Goal: Task Accomplishment & Management: Complete application form

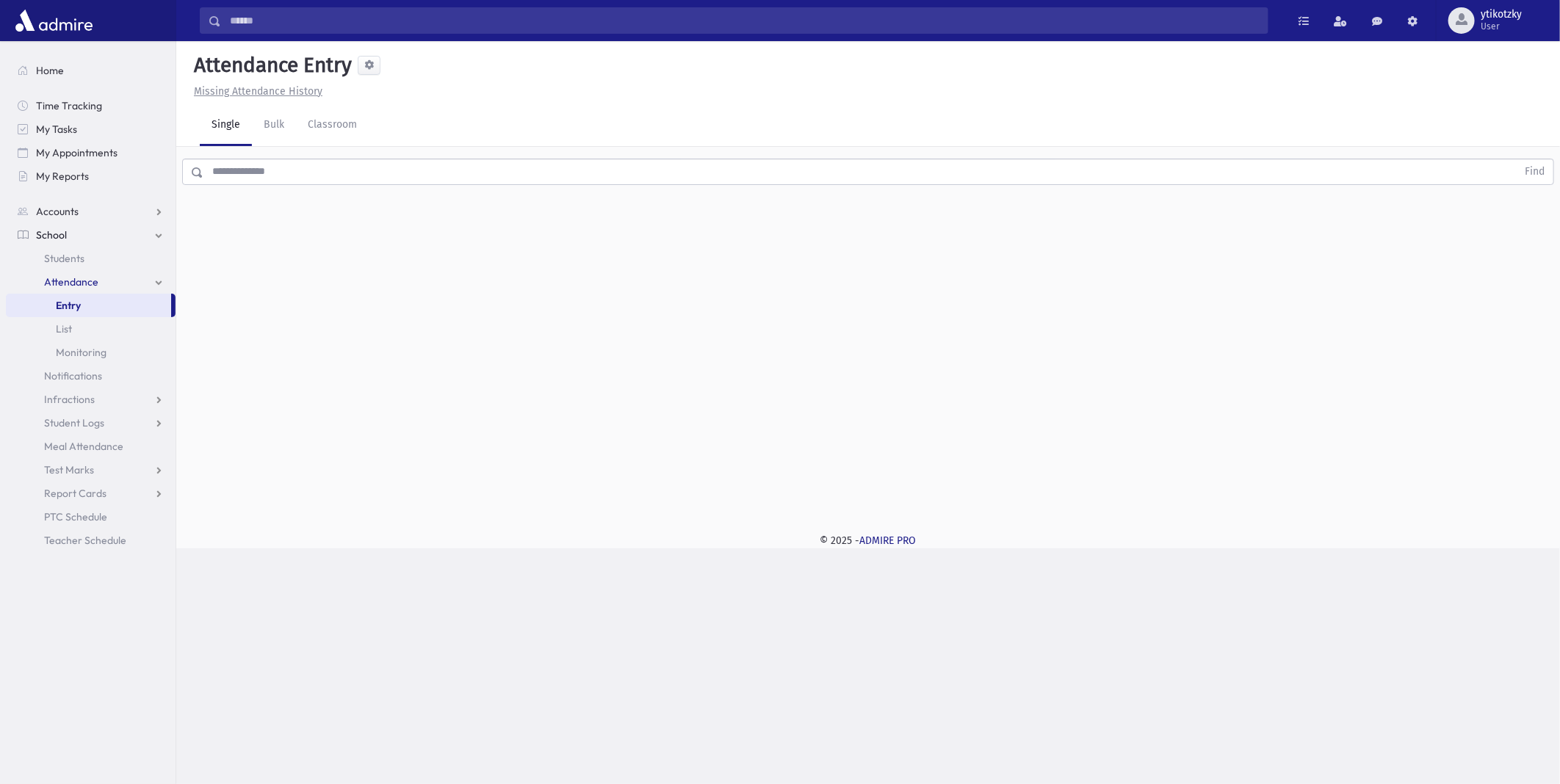
click at [501, 173] on input "text" at bounding box center [859, 172] width 1313 height 26
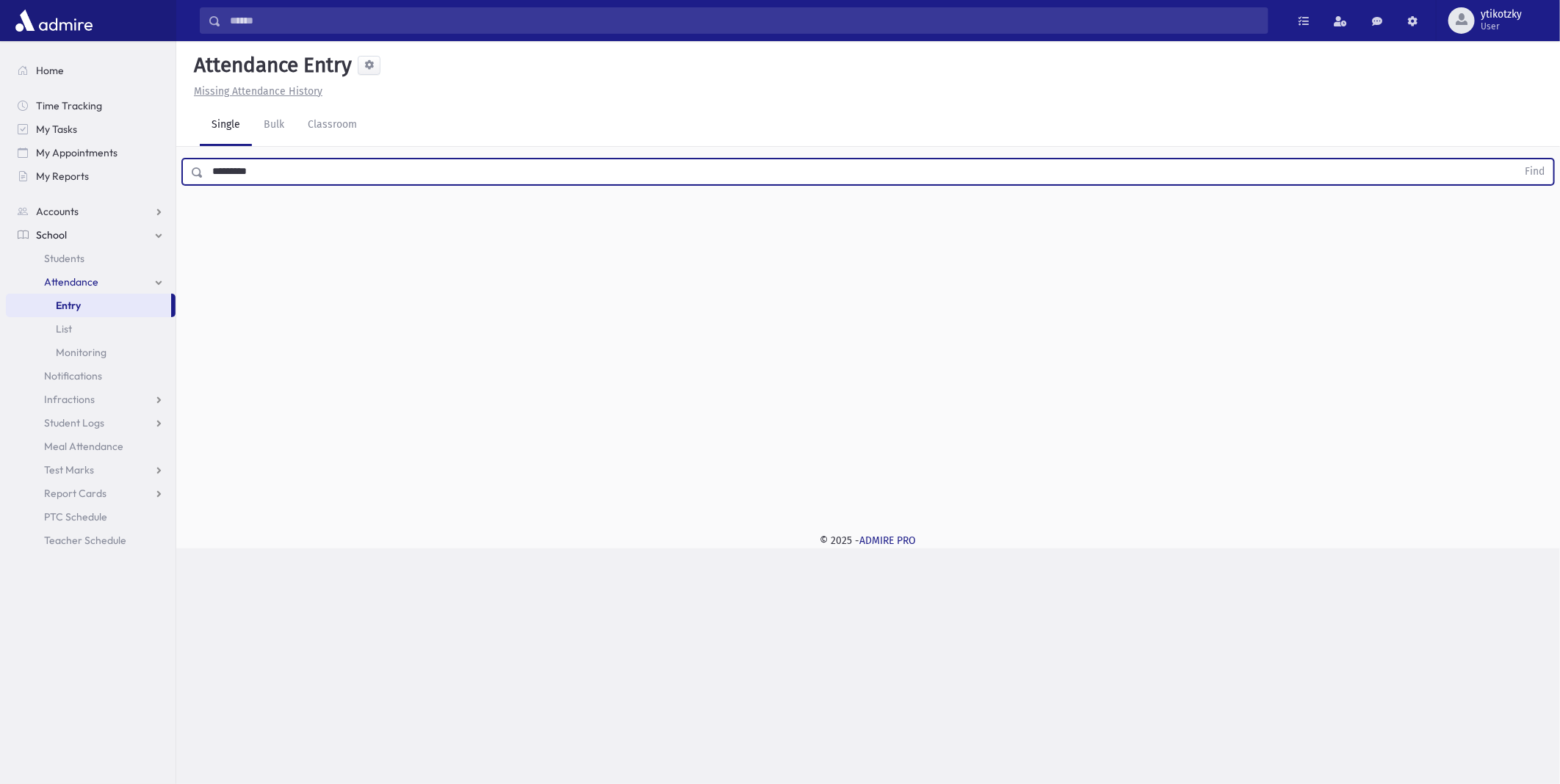
click at [1516, 159] on button "Find" at bounding box center [1535, 172] width 38 height 25
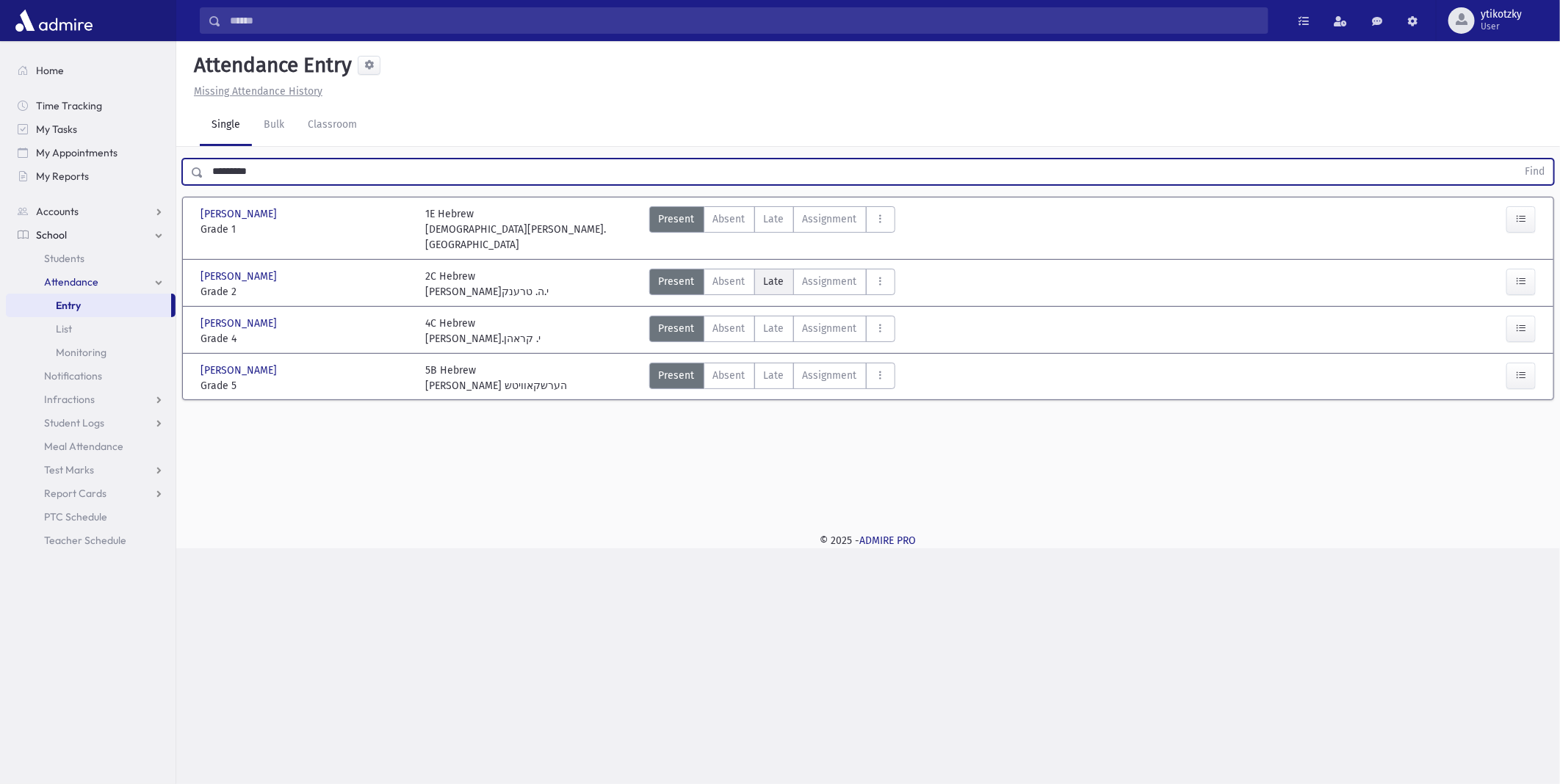
click at [768, 274] on span "Late" at bounding box center [773, 281] width 21 height 16
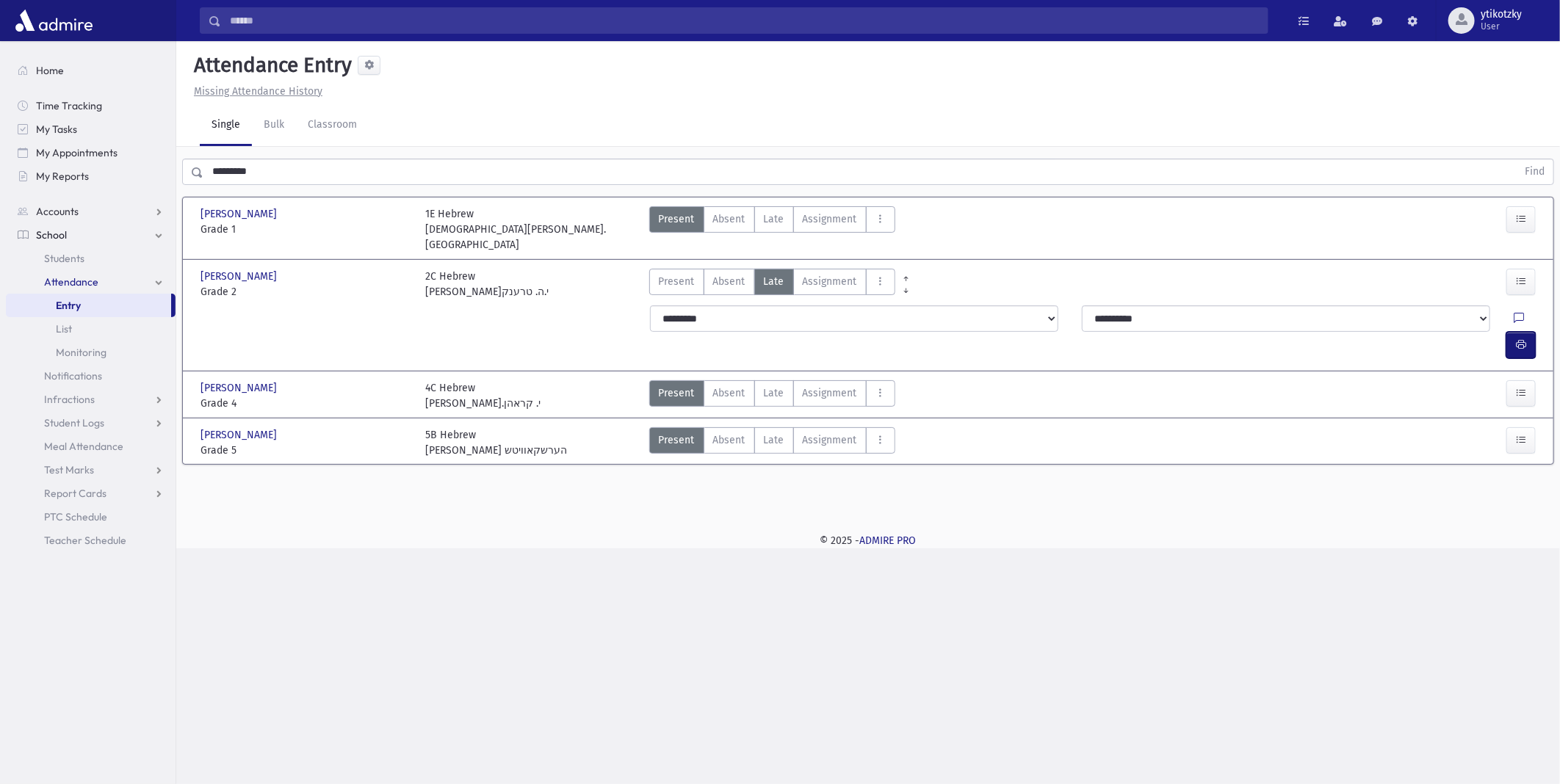
click at [1529, 332] on button "button" at bounding box center [1521, 345] width 30 height 26
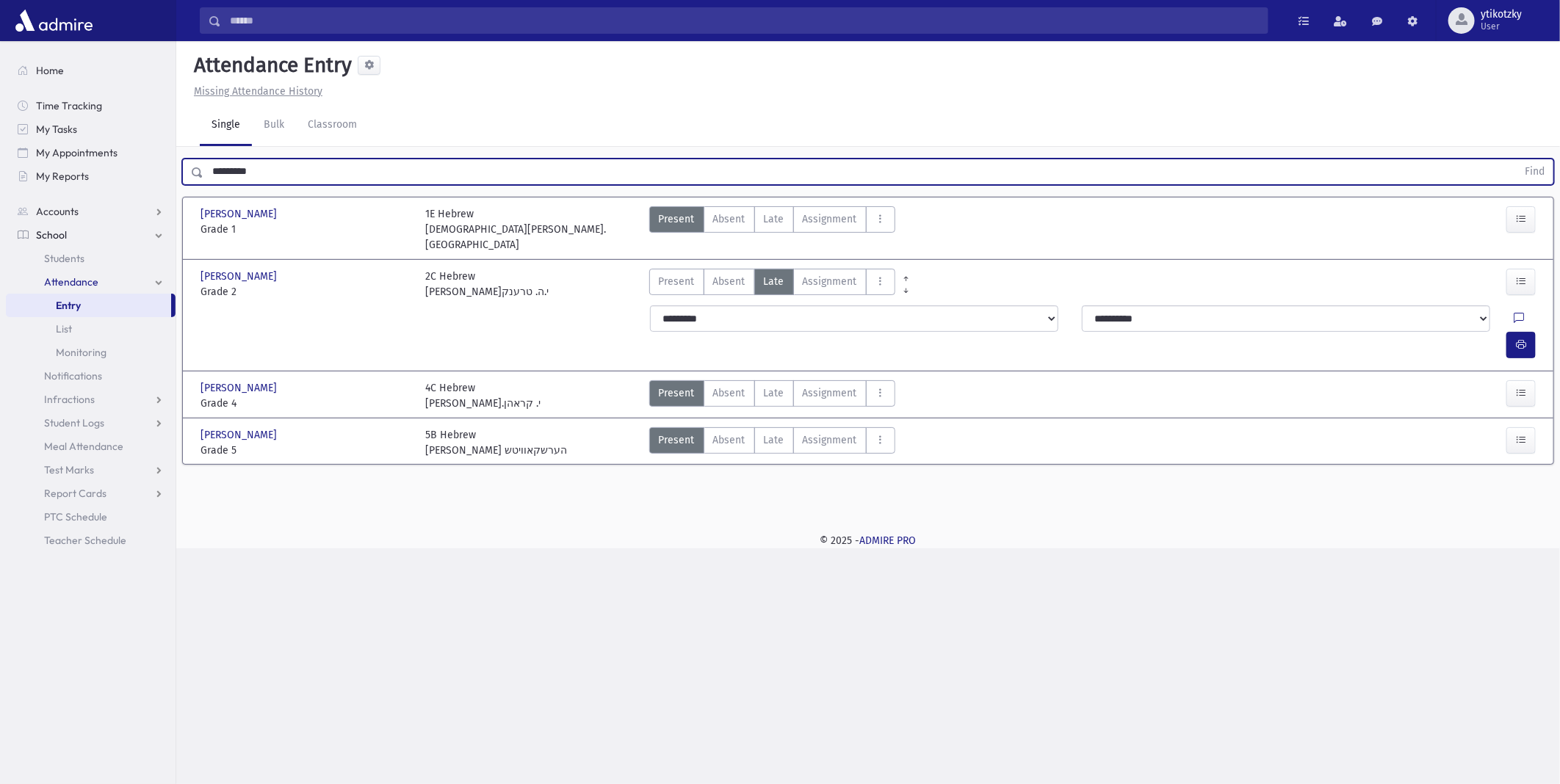
drag, startPoint x: 292, startPoint y: 170, endPoint x: 155, endPoint y: 196, distance: 139.4
click at [155, 196] on div "Search Results All Accounts" at bounding box center [780, 392] width 1560 height 784
click at [1516, 159] on button "Find" at bounding box center [1535, 172] width 38 height 25
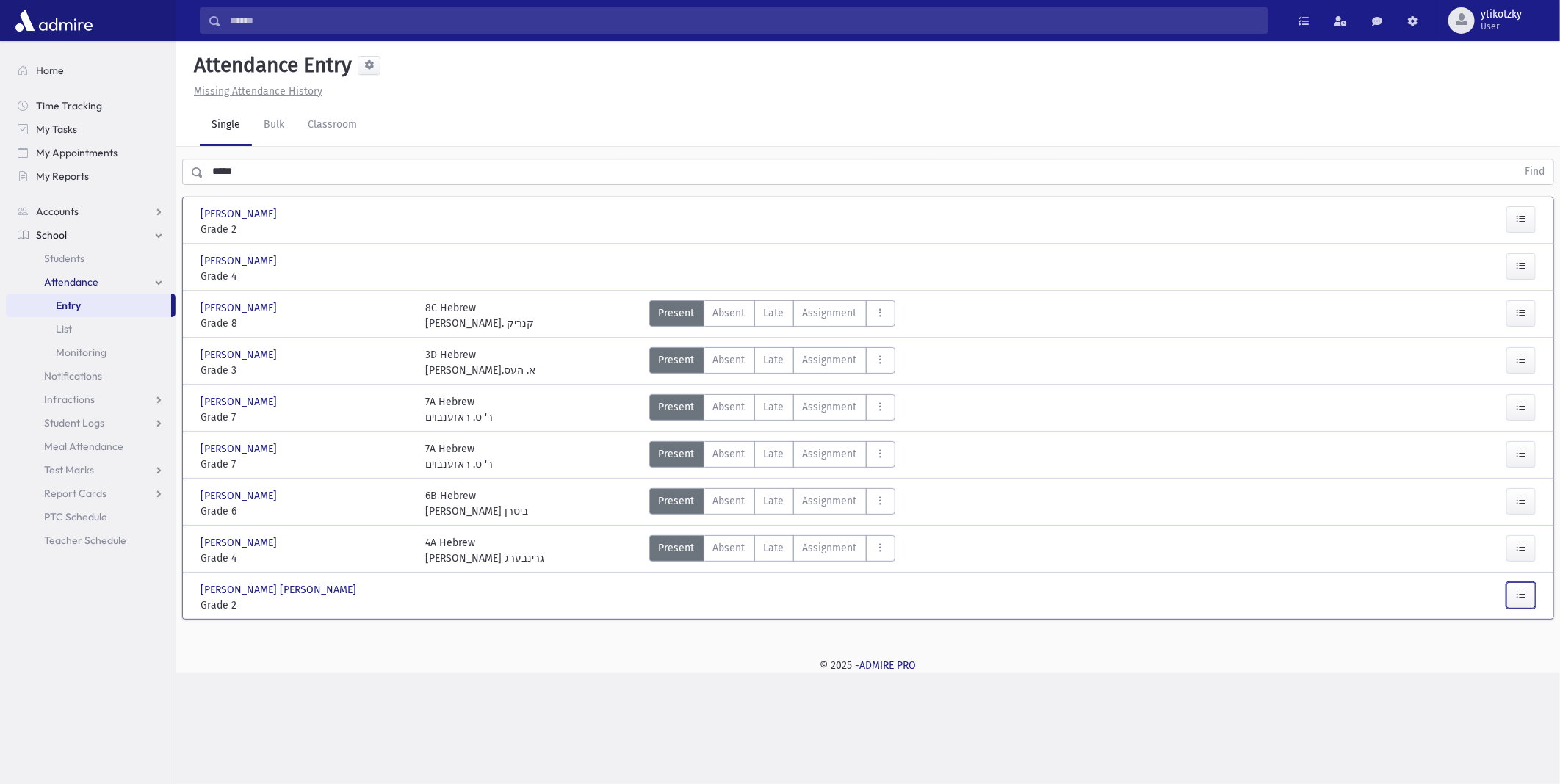
click at [1519, 588] on icon "button" at bounding box center [1521, 594] width 11 height 12
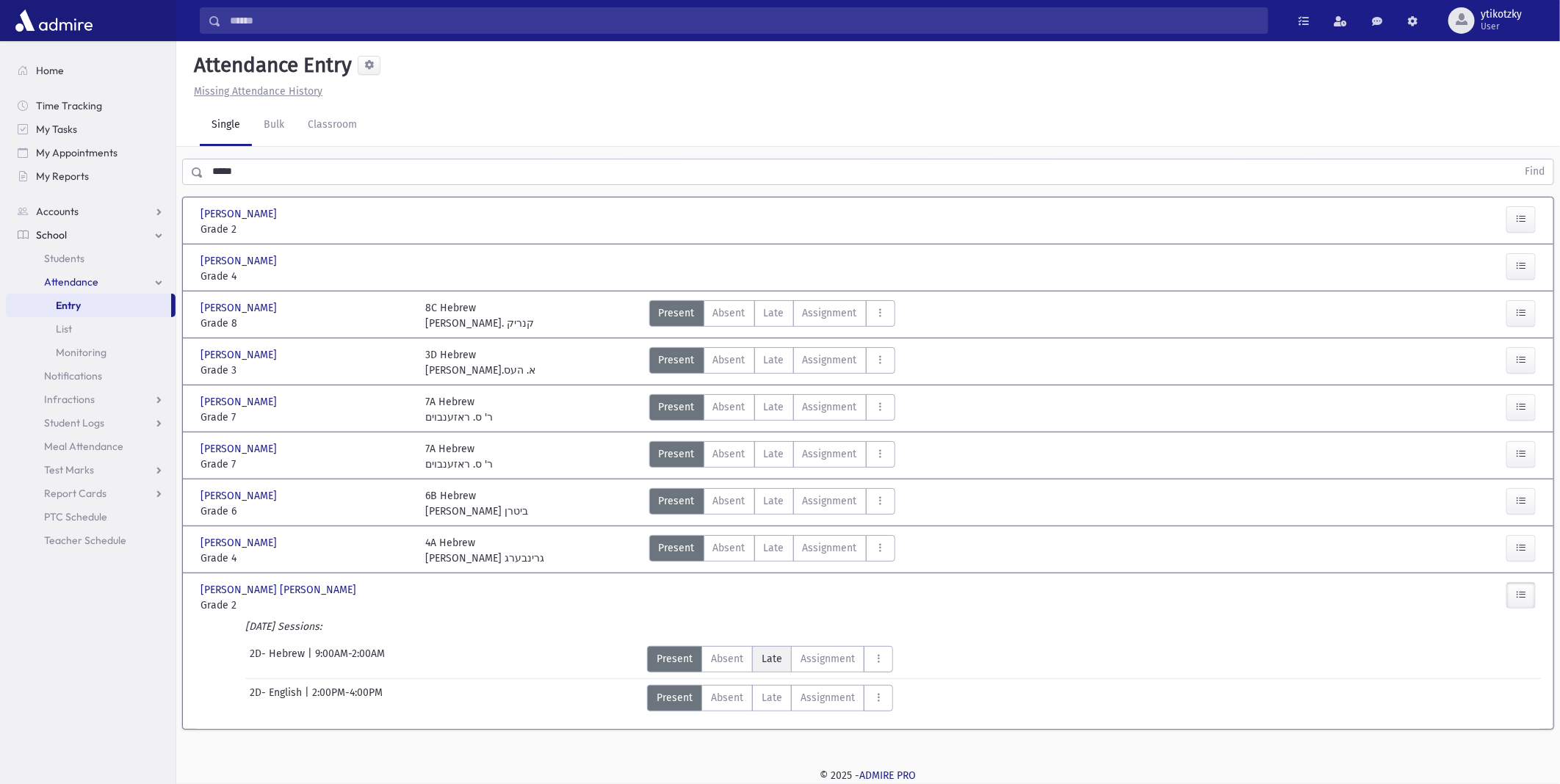
click at [771, 651] on span "Late" at bounding box center [771, 658] width 21 height 16
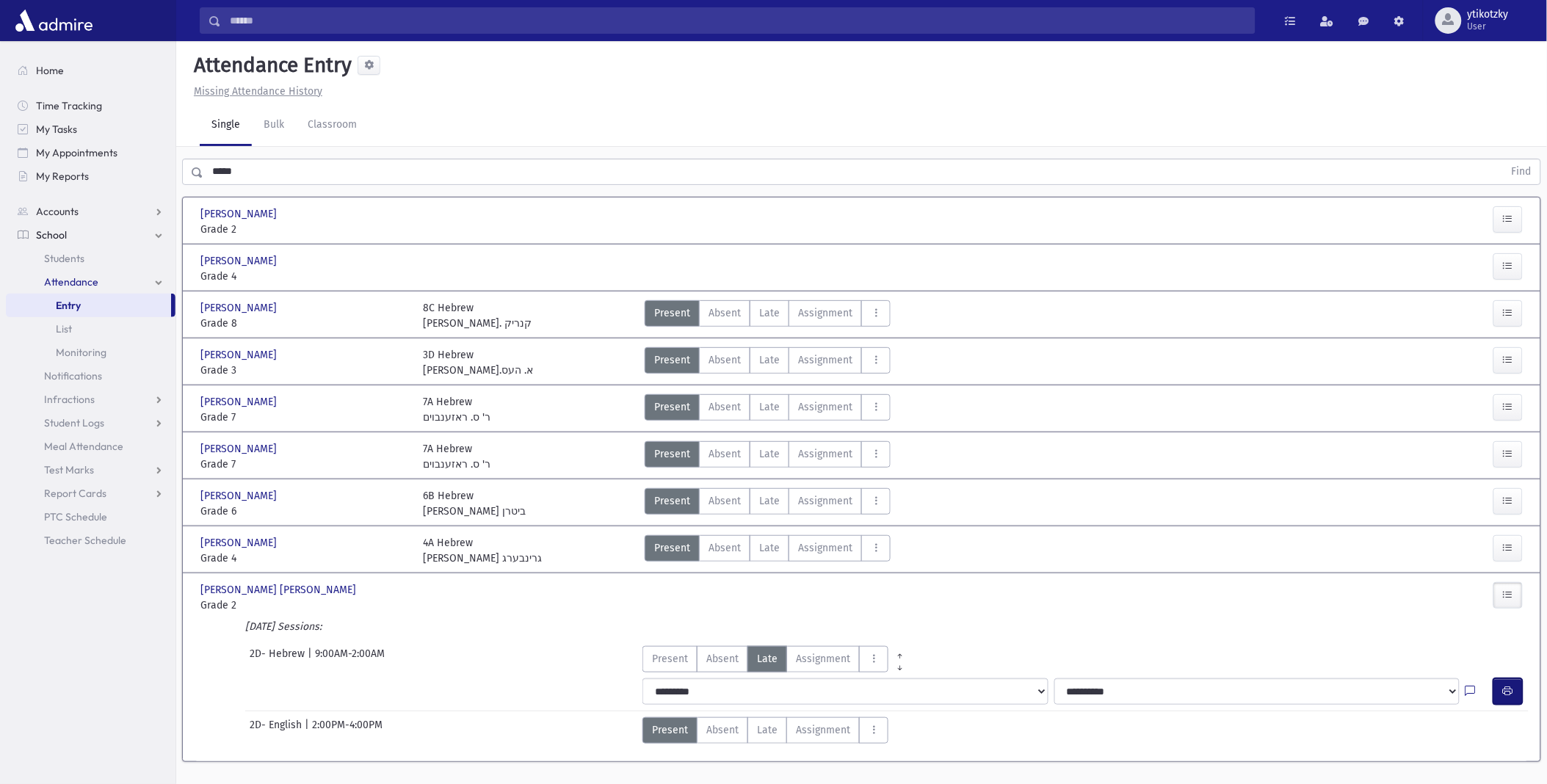
click at [1517, 691] on button "button" at bounding box center [1508, 691] width 30 height 26
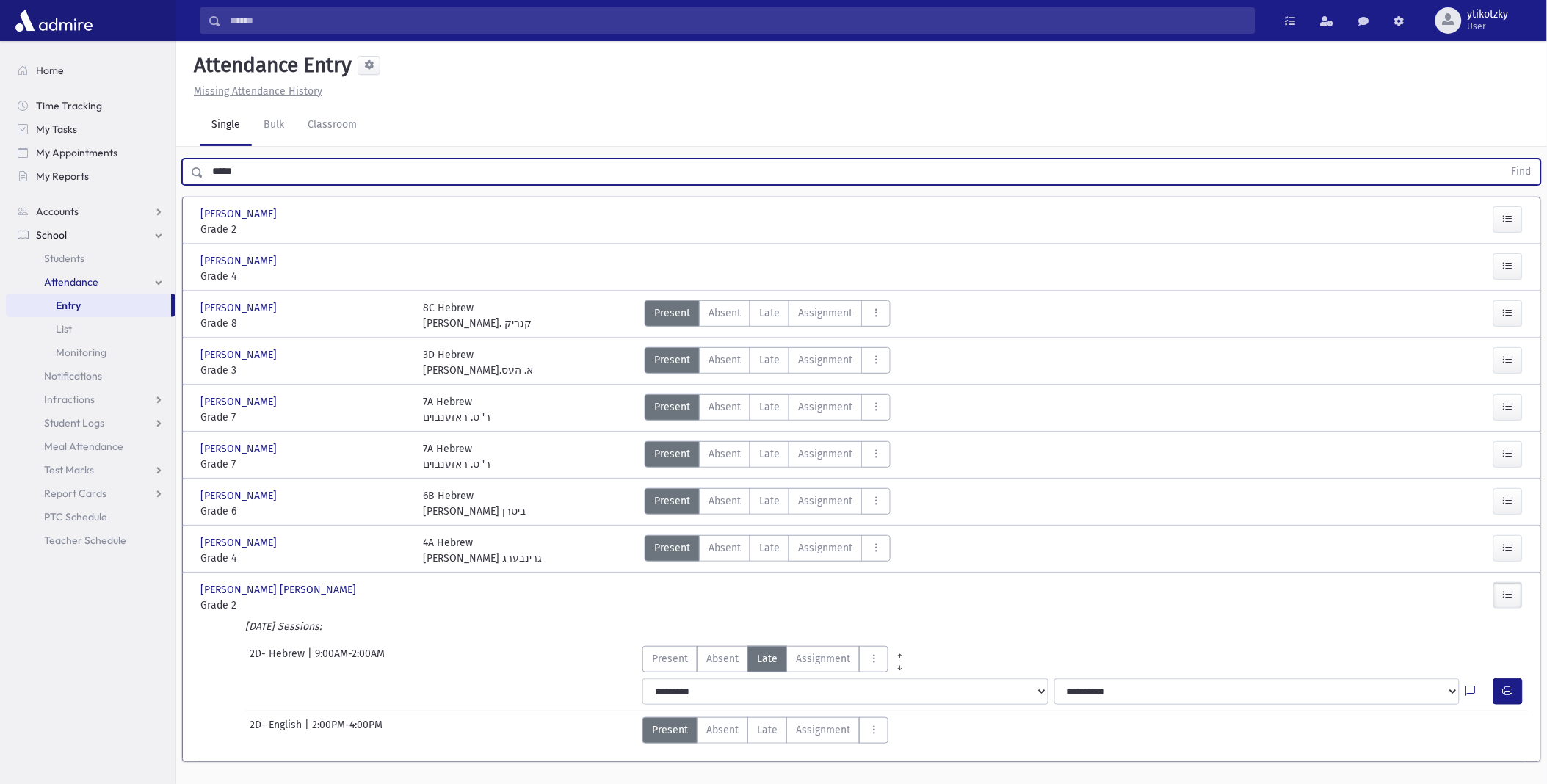
drag, startPoint x: 232, startPoint y: 173, endPoint x: -3, endPoint y: 164, distance: 235.2
click at [0, 164] on html "Search Results All Accounts Students" at bounding box center [774, 392] width 1547 height 784
click at [1503, 159] on button "Find" at bounding box center [1522, 172] width 38 height 25
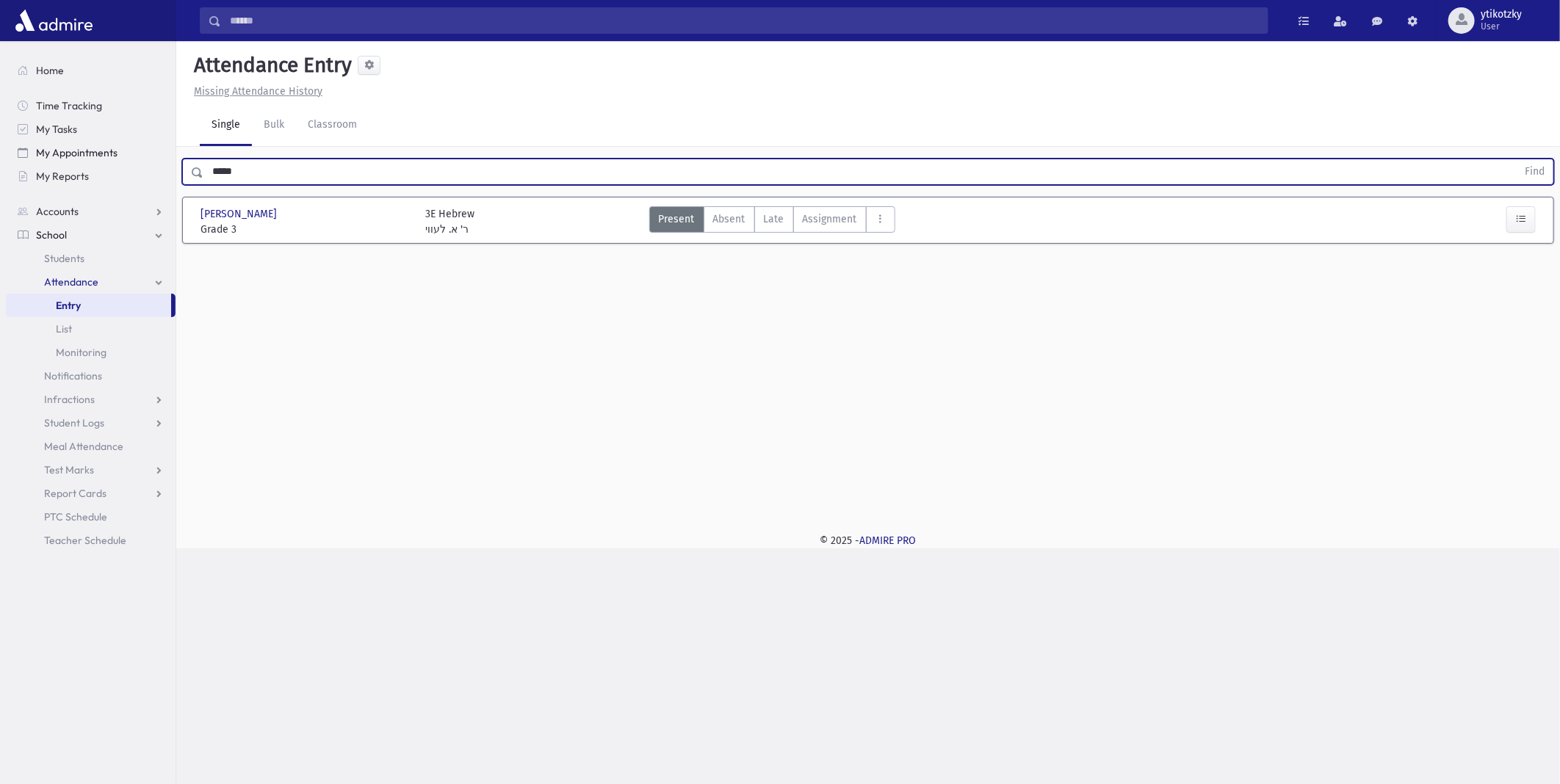
drag, startPoint x: 277, startPoint y: 182, endPoint x: 32, endPoint y: 160, distance: 246.0
click at [32, 160] on div "Search Results All Accounts" at bounding box center [780, 392] width 1560 height 784
click at [1516, 159] on button "Find" at bounding box center [1535, 172] width 38 height 25
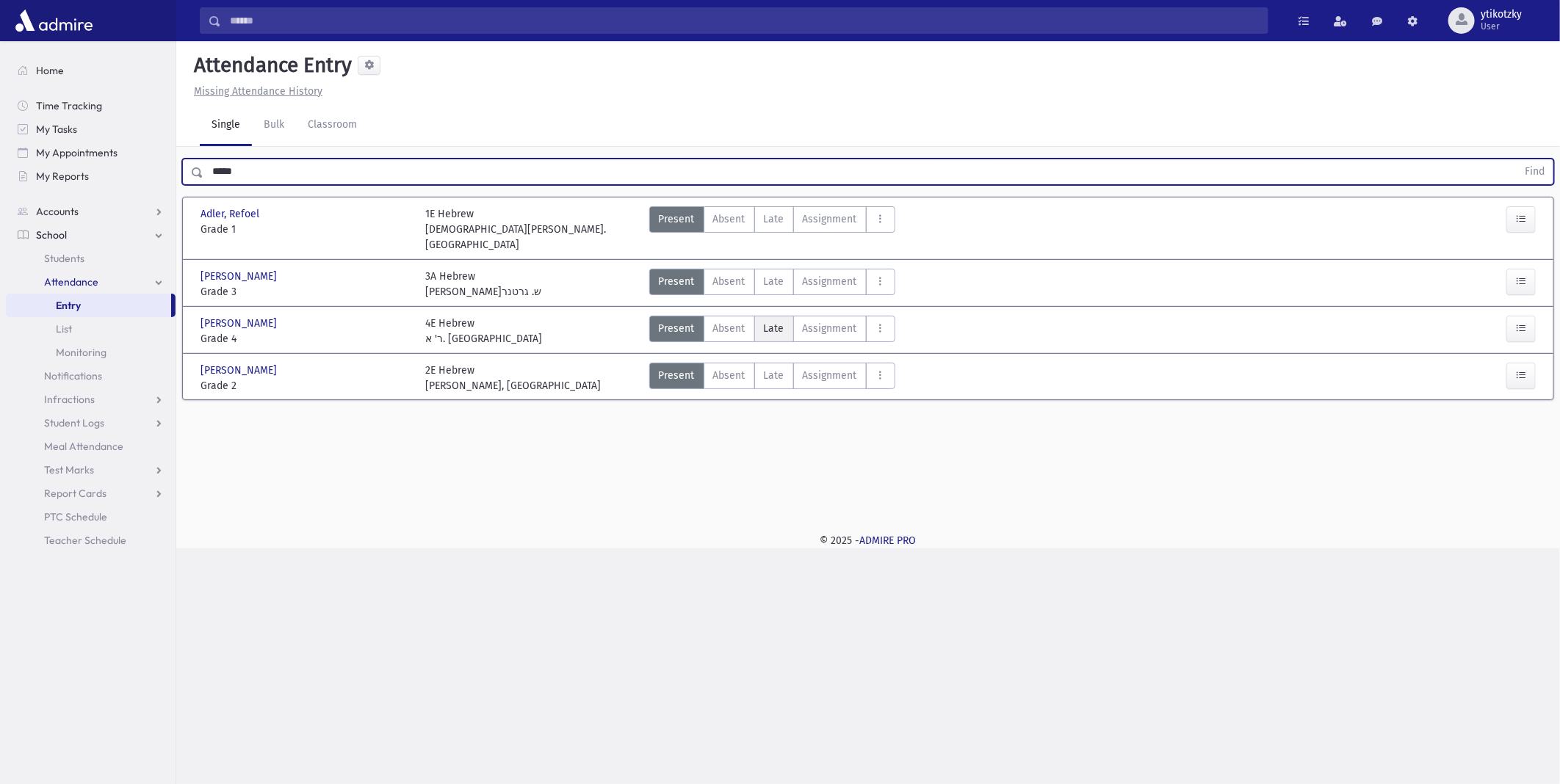
click at [776, 316] on label "Late Late" at bounding box center [773, 329] width 39 height 26
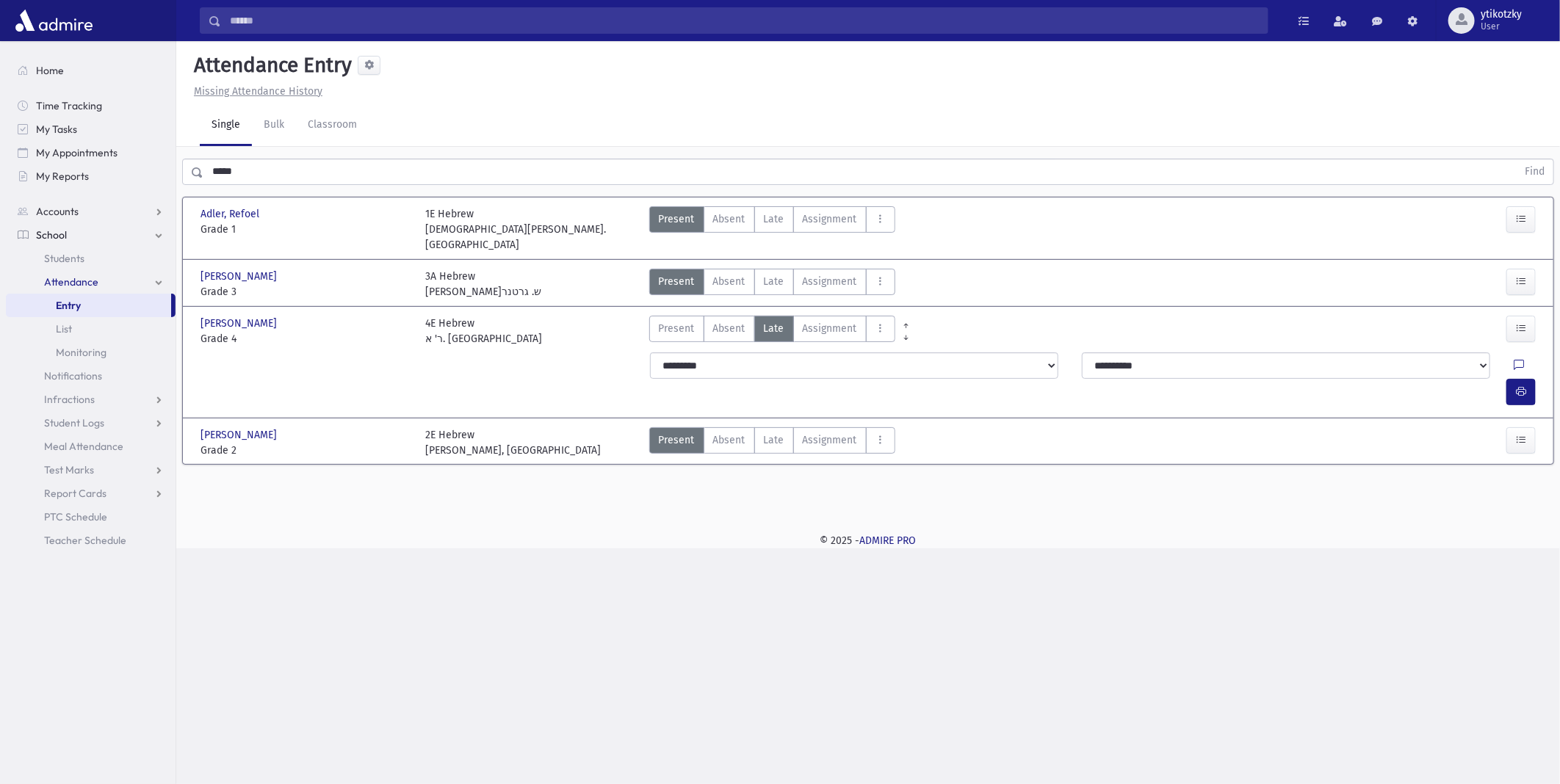
click at [1513, 353] on div at bounding box center [1527, 366] width 28 height 26
drag, startPoint x: 1519, startPoint y: 341, endPoint x: 1507, endPoint y: 342, distance: 12.0
click at [1520, 379] on button "button" at bounding box center [1521, 392] width 30 height 26
click at [465, 596] on div "Search Results All Accounts" at bounding box center [780, 392] width 1560 height 784
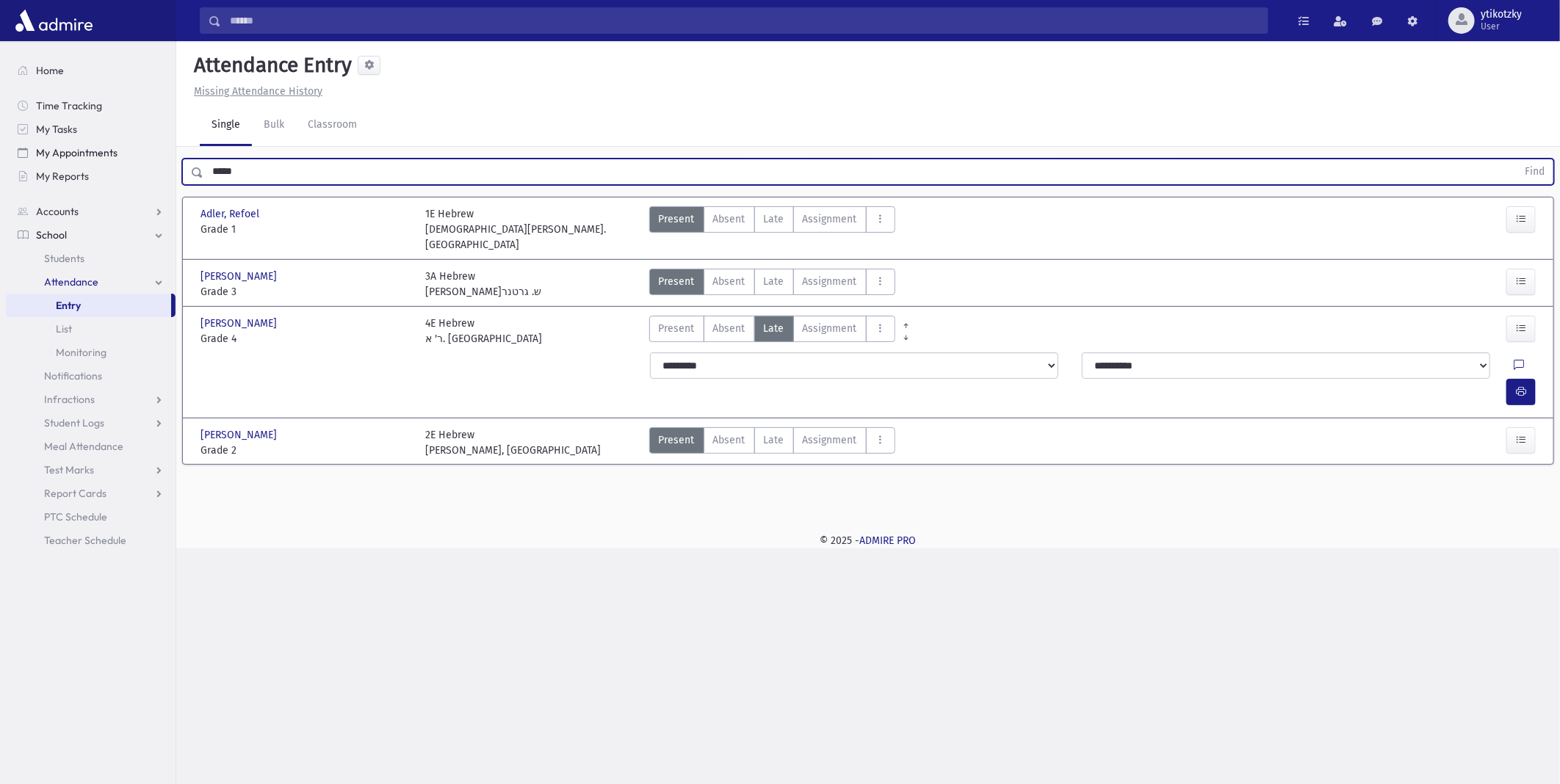
drag, startPoint x: 252, startPoint y: 167, endPoint x: 46, endPoint y: 155, distance: 206.3
click at [46, 155] on div "Search Results All Accounts" at bounding box center [780, 392] width 1560 height 784
click at [1516, 159] on button "Find" at bounding box center [1535, 172] width 38 height 25
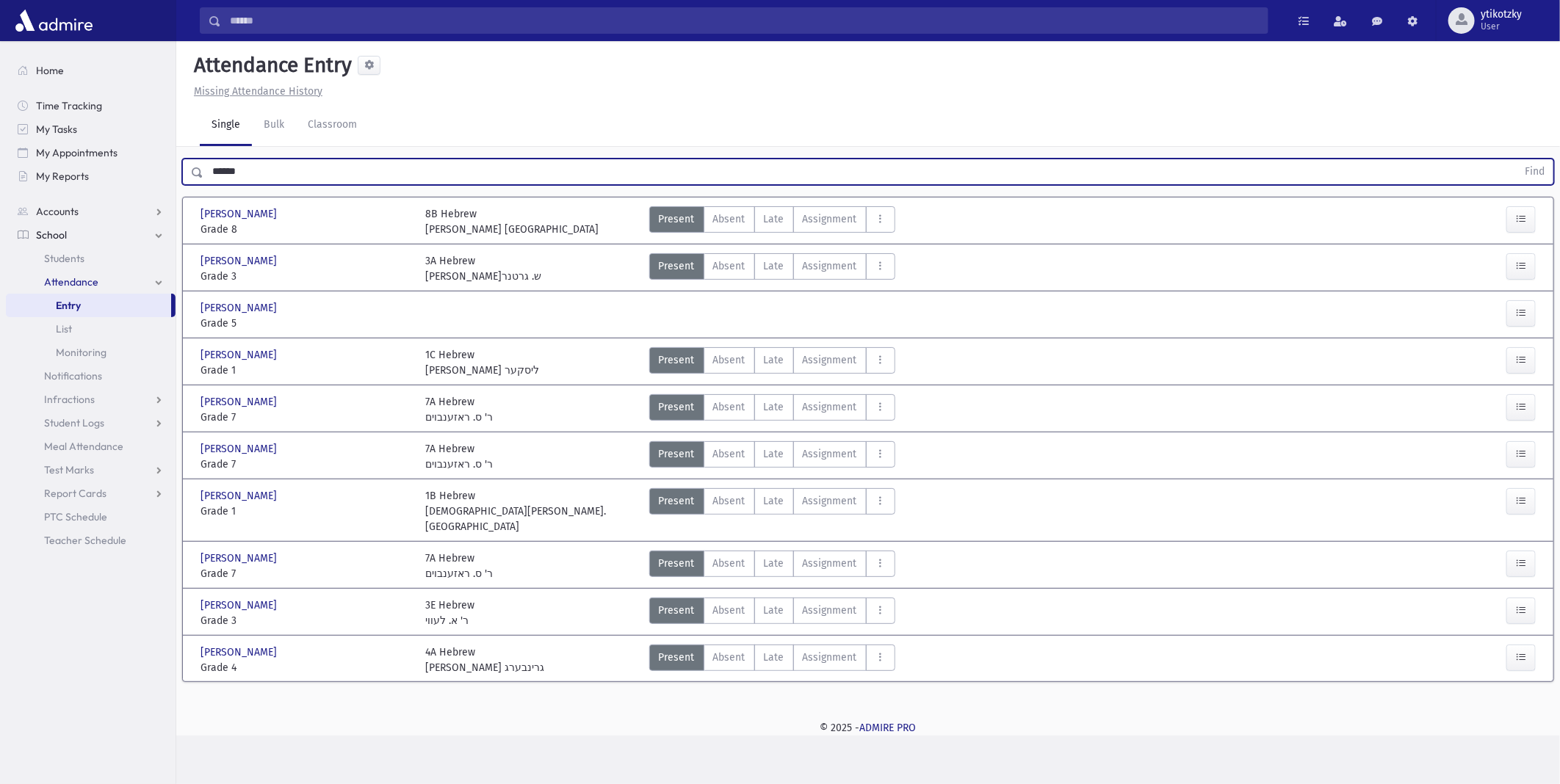
click at [777, 244] on div "Bernstein, Eliezer Bernstein, Eliezer Grade 3 Grade 3 3A Hebrew רבי א.ש. גרטנר …" at bounding box center [868, 266] width 1346 height 45
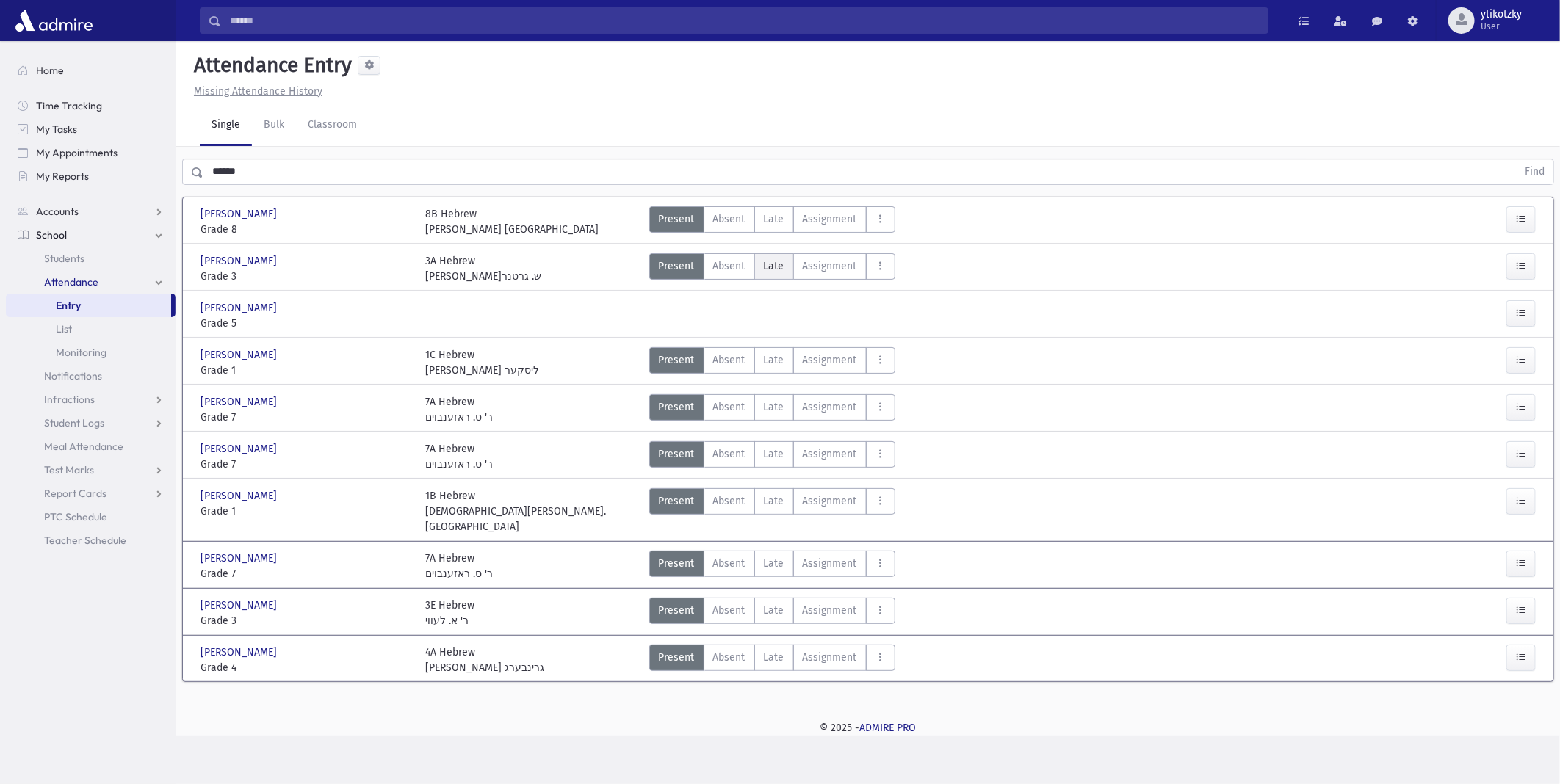
click at [768, 268] on span "Late" at bounding box center [773, 265] width 21 height 16
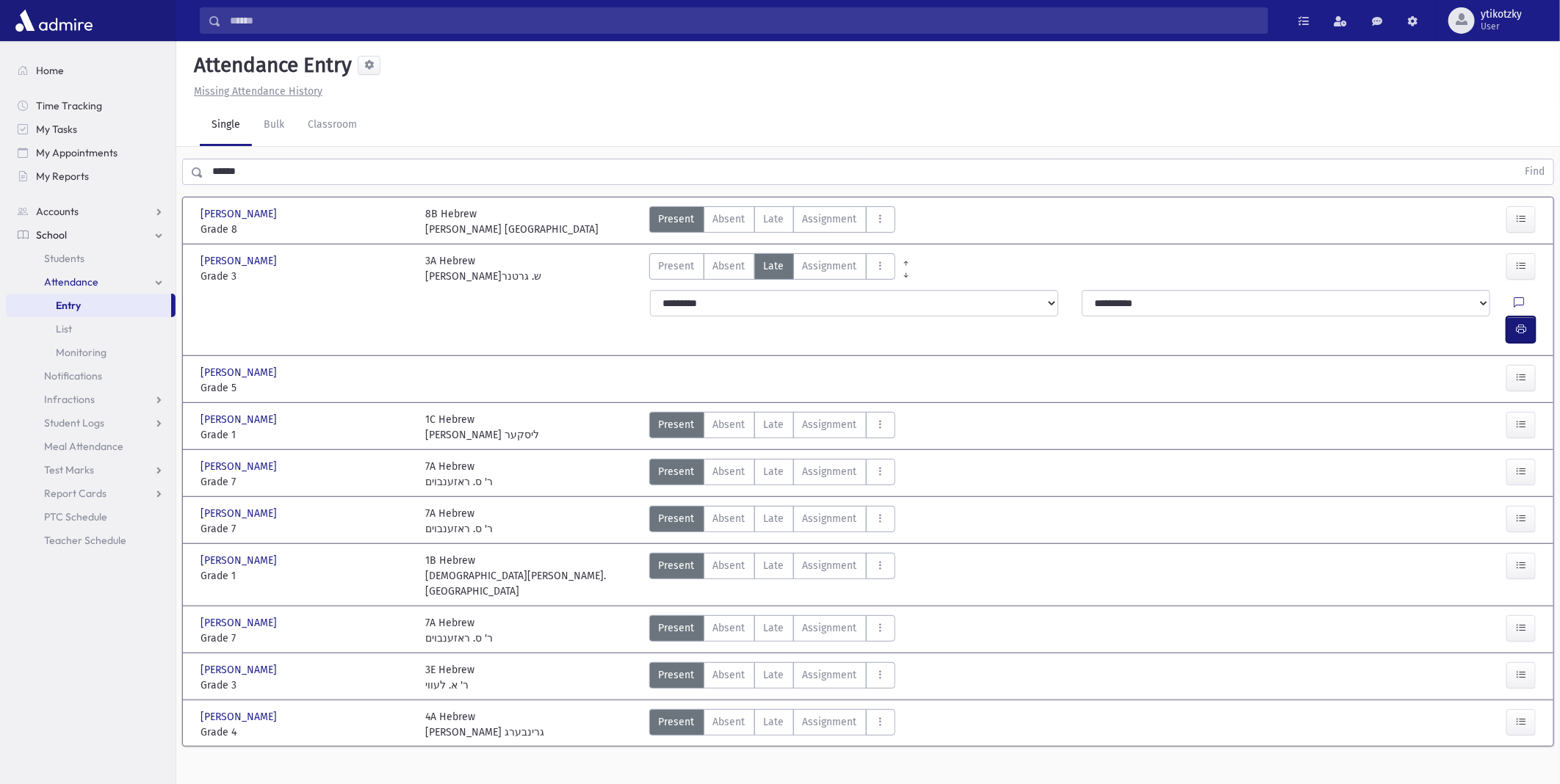
drag, startPoint x: 1514, startPoint y: 293, endPoint x: 1395, endPoint y: 290, distance: 119.0
click at [1515, 316] on button "button" at bounding box center [1521, 330] width 30 height 26
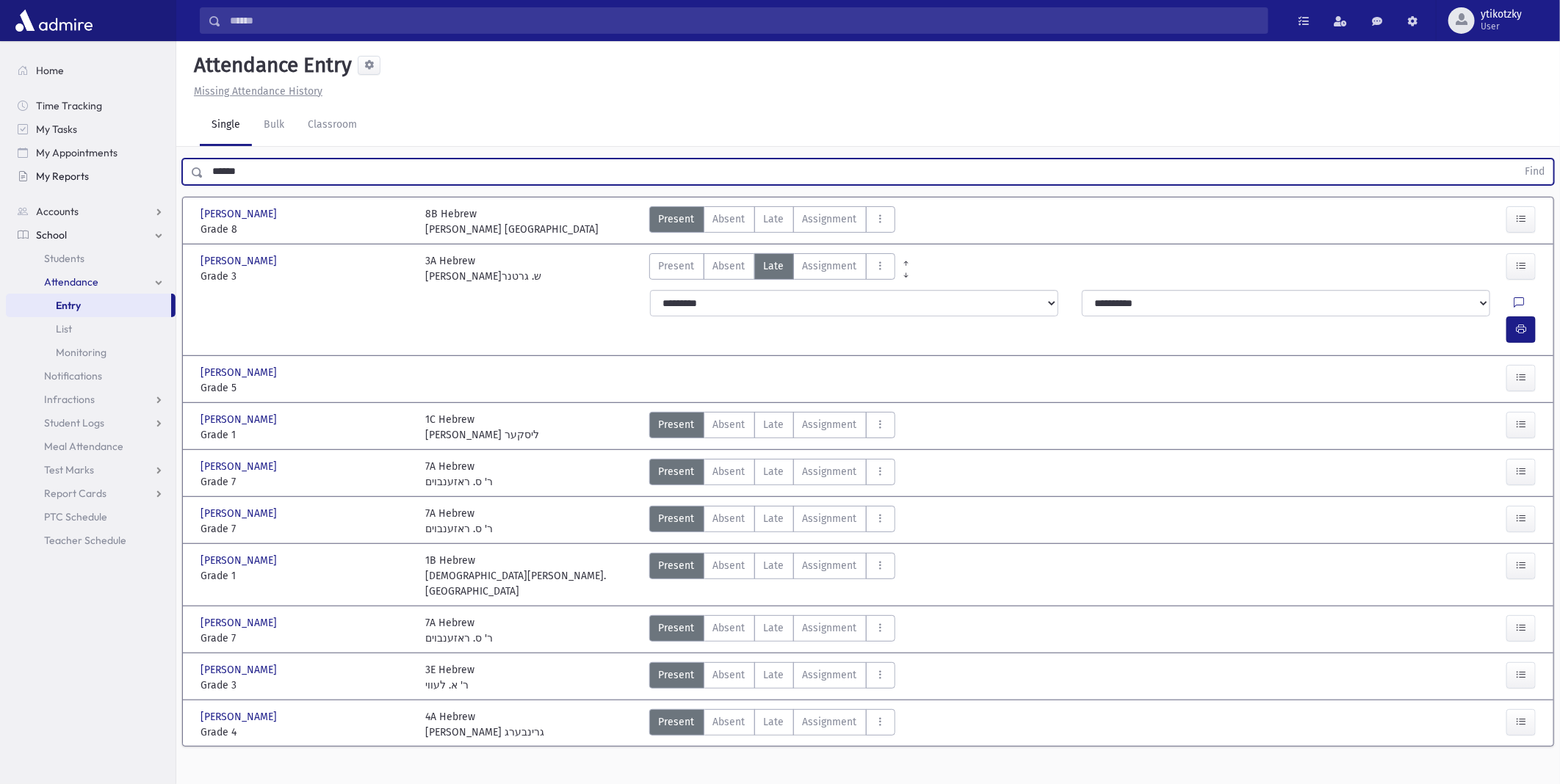
click at [99, 167] on div "Search Results All Accounts" at bounding box center [780, 400] width 1560 height 800
click at [1516, 159] on button "Find" at bounding box center [1535, 172] width 38 height 25
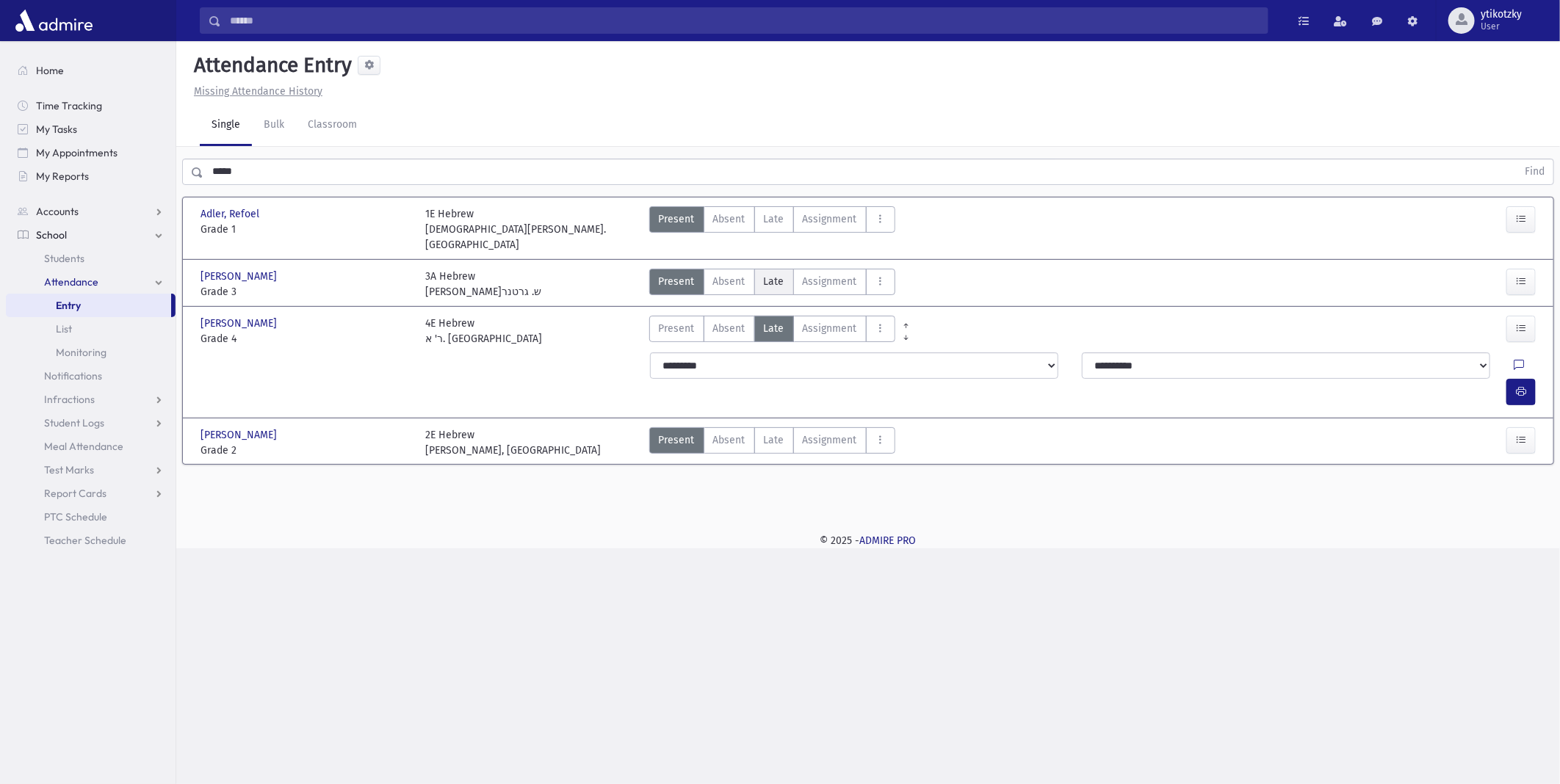
drag, startPoint x: 755, startPoint y: 261, endPoint x: 762, endPoint y: 261, distance: 7.0
click at [755, 269] on label "Late Late" at bounding box center [773, 282] width 39 height 26
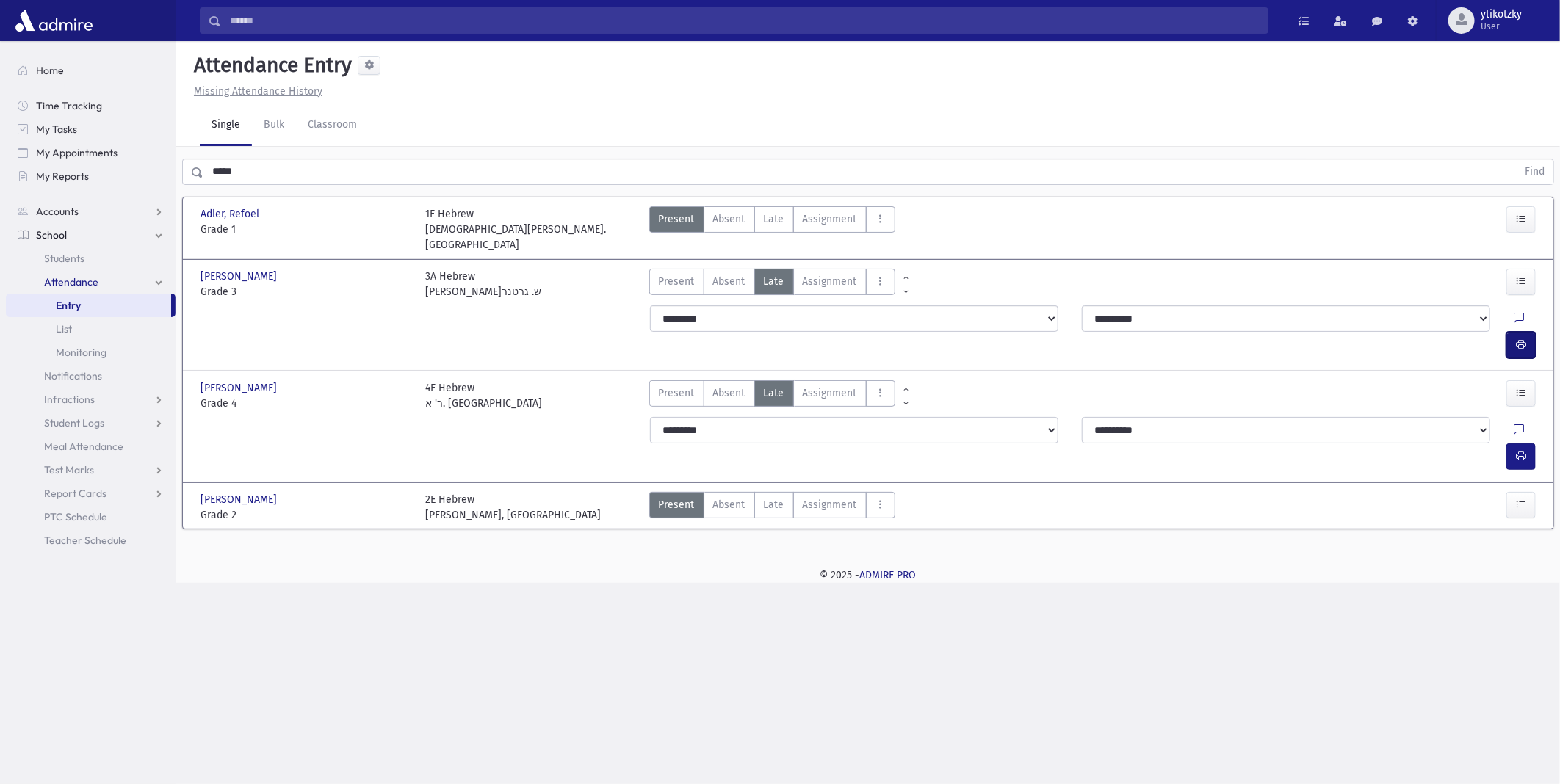
click at [1525, 339] on icon "button" at bounding box center [1521, 344] width 11 height 12
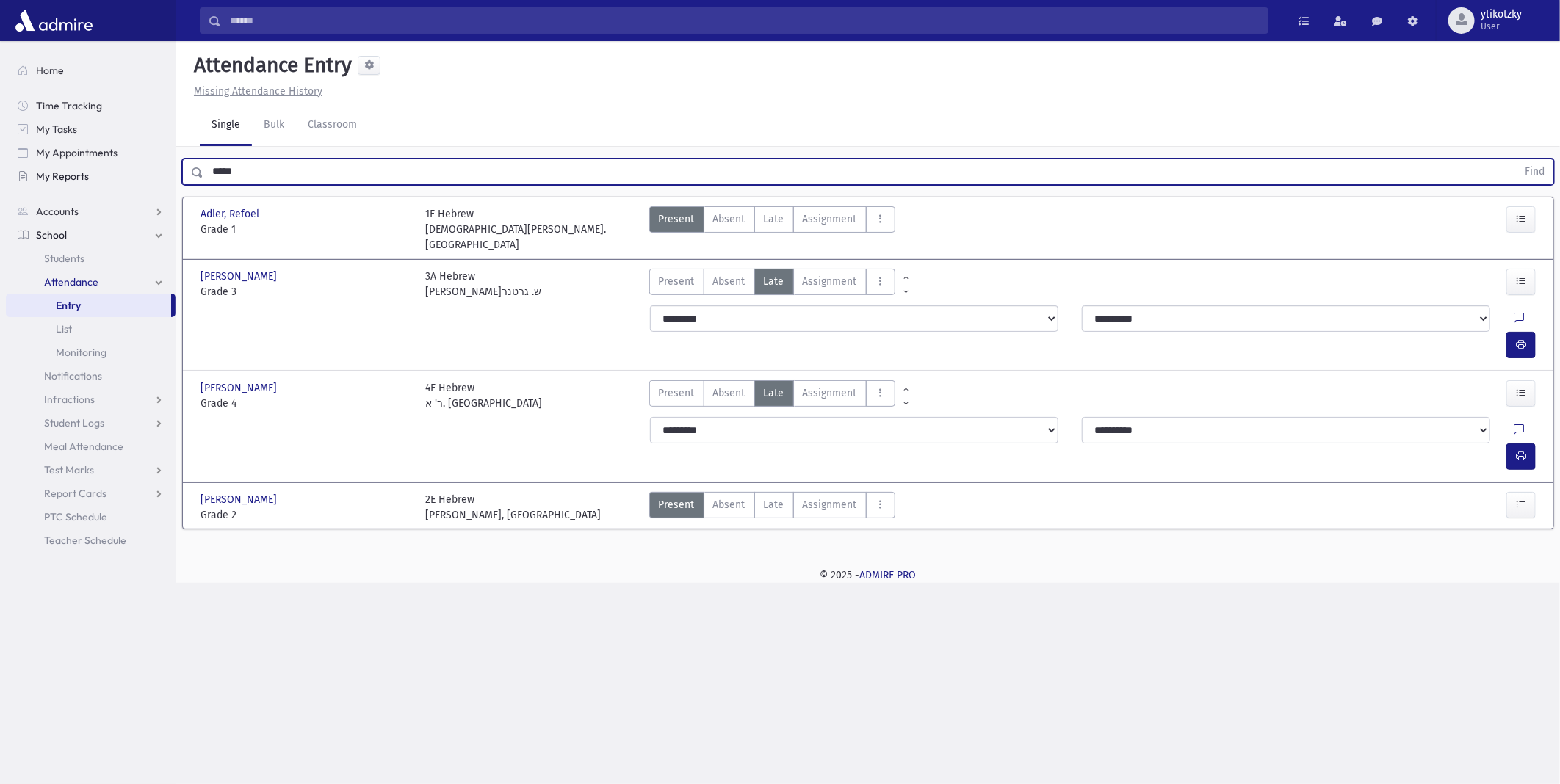
drag, startPoint x: 272, startPoint y: 168, endPoint x: 70, endPoint y: 171, distance: 202.0
click at [70, 171] on div "Search Results All Accounts" at bounding box center [780, 392] width 1560 height 784
click at [1516, 159] on button "Find" at bounding box center [1535, 172] width 38 height 25
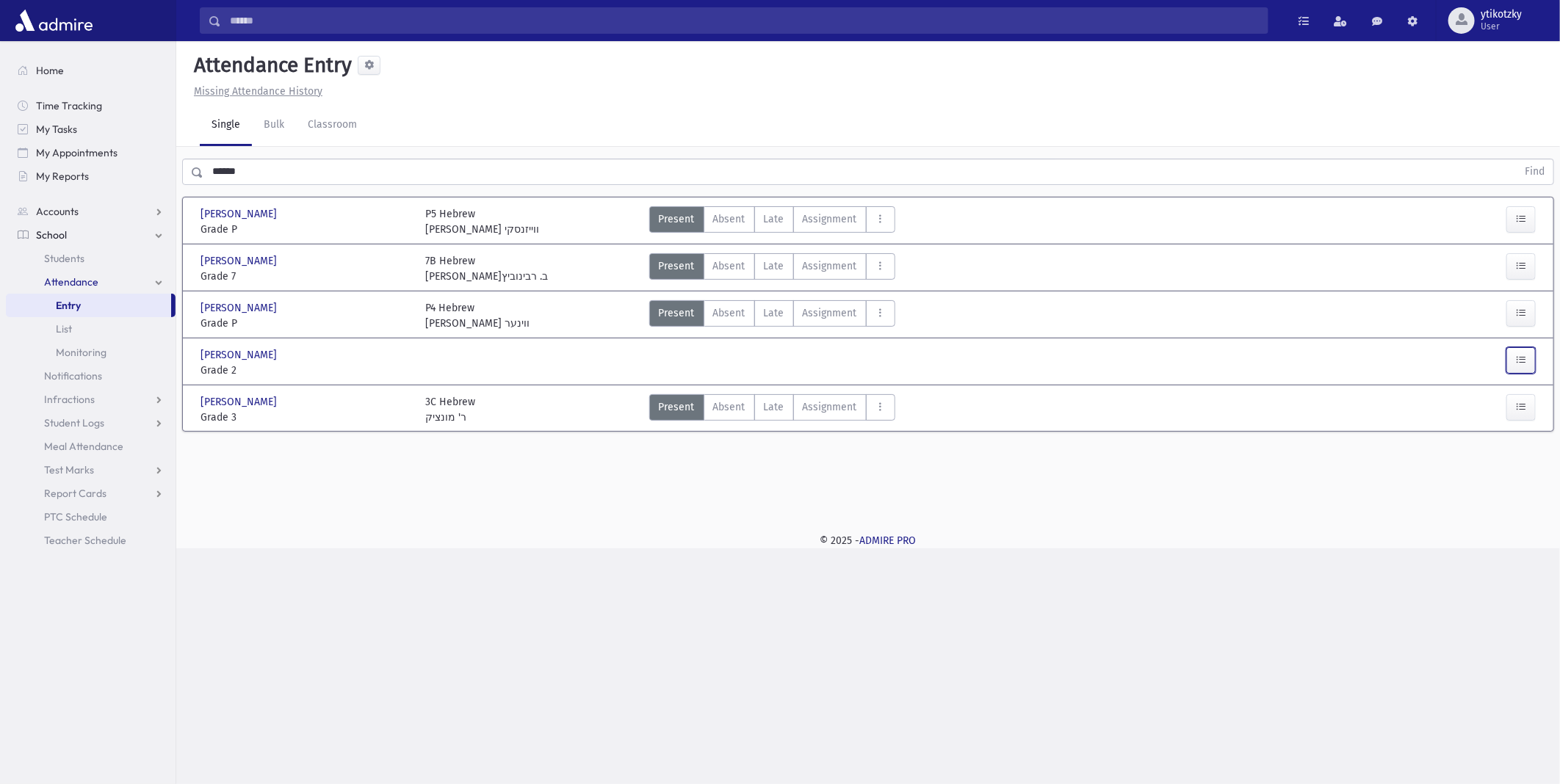
click at [1522, 362] on icon "button" at bounding box center [1521, 360] width 11 height 12
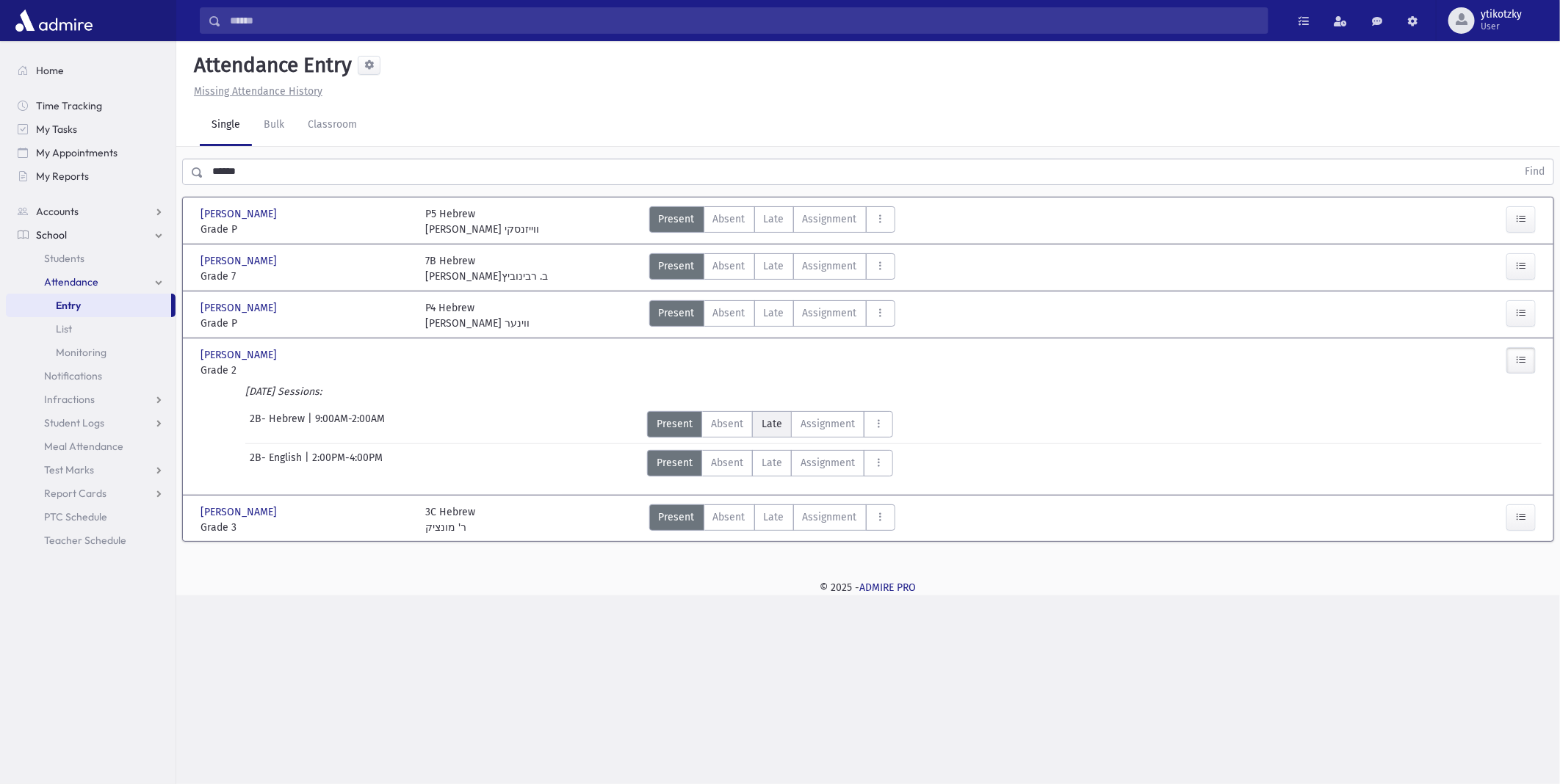
click at [775, 422] on span "Late" at bounding box center [771, 424] width 21 height 16
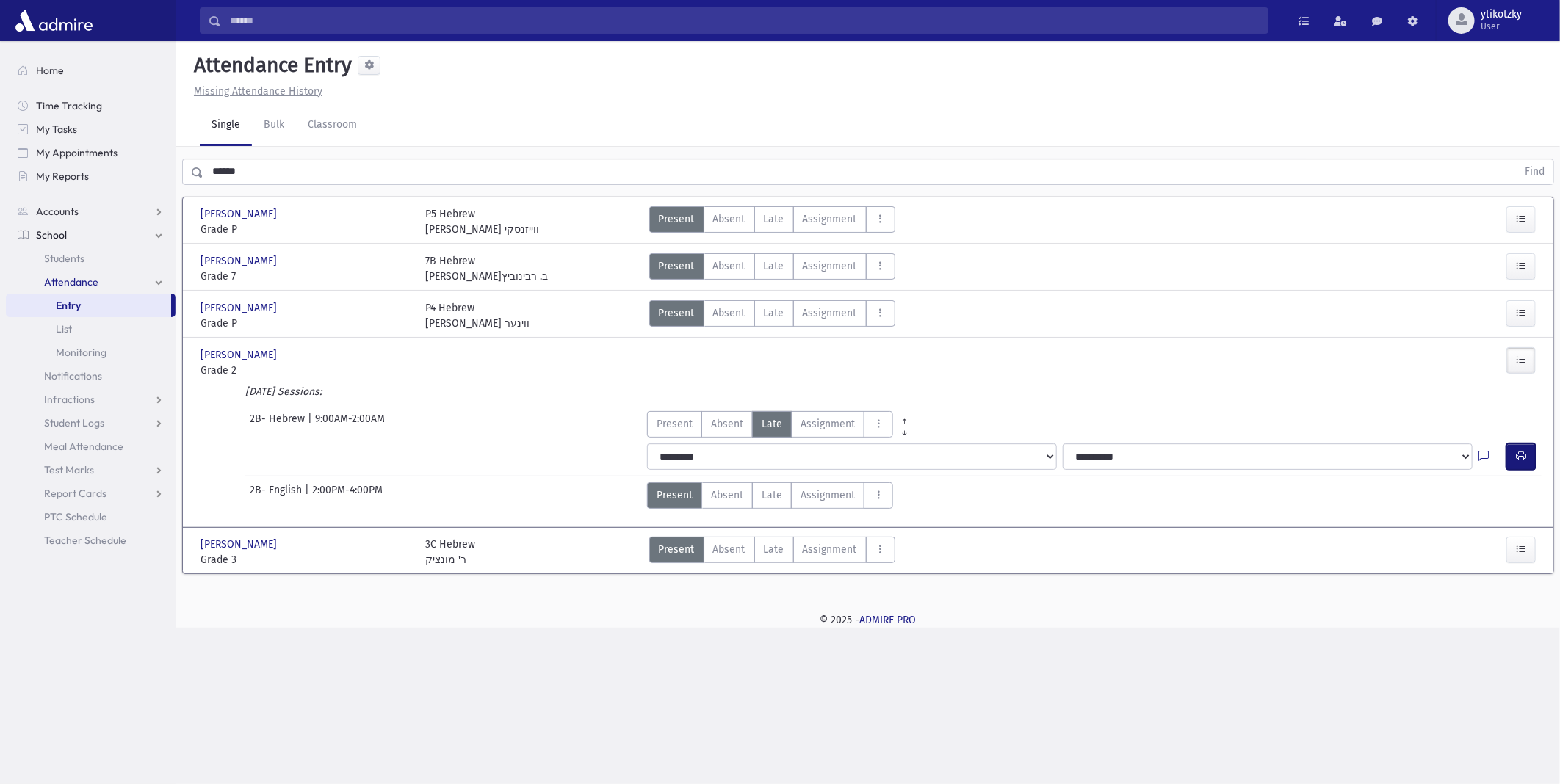
click at [1525, 453] on button "button" at bounding box center [1521, 457] width 30 height 26
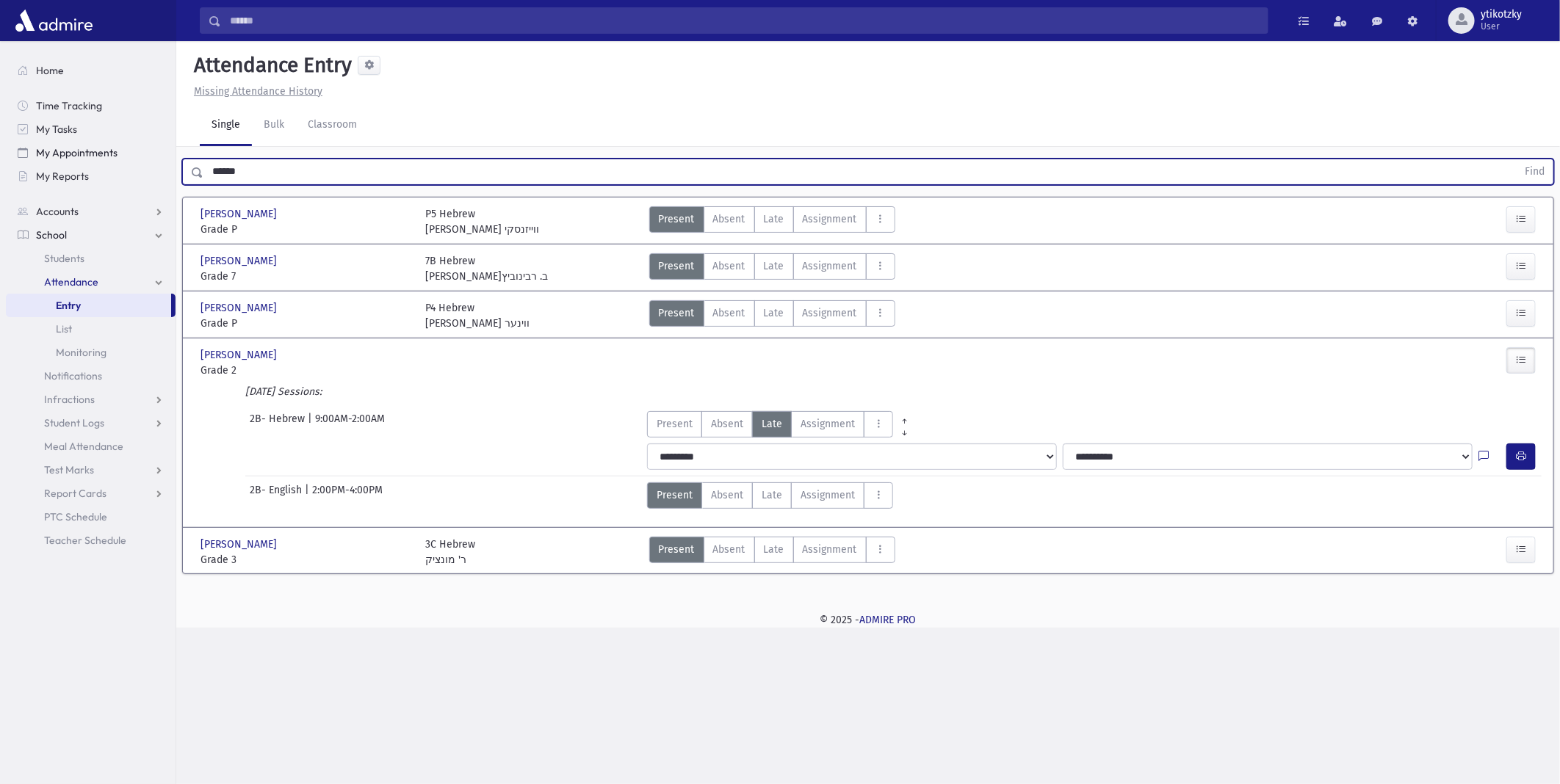
drag, startPoint x: 247, startPoint y: 168, endPoint x: 39, endPoint y: 149, distance: 208.9
click at [39, 149] on div "Search Results All Accounts" at bounding box center [780, 392] width 1560 height 784
type input "*****"
click at [1516, 159] on button "Find" at bounding box center [1535, 172] width 38 height 25
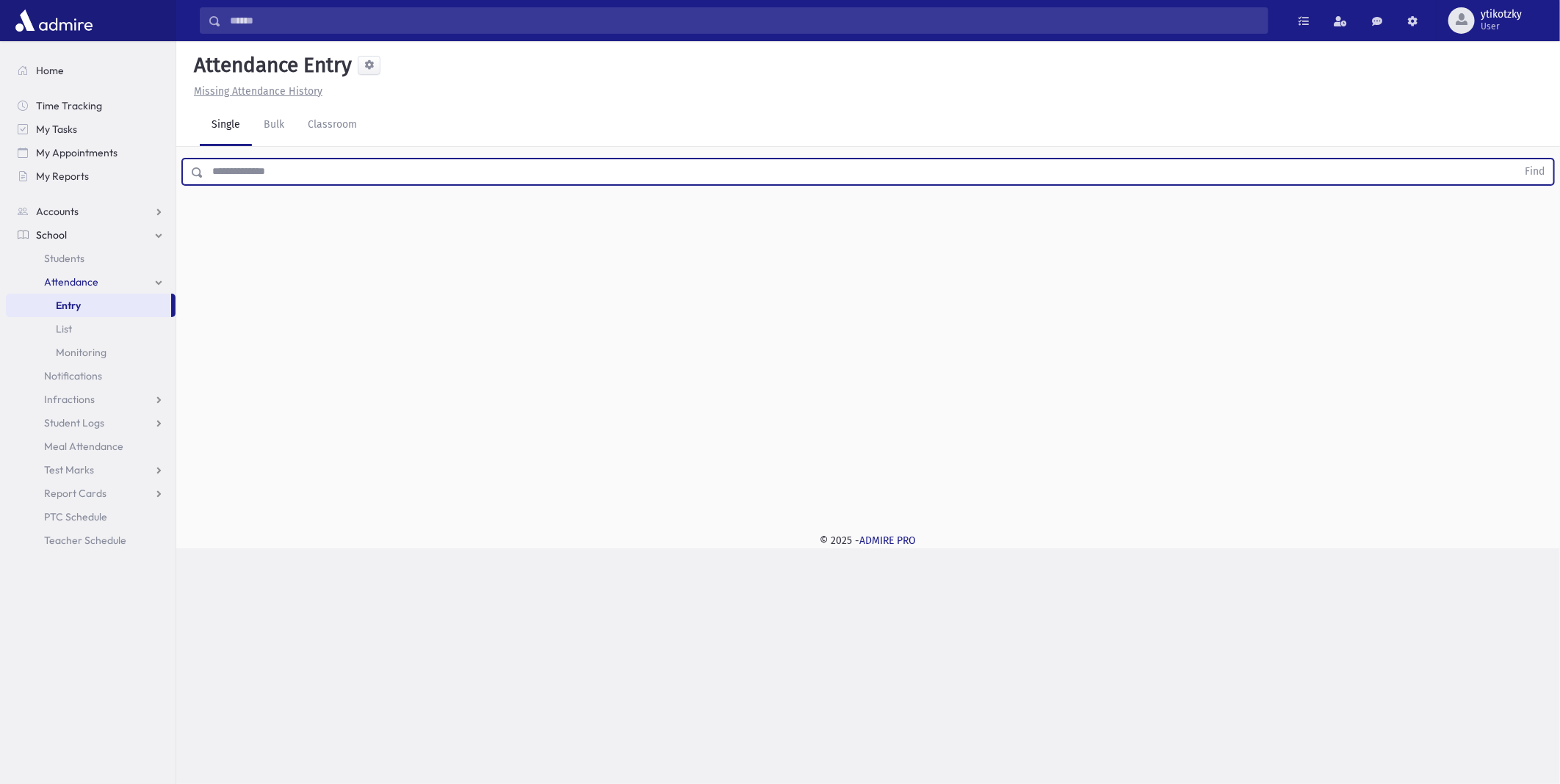
click at [457, 165] on input "text" at bounding box center [859, 172] width 1313 height 26
click at [1516, 159] on button "Find" at bounding box center [1535, 172] width 38 height 25
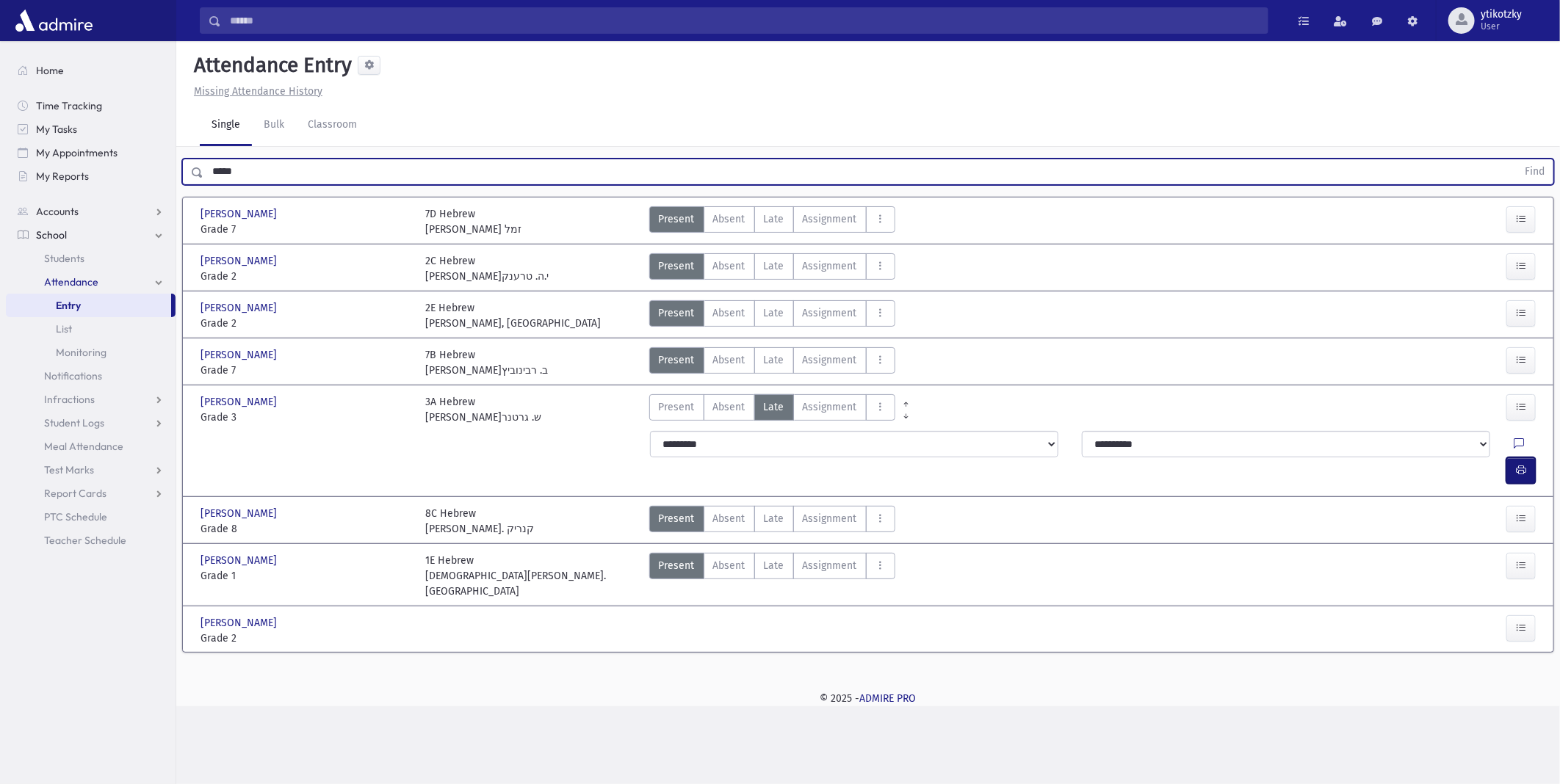
click at [1531, 458] on button "button" at bounding box center [1521, 471] width 30 height 26
drag, startPoint x: 246, startPoint y: 178, endPoint x: 127, endPoint y: 178, distance: 119.0
click at [128, 178] on div "Search Results All Accounts" at bounding box center [780, 392] width 1560 height 784
click at [1516, 159] on button "Find" at bounding box center [1535, 172] width 38 height 25
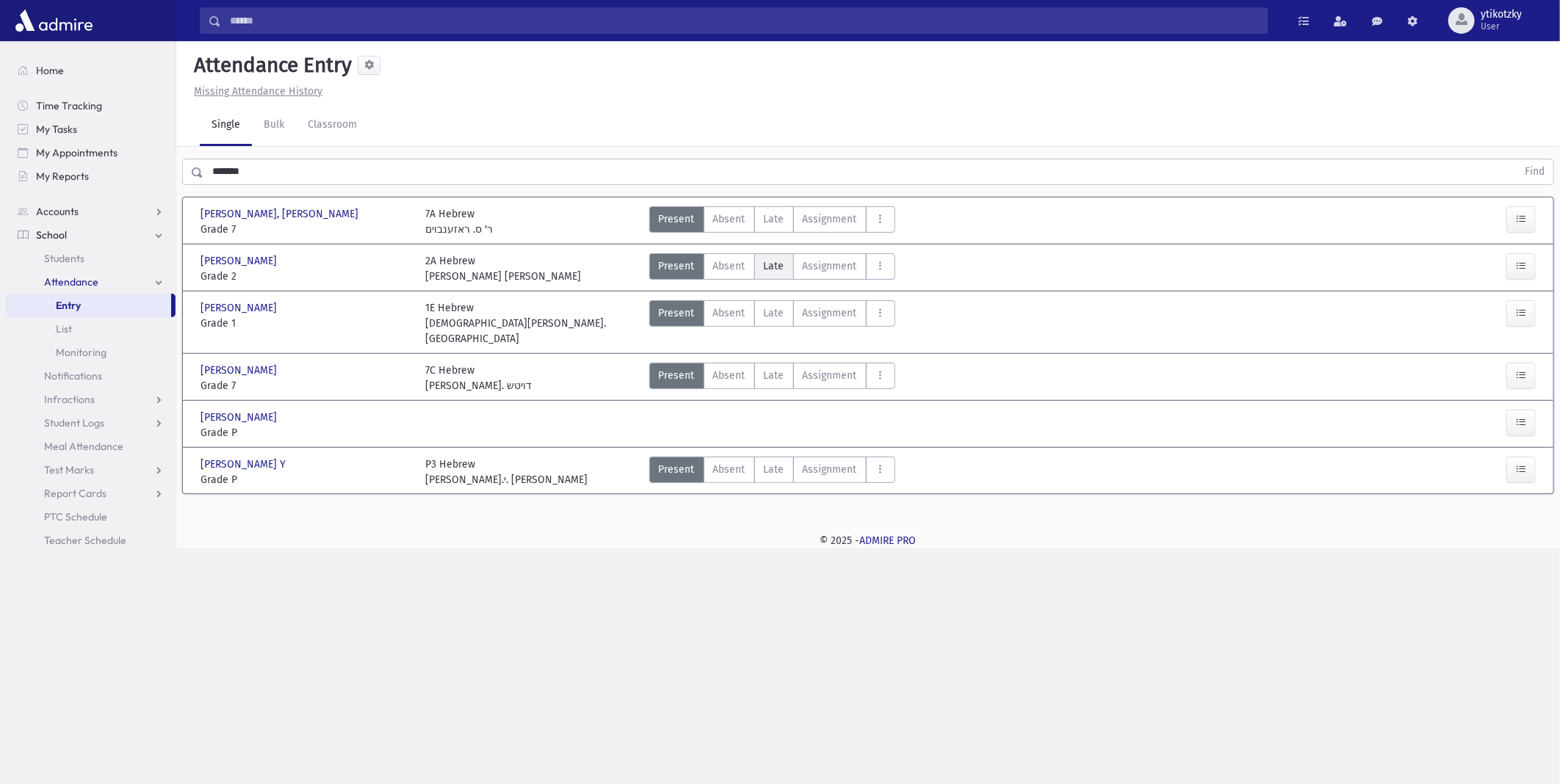
drag, startPoint x: 776, startPoint y: 260, endPoint x: 788, endPoint y: 263, distance: 12.4
click at [781, 261] on span "Late" at bounding box center [773, 265] width 21 height 16
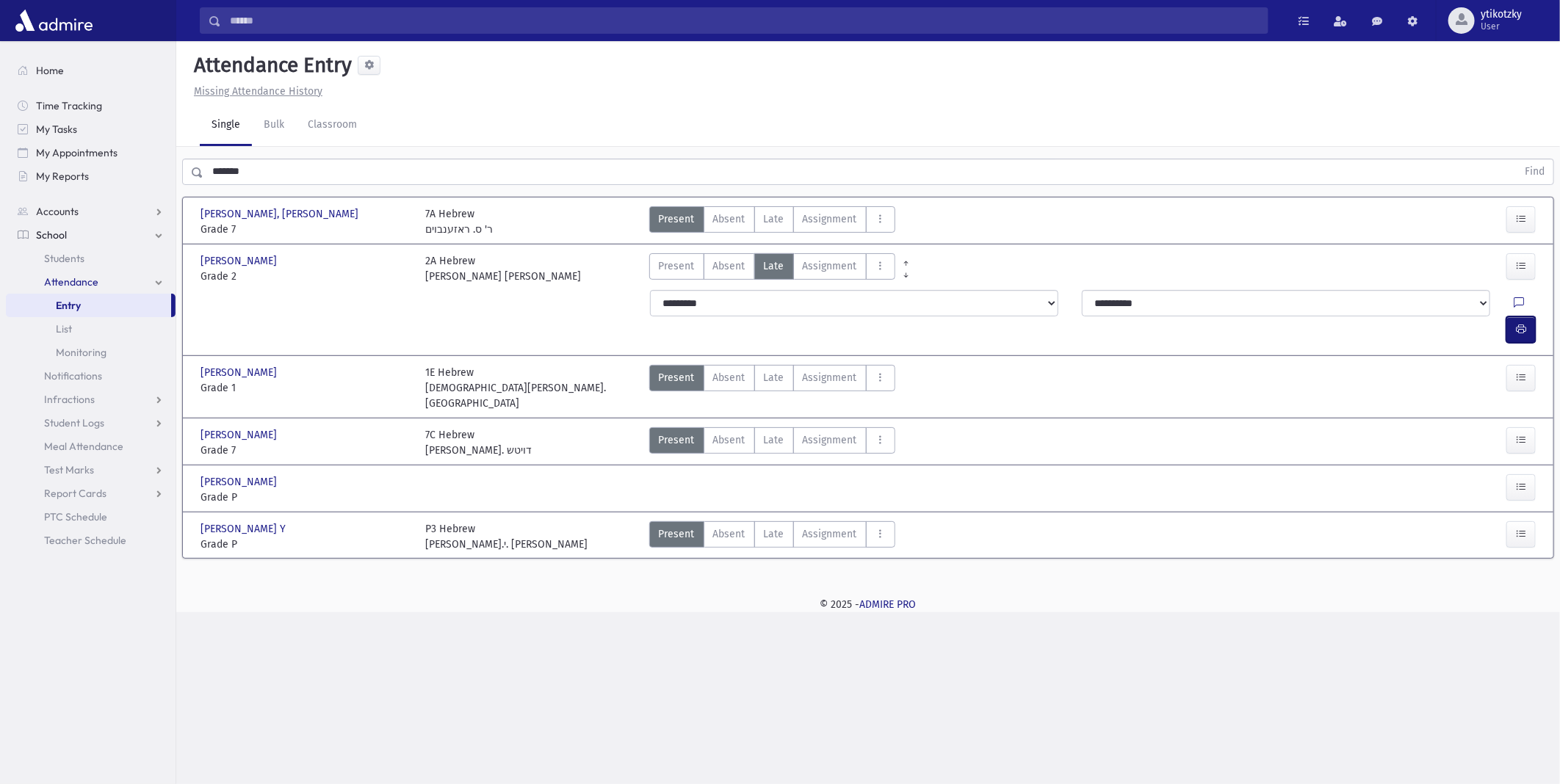
click at [1513, 316] on button "button" at bounding box center [1521, 330] width 30 height 26
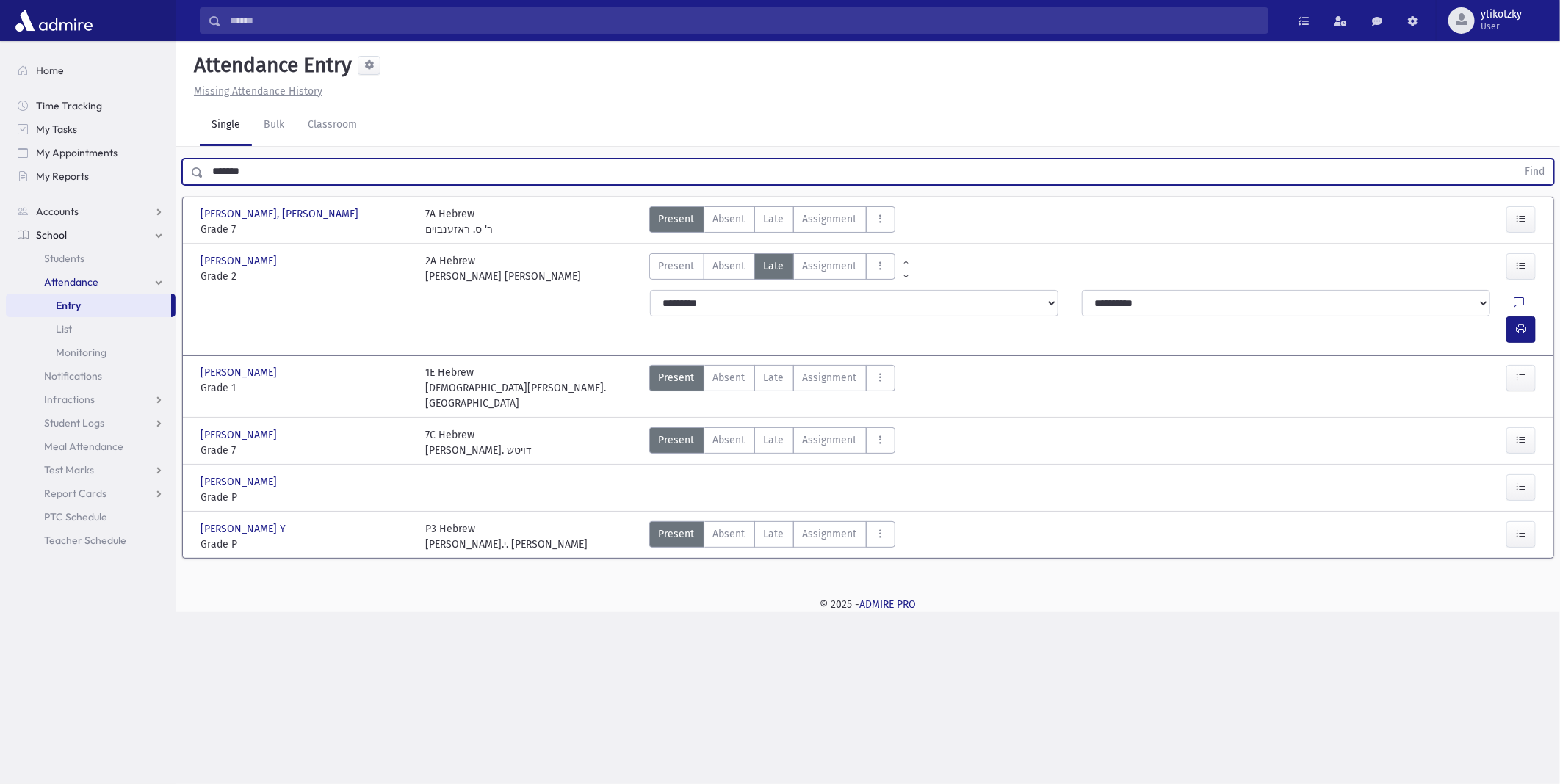
drag, startPoint x: 248, startPoint y: 173, endPoint x: 186, endPoint y: 172, distance: 62.0
click at [186, 172] on div "******* Find" at bounding box center [868, 172] width 1372 height 26
click at [1516, 159] on button "Find" at bounding box center [1535, 172] width 38 height 25
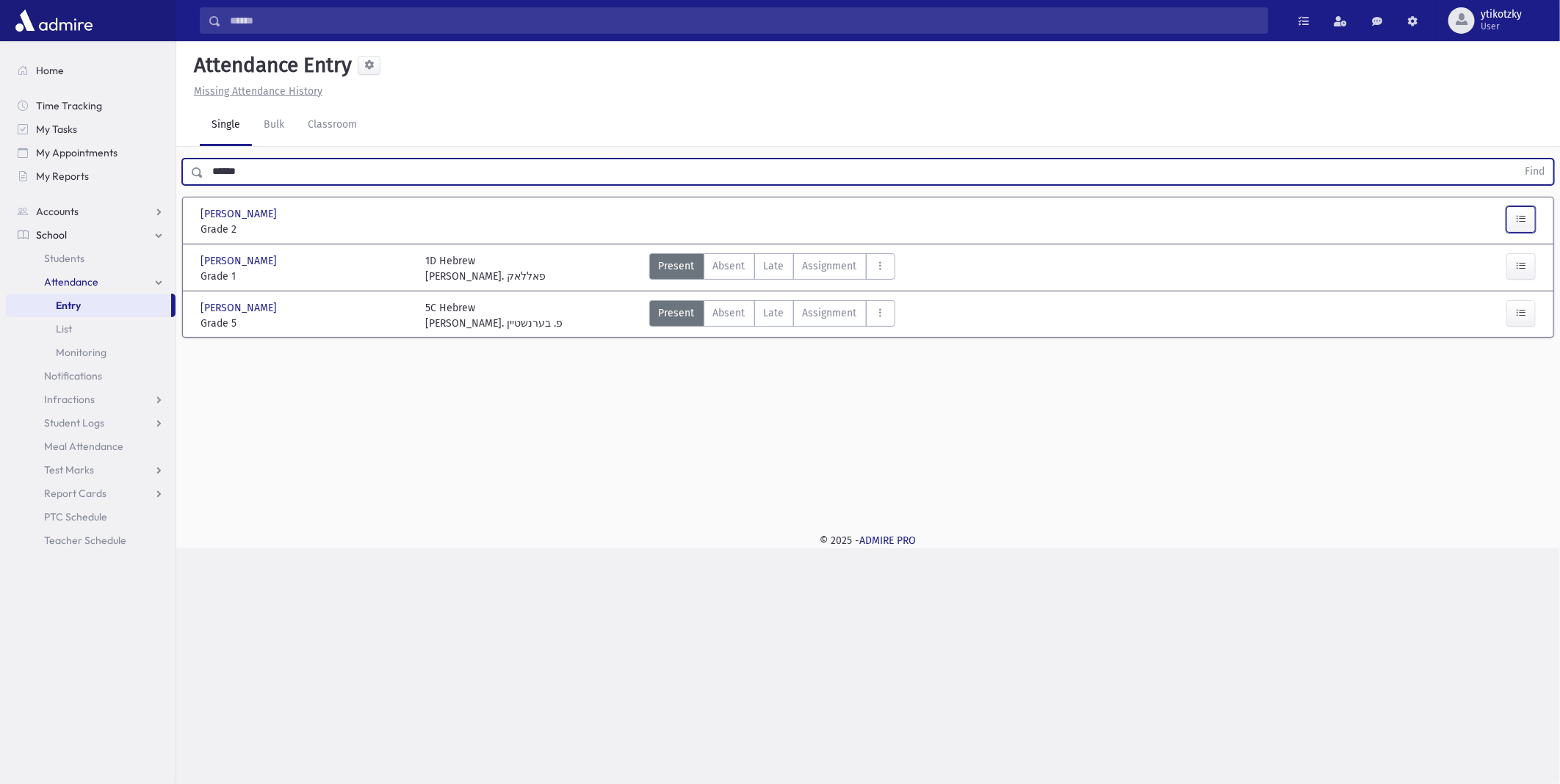
click at [1512, 214] on button "button" at bounding box center [1521, 219] width 30 height 26
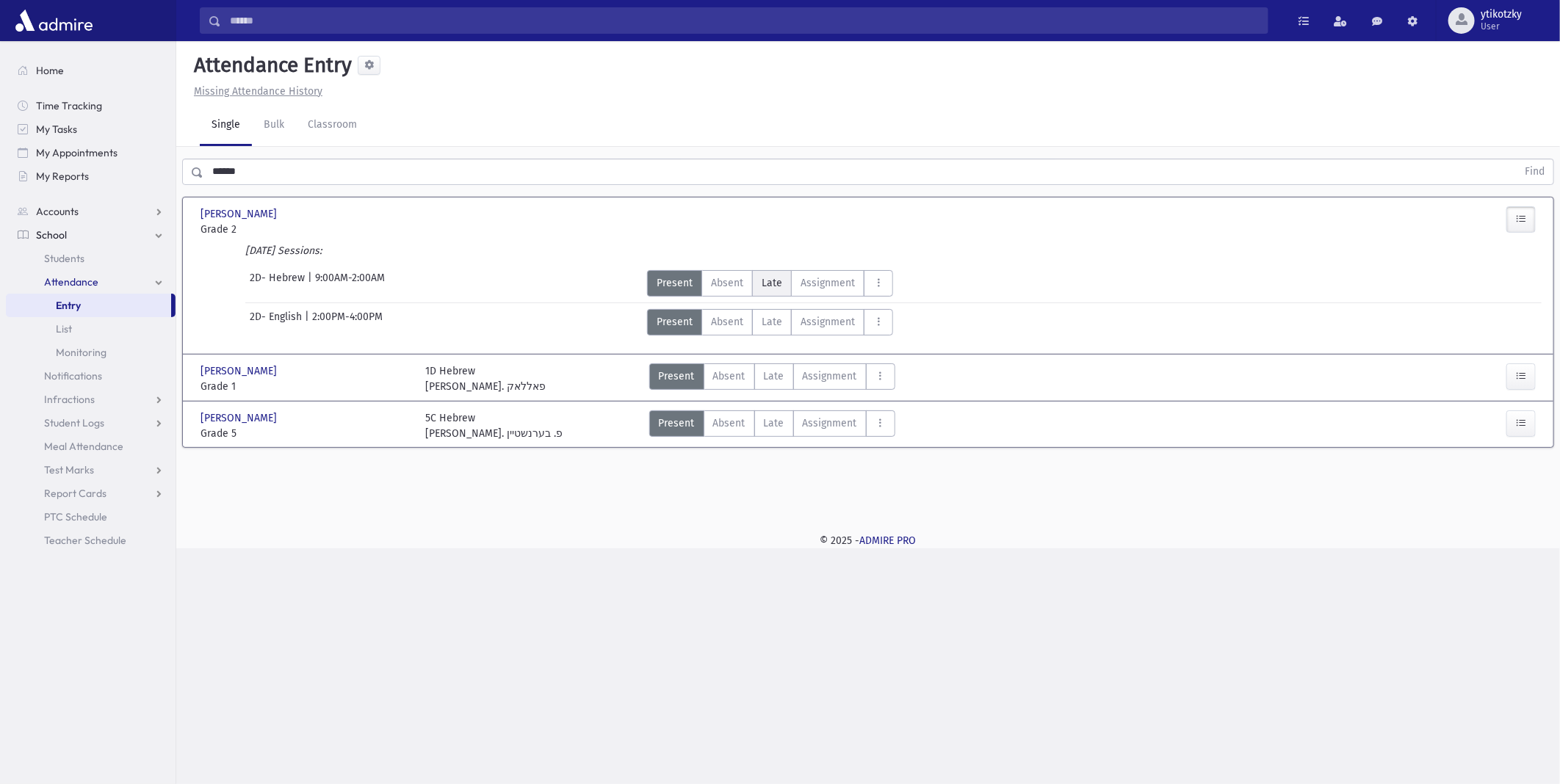
click at [778, 279] on span "Late" at bounding box center [771, 283] width 21 height 16
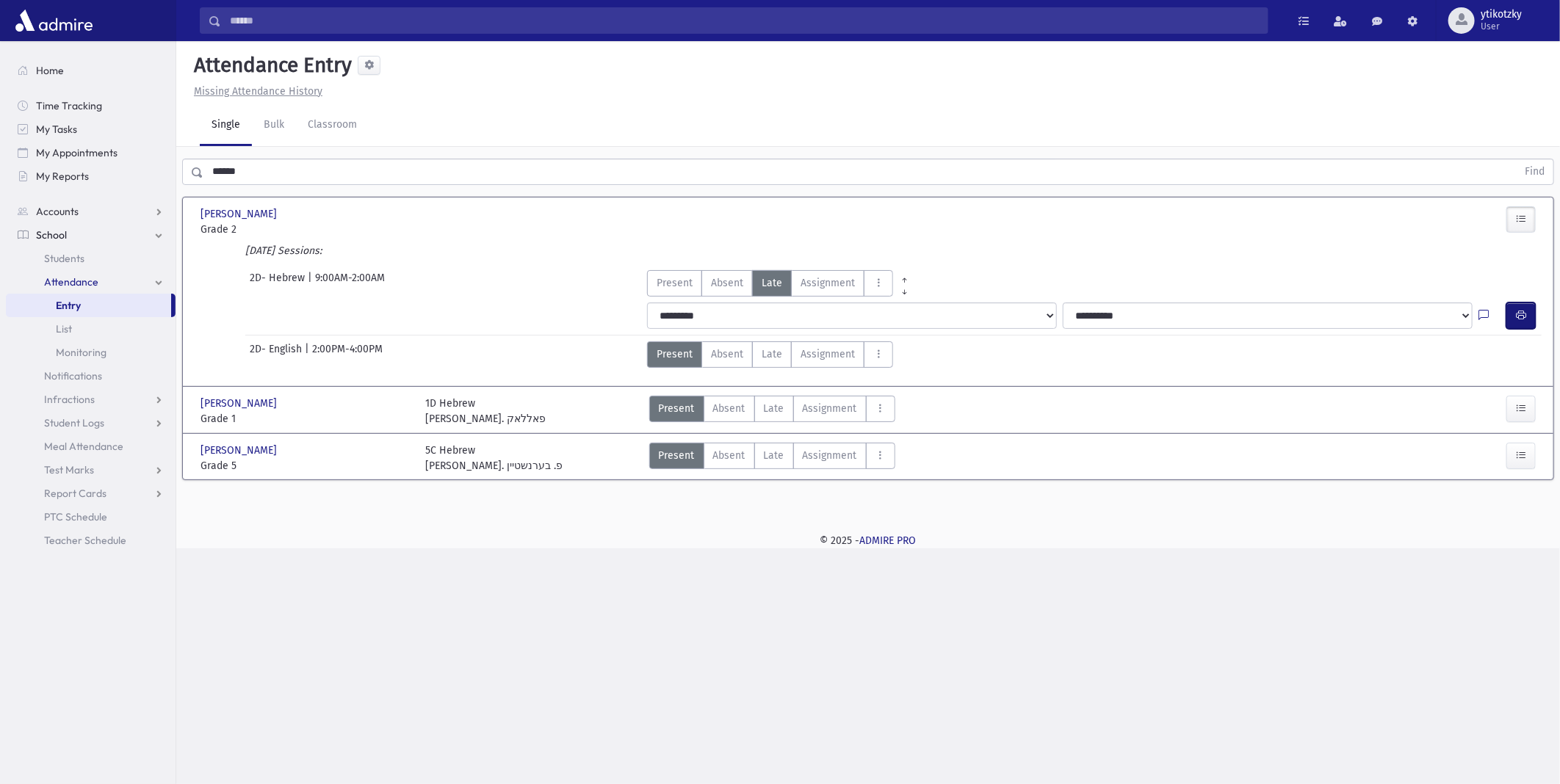
click at [1531, 321] on button "button" at bounding box center [1521, 316] width 30 height 26
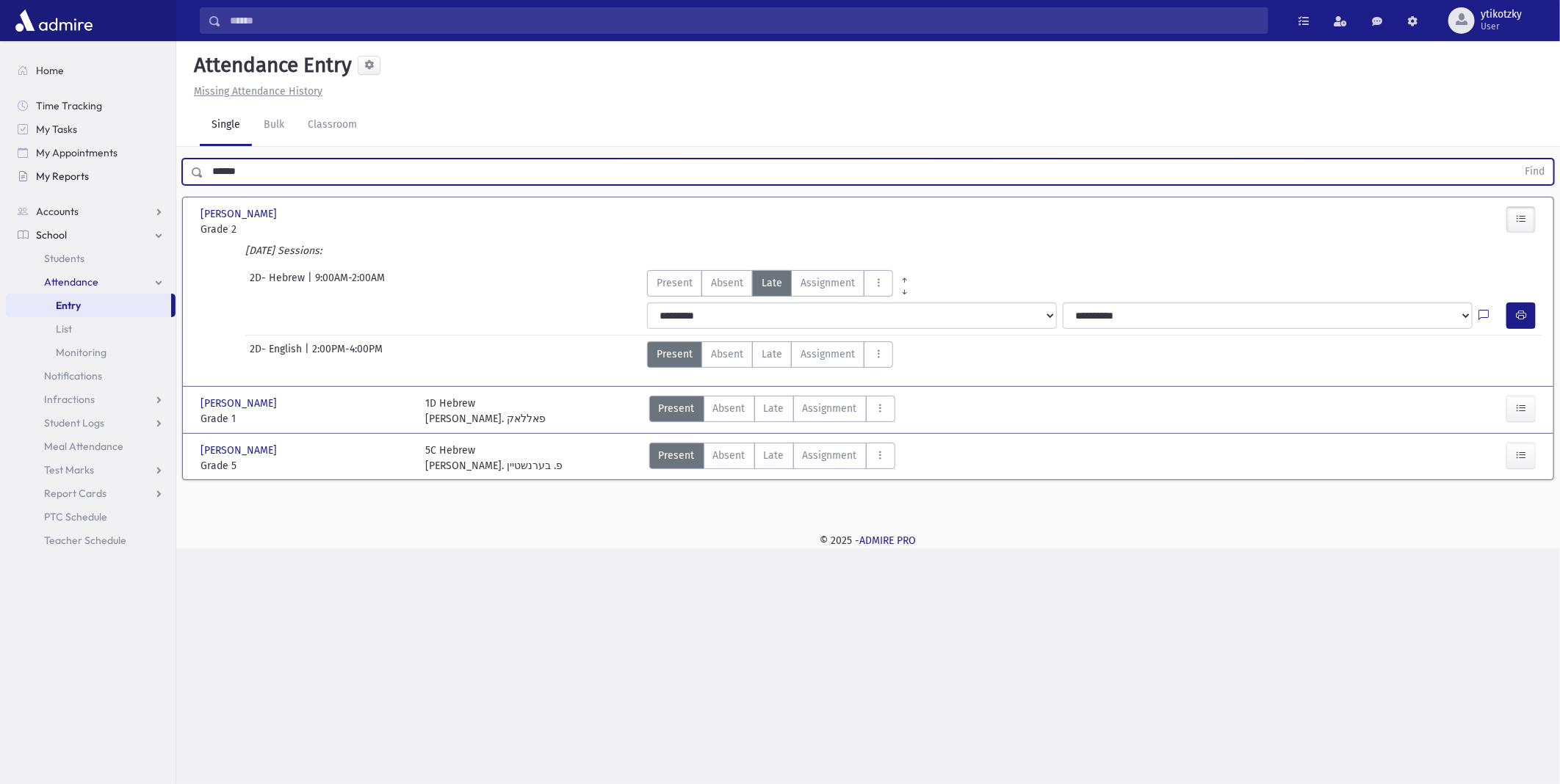
drag, startPoint x: 265, startPoint y: 169, endPoint x: 125, endPoint y: 165, distance: 140.1
click at [125, 166] on div "Search Results All Accounts" at bounding box center [780, 392] width 1560 height 784
click at [1516, 159] on button "Find" at bounding box center [1535, 172] width 38 height 25
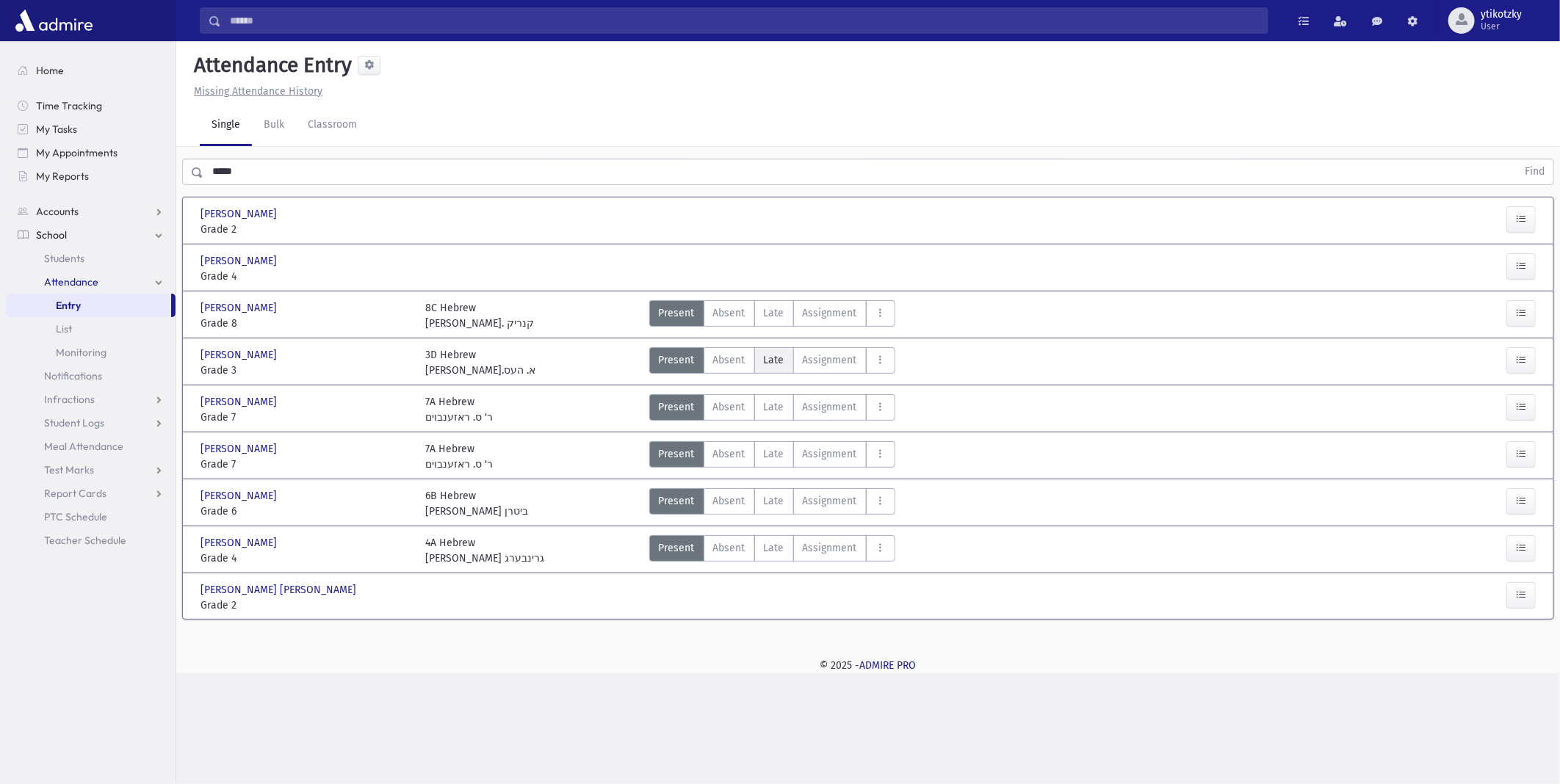
click at [782, 368] on label "Late Late" at bounding box center [773, 361] width 39 height 26
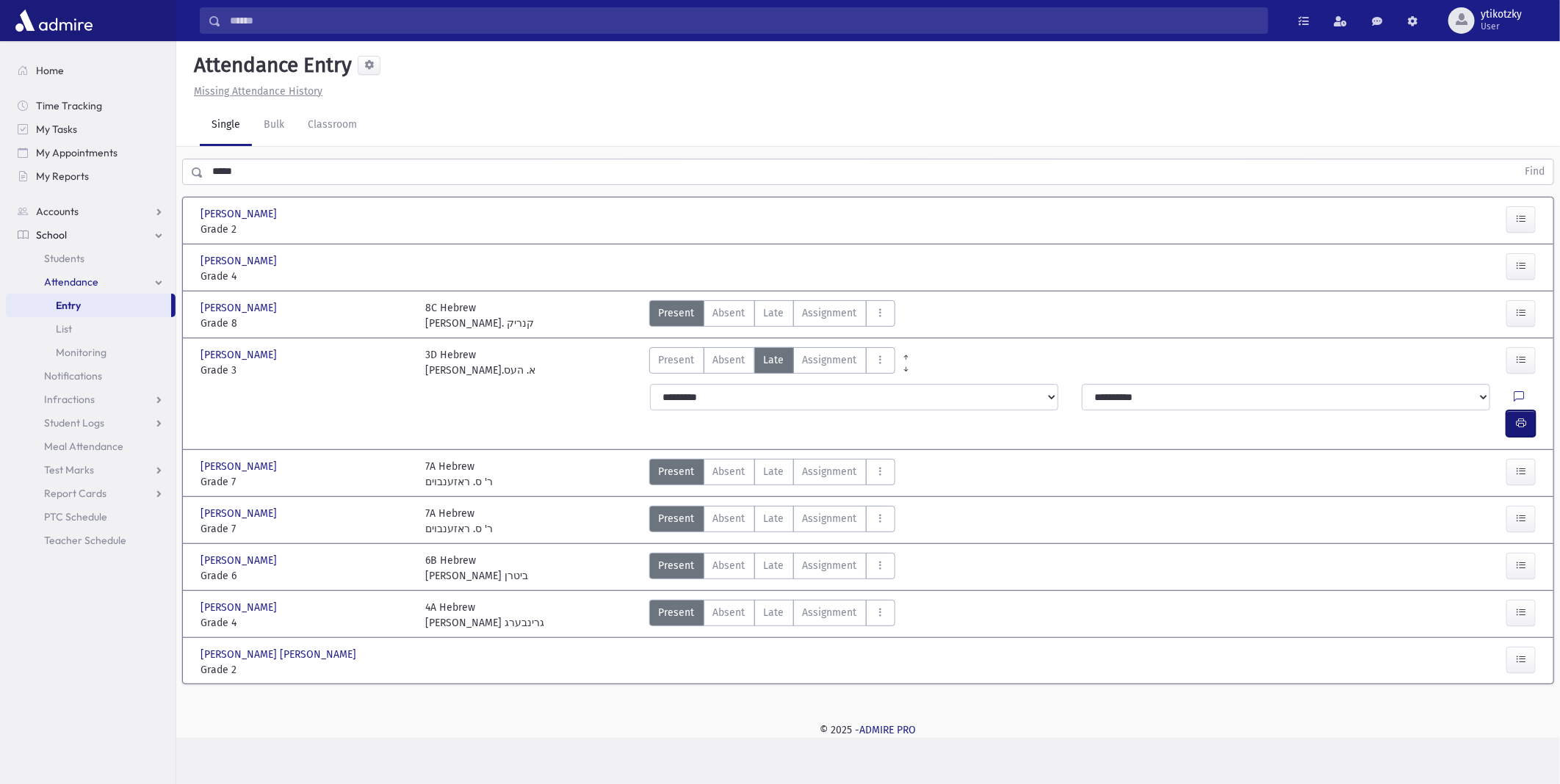
click at [1525, 410] on button "button" at bounding box center [1521, 423] width 30 height 26
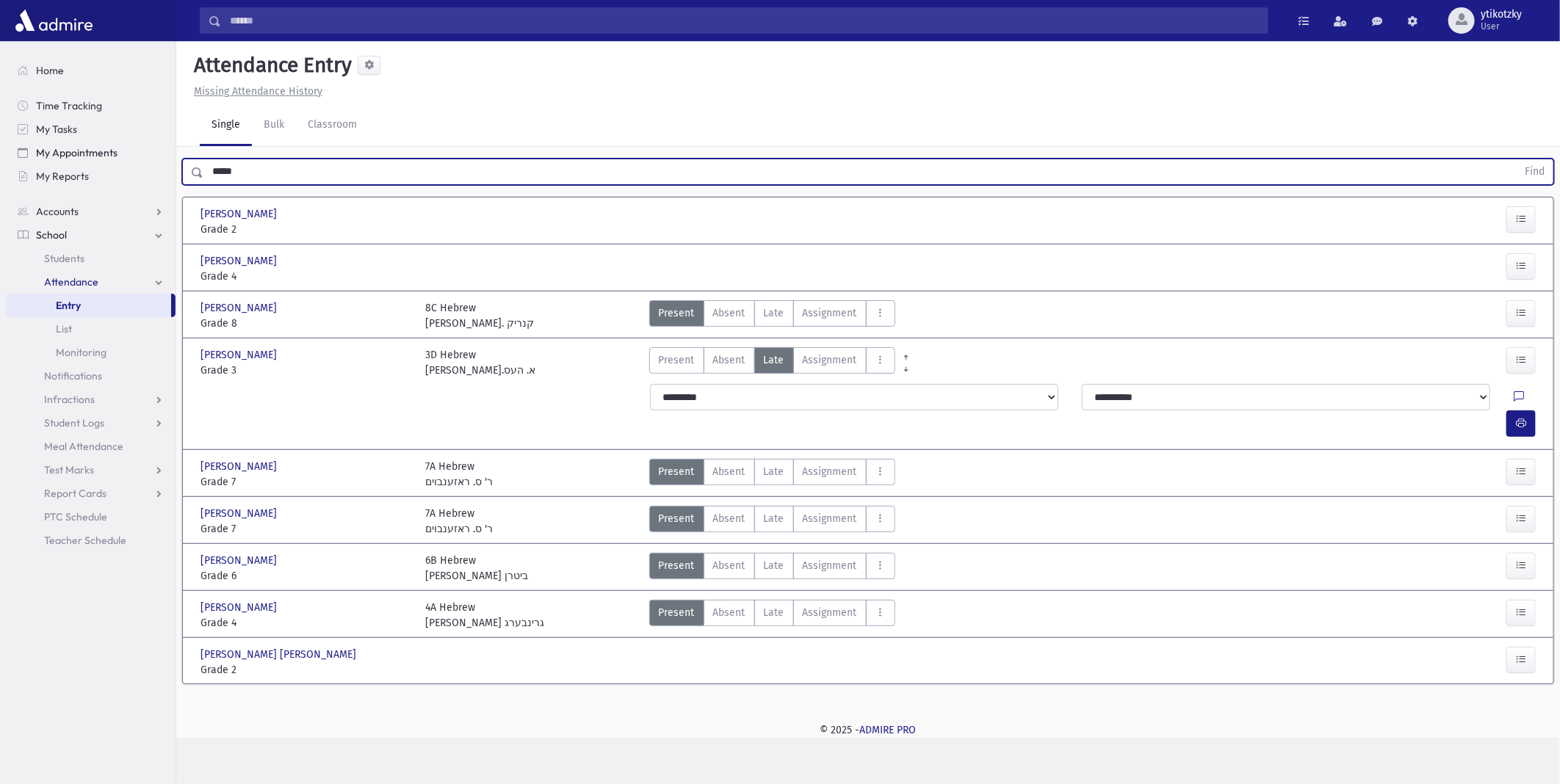
drag, startPoint x: 291, startPoint y: 181, endPoint x: 38, endPoint y: 155, distance: 254.3
click at [38, 159] on div "Search Results All Accounts" at bounding box center [780, 392] width 1560 height 784
click at [1516, 159] on button "Find" at bounding box center [1535, 172] width 38 height 25
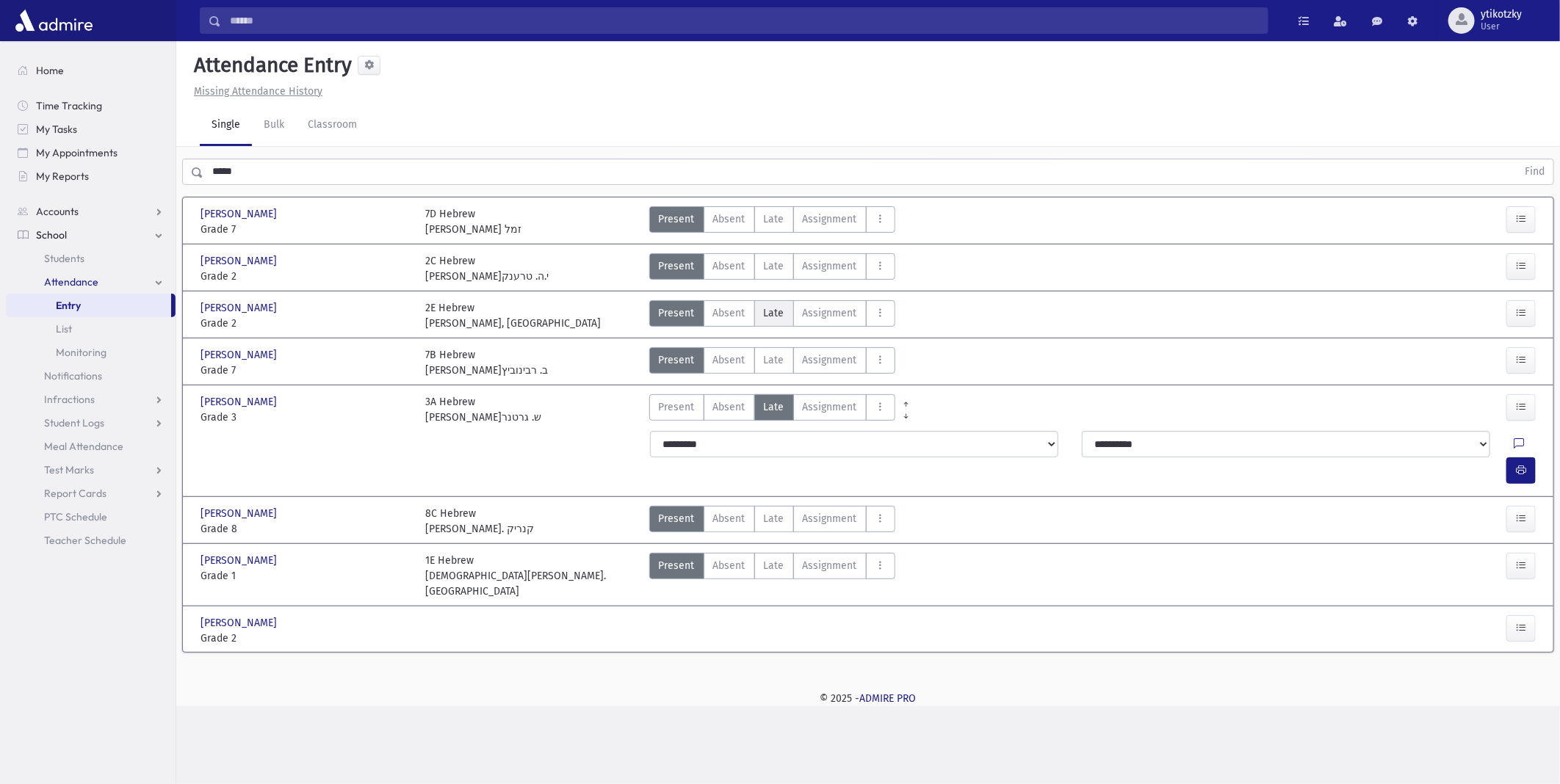
click at [775, 306] on span "Late" at bounding box center [773, 313] width 21 height 16
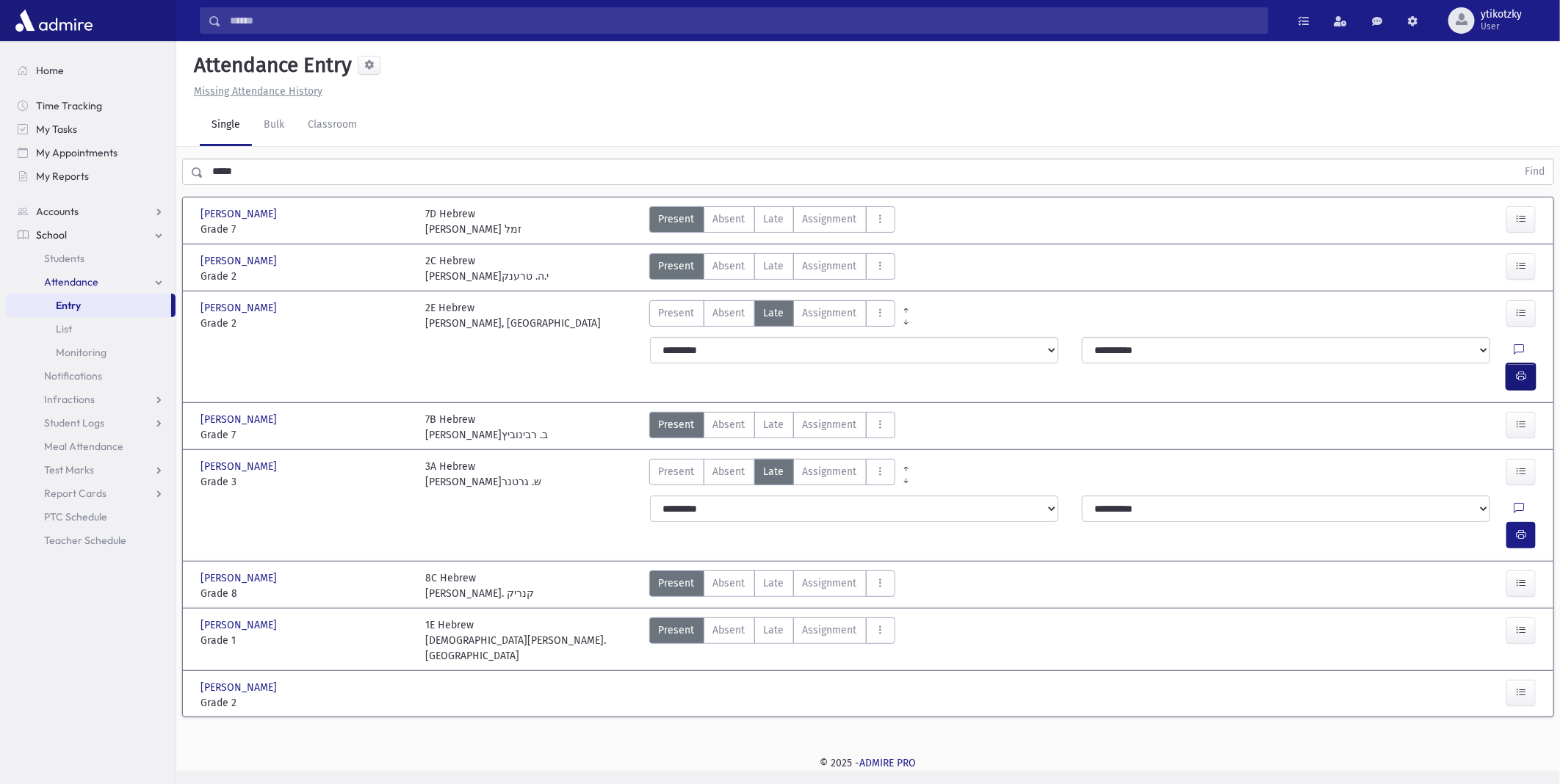
click at [1517, 370] on icon "button" at bounding box center [1521, 376] width 11 height 12
drag, startPoint x: 703, startPoint y: 713, endPoint x: 718, endPoint y: 717, distance: 15.5
click at [718, 717] on div "Search Results All Accounts" at bounding box center [780, 392] width 1560 height 784
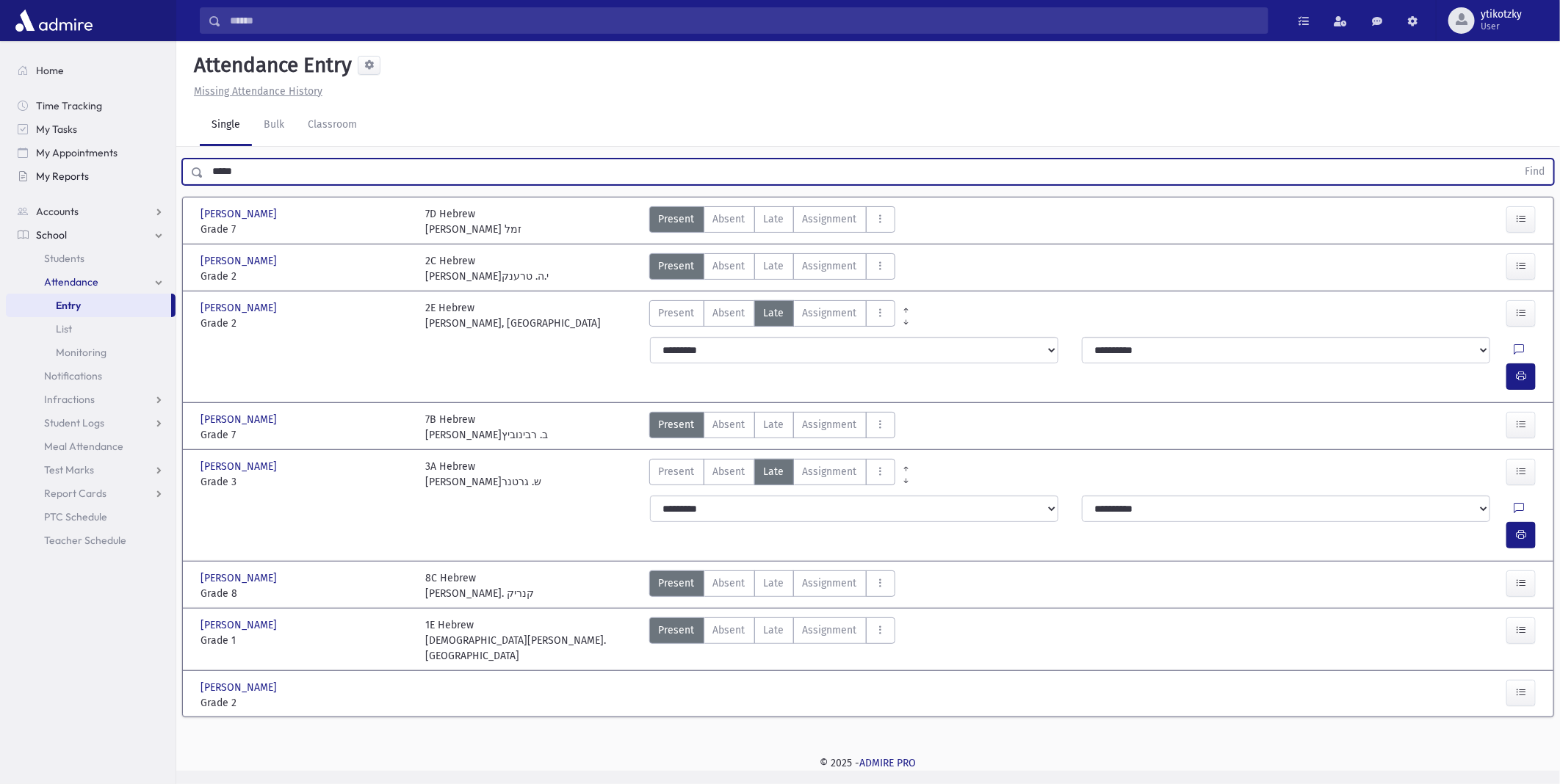
drag, startPoint x: 244, startPoint y: 176, endPoint x: 35, endPoint y: 164, distance: 209.3
click at [35, 164] on div "Search Results All Accounts" at bounding box center [780, 392] width 1560 height 784
click at [1516, 159] on button "Find" at bounding box center [1535, 172] width 38 height 25
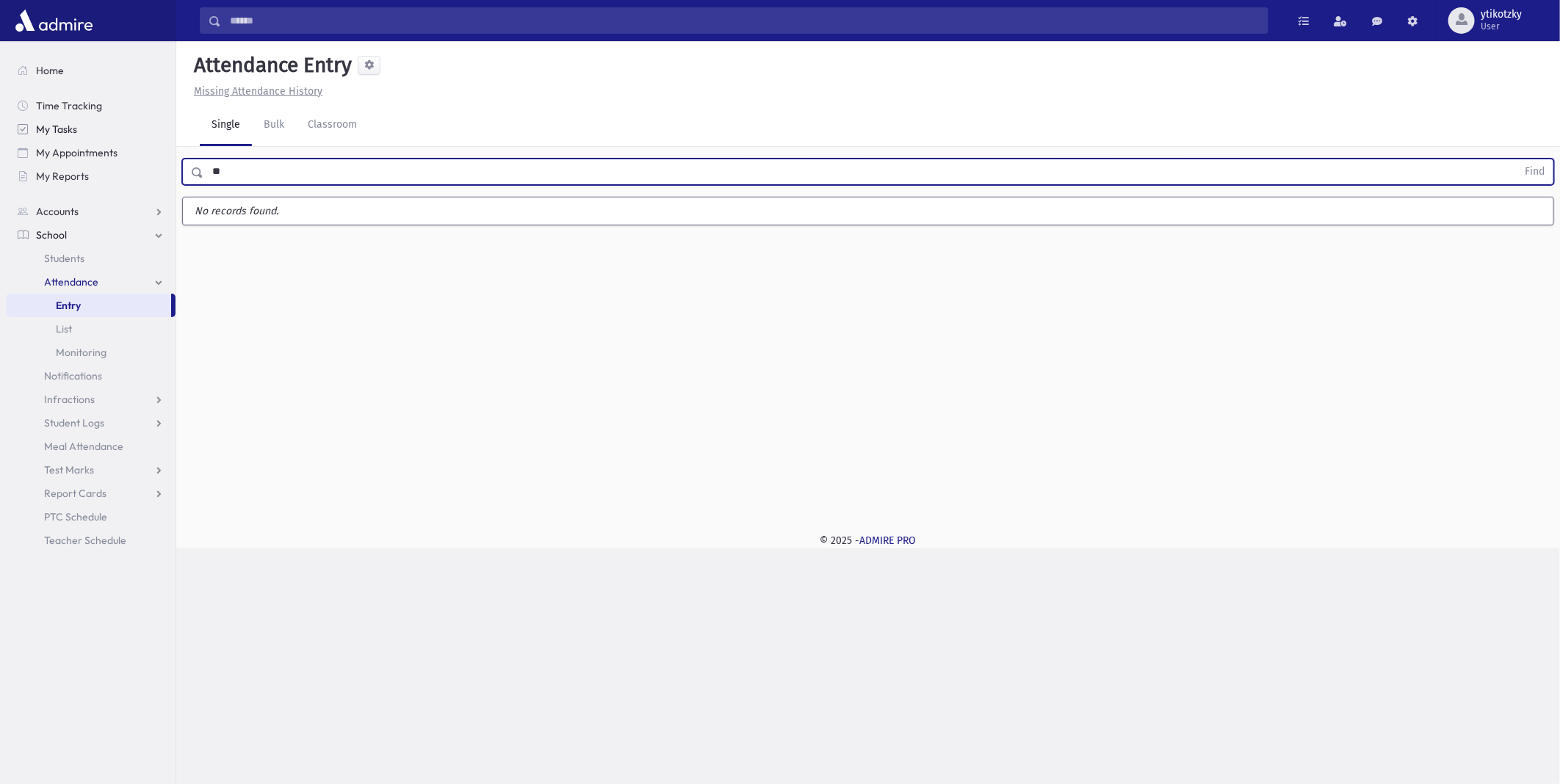
type input "*"
click at [1516, 159] on button "Find" at bounding box center [1535, 172] width 38 height 25
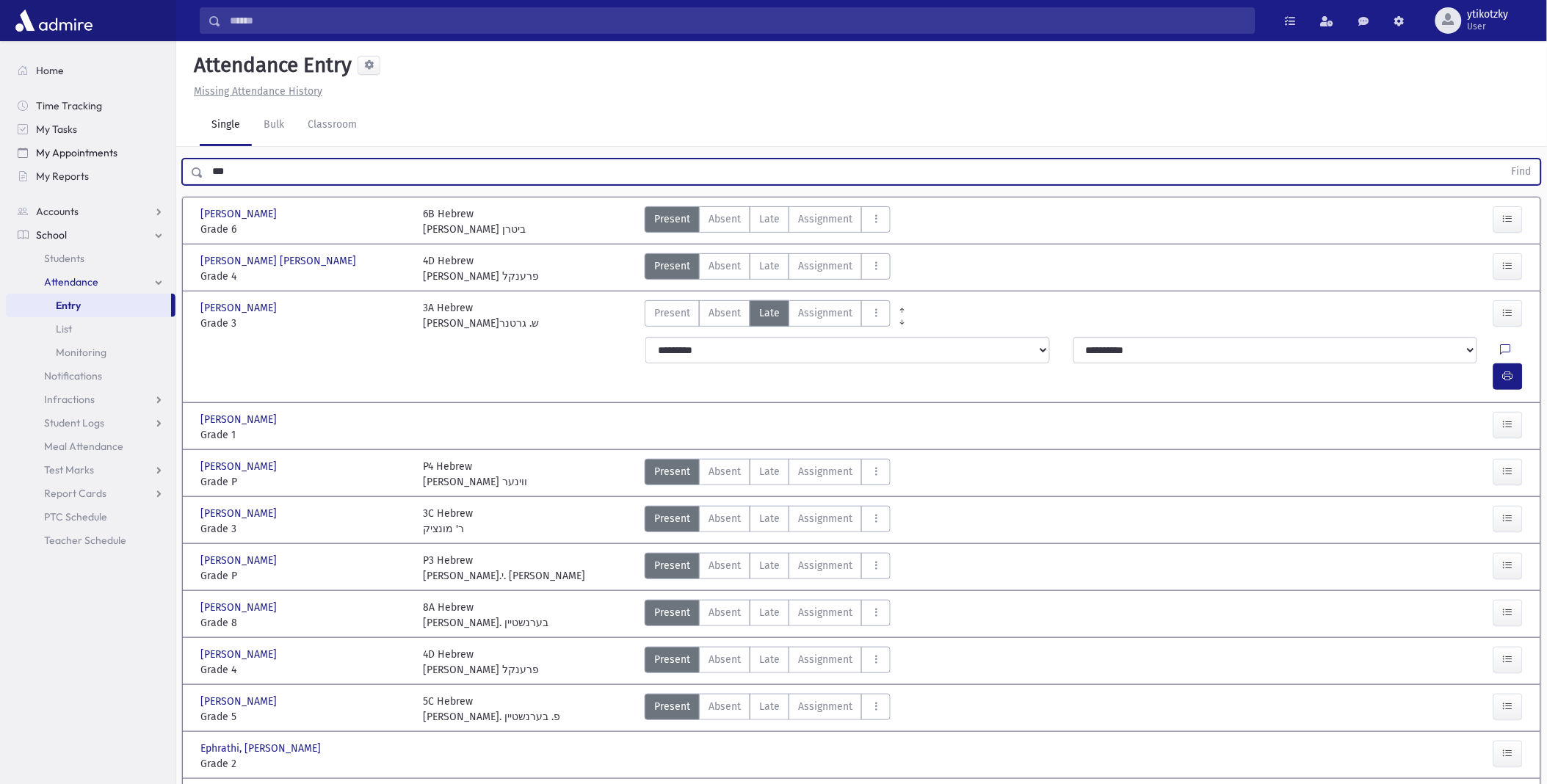
drag, startPoint x: 223, startPoint y: 170, endPoint x: 96, endPoint y: 152, distance: 128.3
click at [96, 152] on div "Search Results All Accounts" at bounding box center [774, 638] width 1547 height 1276
click at [1503, 159] on button "Find" at bounding box center [1522, 172] width 38 height 25
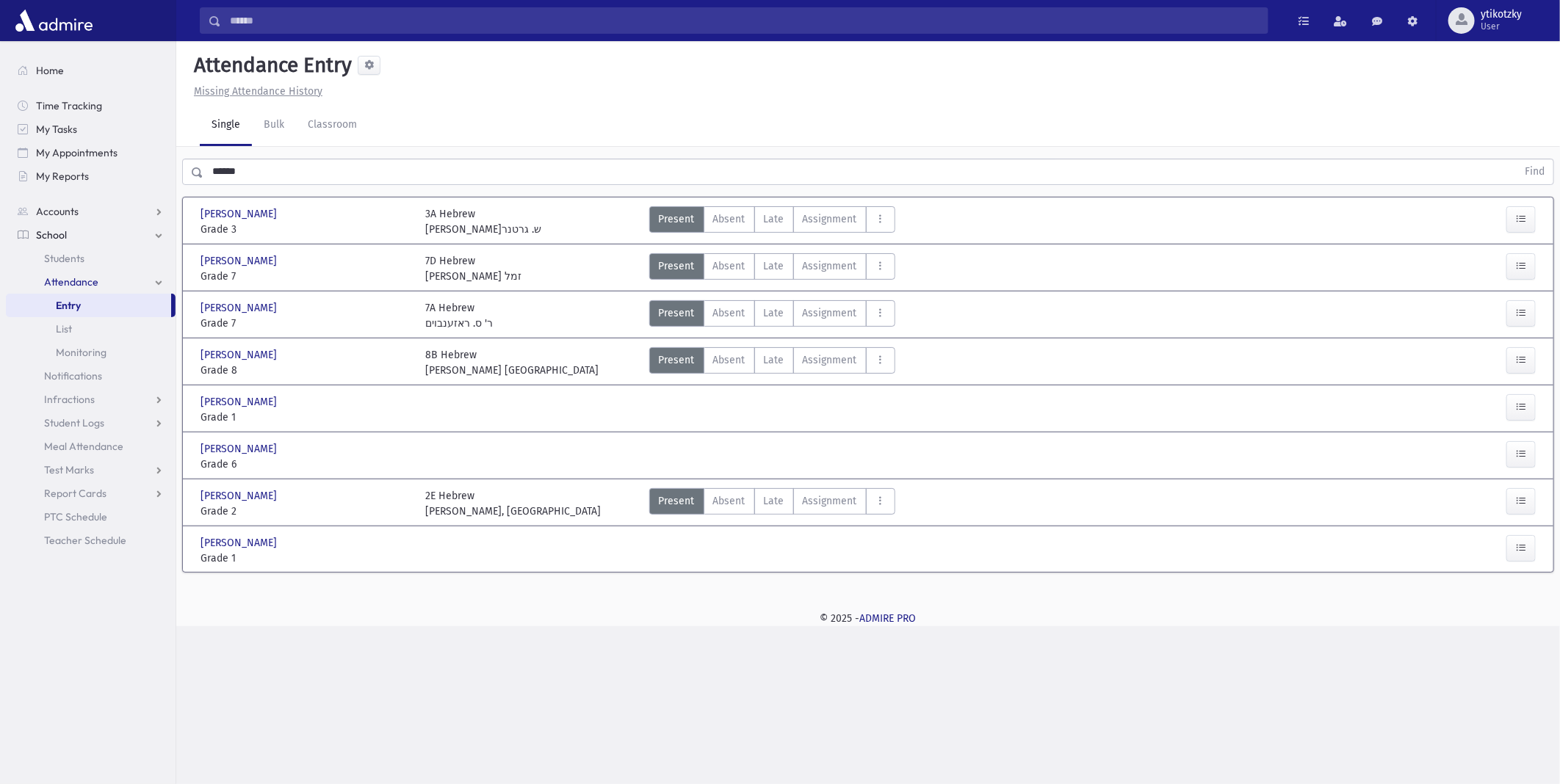
drag, startPoint x: 773, startPoint y: 496, endPoint x: 486, endPoint y: 486, distance: 287.2
click at [486, 486] on div "[PERSON_NAME] [PERSON_NAME][GEOGRAPHIC_DATA] Grade 2 Grade 2 2E Hebrew [PERSON_…" at bounding box center [868, 502] width 1361 height 34
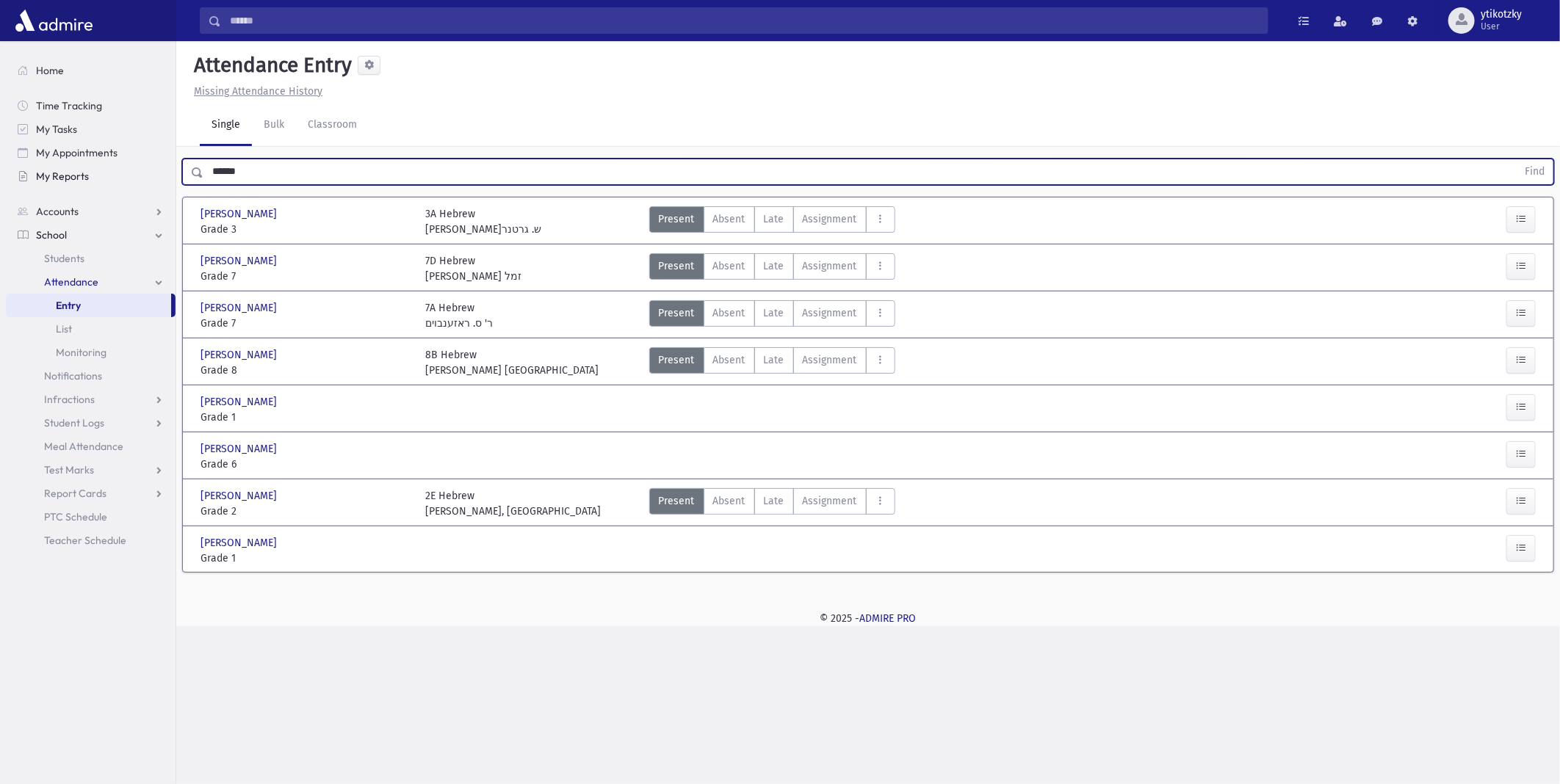
drag, startPoint x: 221, startPoint y: 173, endPoint x: 162, endPoint y: 165, distance: 59.5
click at [162, 165] on div "Search Results All Accounts" at bounding box center [780, 392] width 1560 height 784
click at [1516, 159] on button "Find" at bounding box center [1535, 172] width 38 height 25
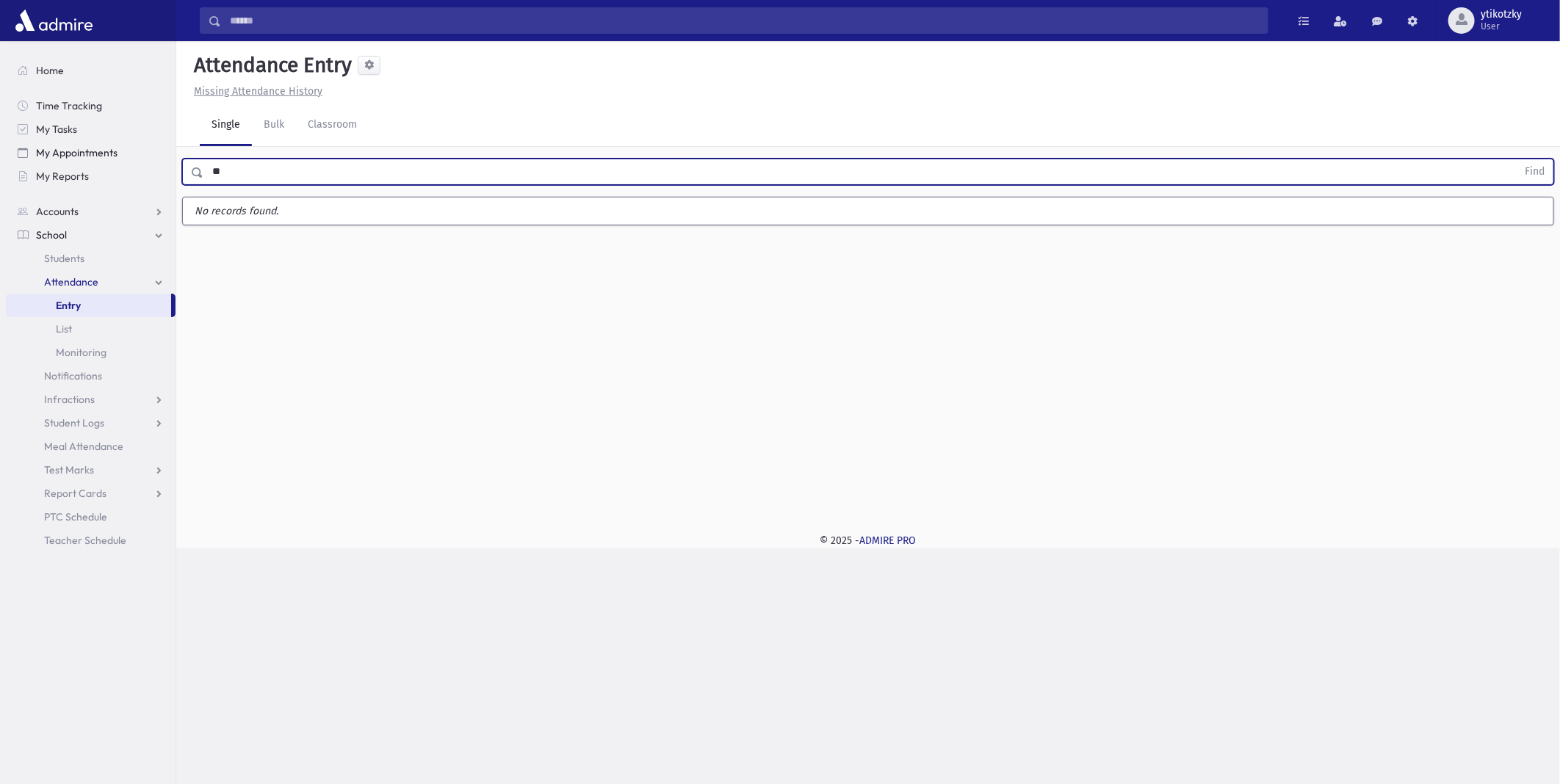
type input "*"
click at [1516, 159] on button "Find" at bounding box center [1535, 172] width 38 height 25
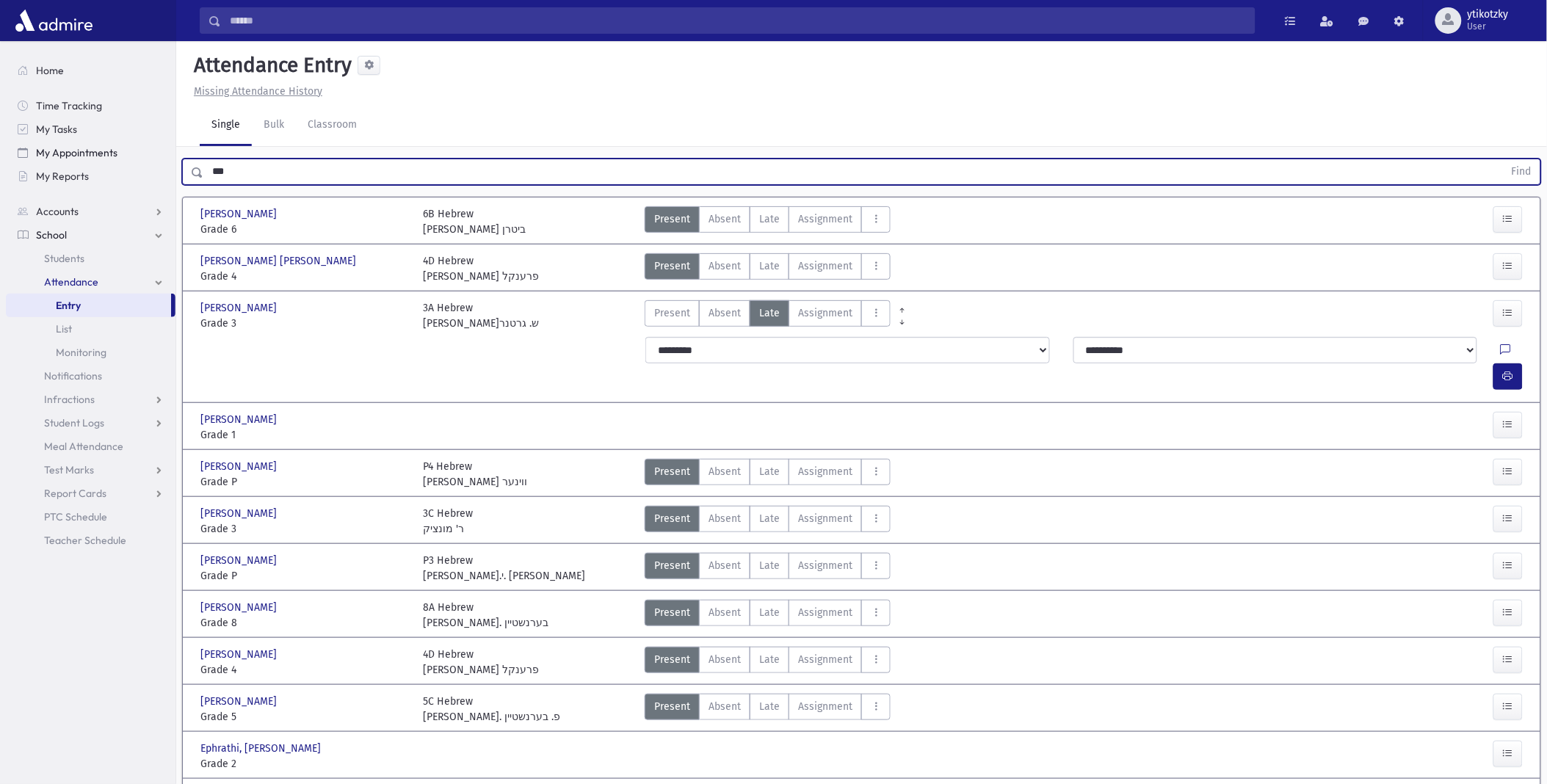
drag, startPoint x: 252, startPoint y: 179, endPoint x: 67, endPoint y: 158, distance: 186.2
click at [67, 158] on div "Search Results All Accounts" at bounding box center [774, 638] width 1547 height 1276
click at [1503, 159] on button "Find" at bounding box center [1522, 172] width 38 height 25
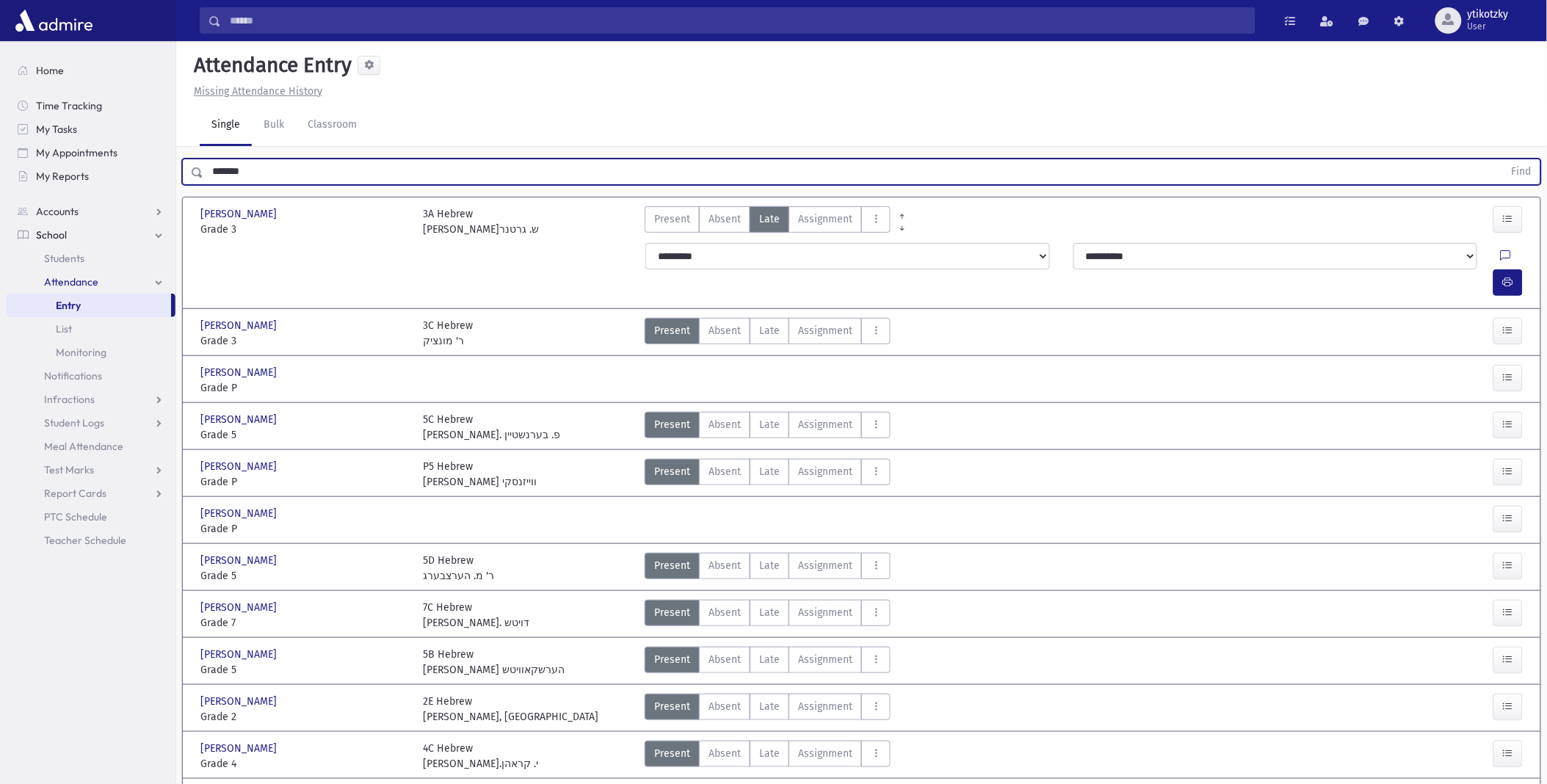
click at [0, 108] on html "Search Results All Accounts Students" at bounding box center [774, 392] width 1547 height 784
click at [1503, 159] on button "Find" at bounding box center [1522, 172] width 38 height 25
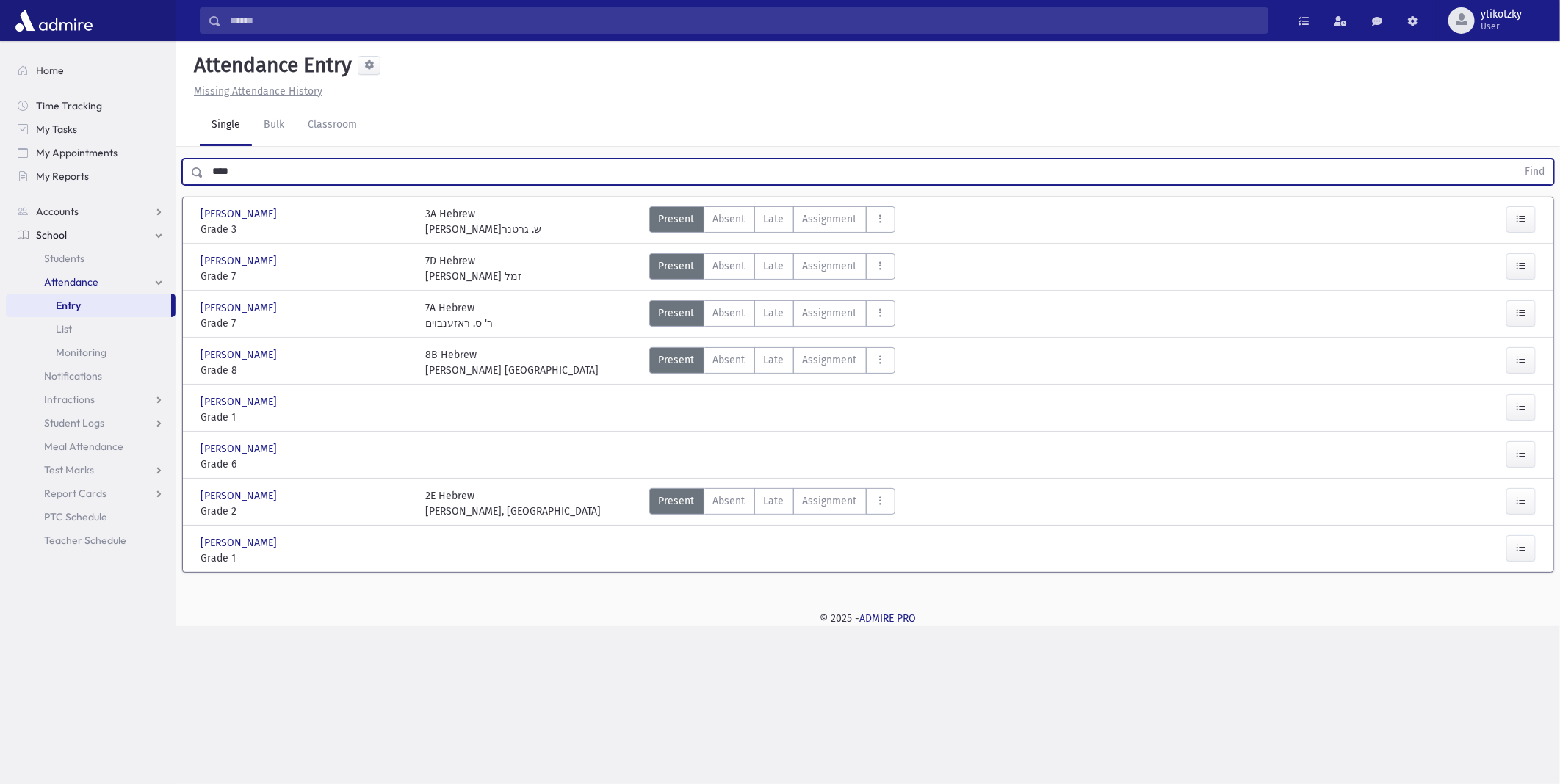
drag, startPoint x: 209, startPoint y: 173, endPoint x: 184, endPoint y: 174, distance: 25.0
click at [184, 174] on div "**** Find" at bounding box center [868, 172] width 1372 height 26
click at [1516, 159] on button "Find" at bounding box center [1535, 172] width 38 height 25
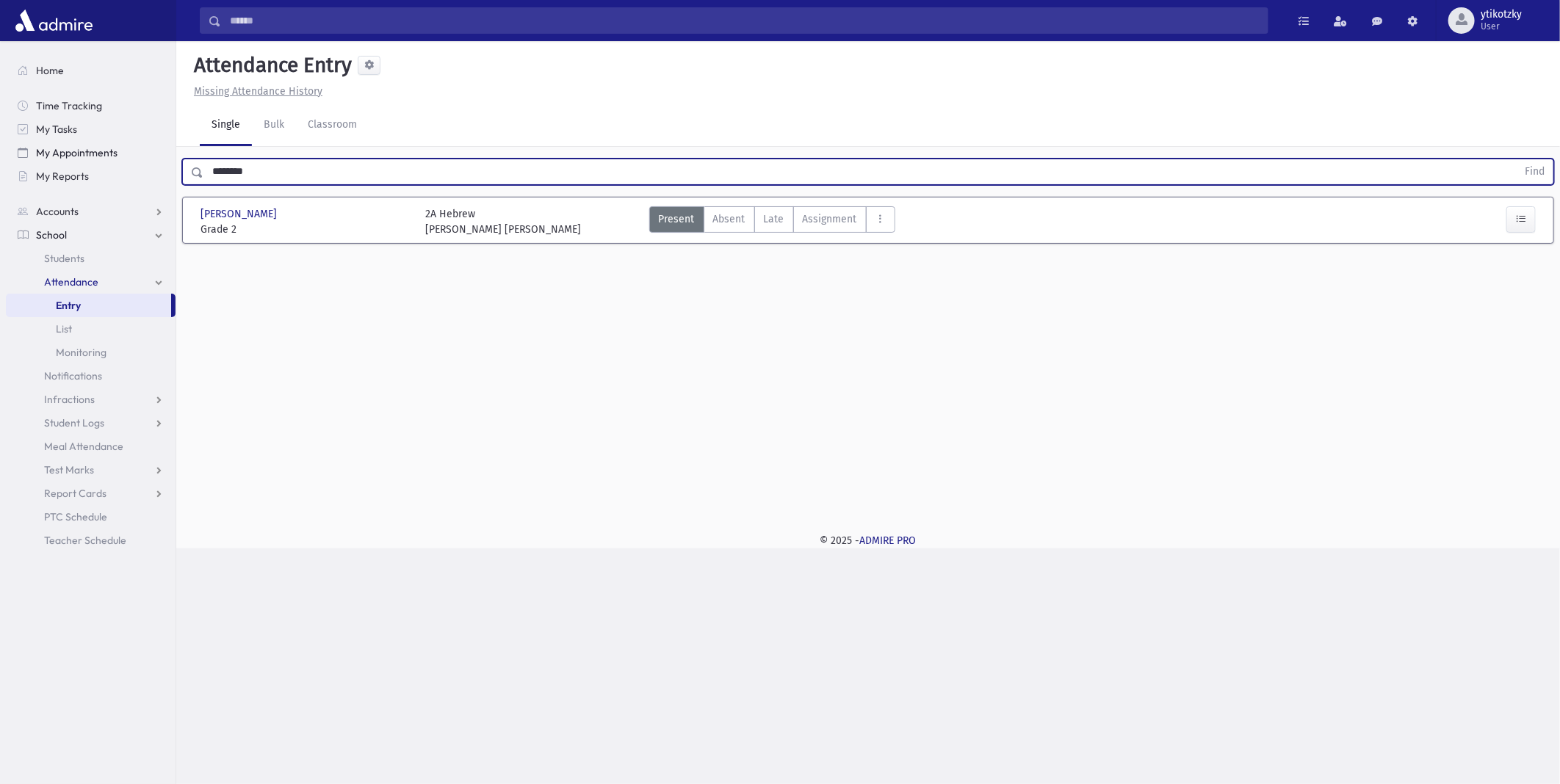
drag, startPoint x: 278, startPoint y: 164, endPoint x: 114, endPoint y: 159, distance: 164.1
click at [114, 159] on div "Search Results All Accounts" at bounding box center [780, 392] width 1560 height 784
click at [1516, 159] on button "Find" at bounding box center [1535, 172] width 38 height 25
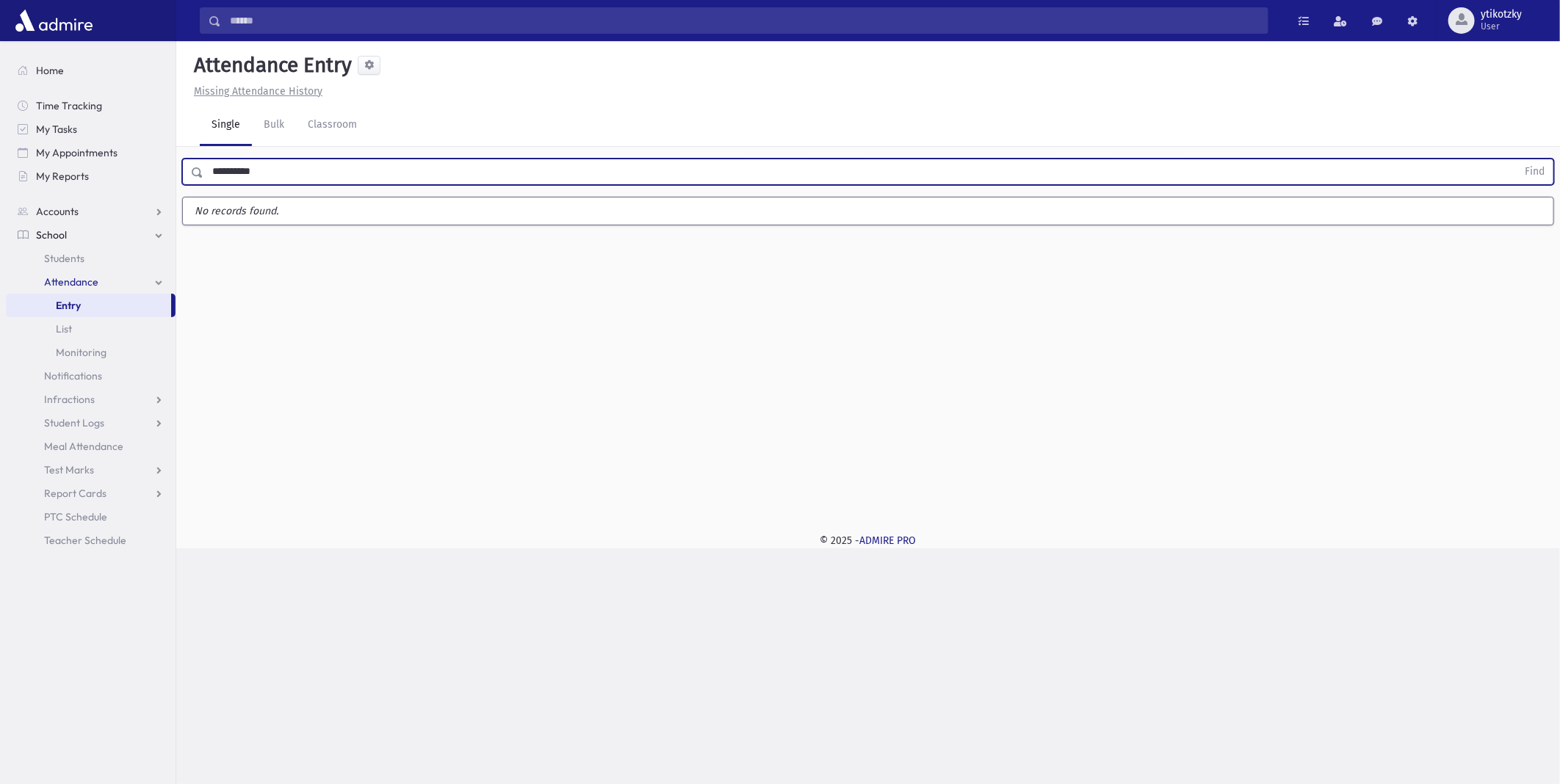
click at [1516, 159] on button "Find" at bounding box center [1535, 172] width 38 height 25
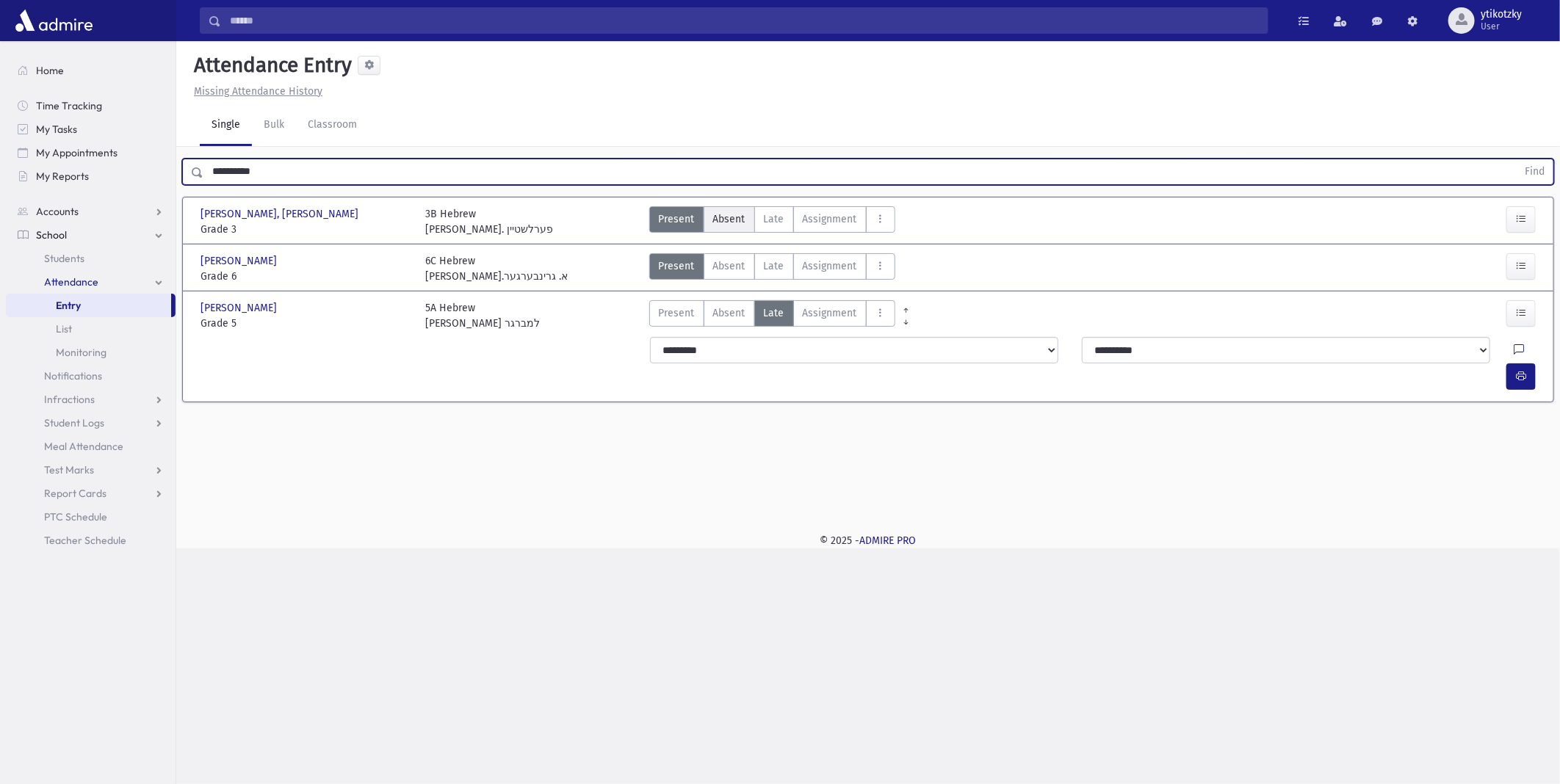
click at [743, 209] on label "Absent A" at bounding box center [729, 219] width 52 height 26
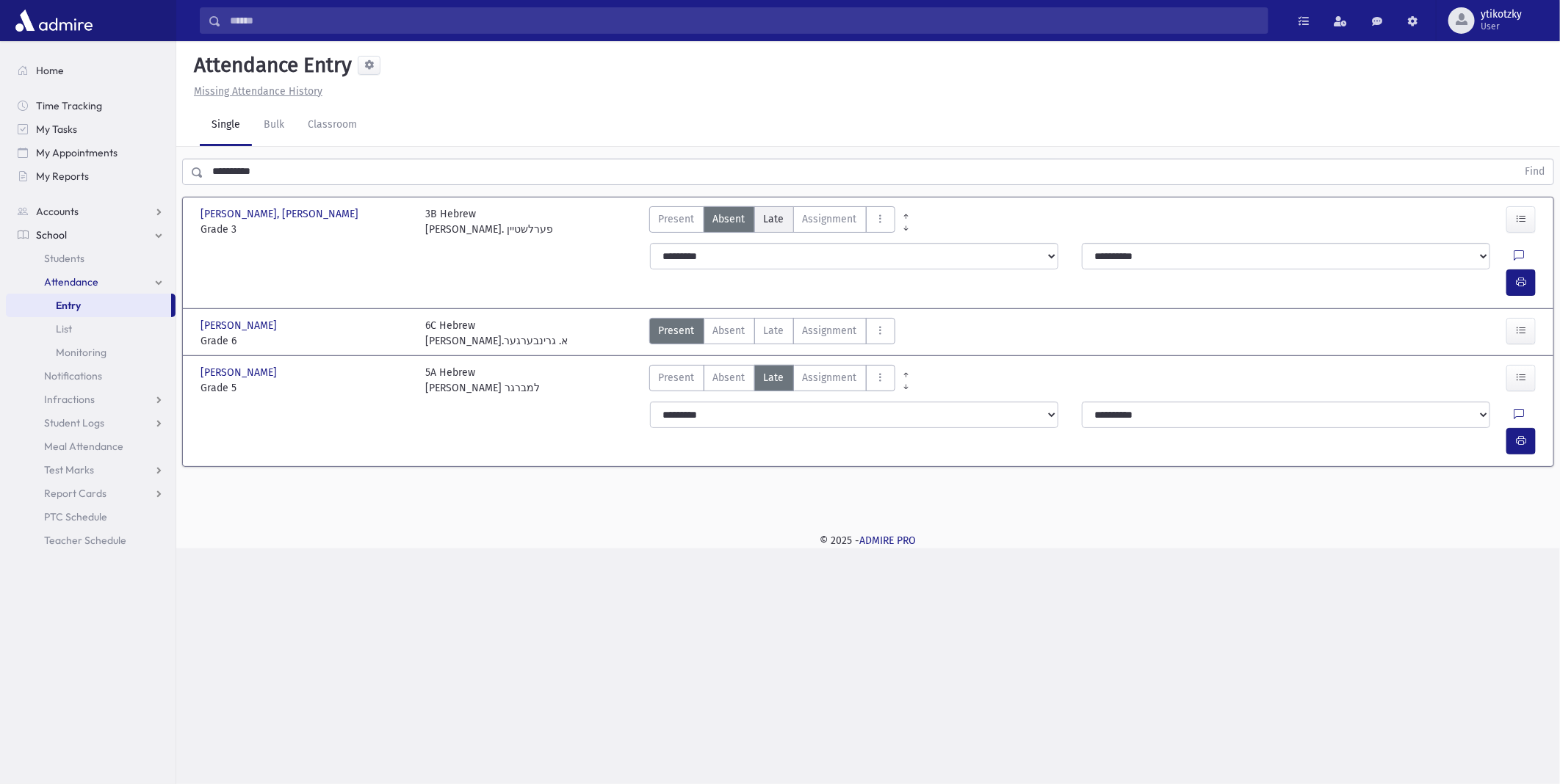
click at [761, 210] on label "Late Late" at bounding box center [773, 219] width 39 height 26
click at [1525, 270] on button "button" at bounding box center [1521, 283] width 30 height 26
drag, startPoint x: 305, startPoint y: 187, endPoint x: -3, endPoint y: 173, distance: 308.3
click at [0, 173] on html "Search Results All Accounts Students" at bounding box center [780, 392] width 1560 height 784
drag, startPoint x: 32, startPoint y: 211, endPoint x: 12, endPoint y: 215, distance: 20.4
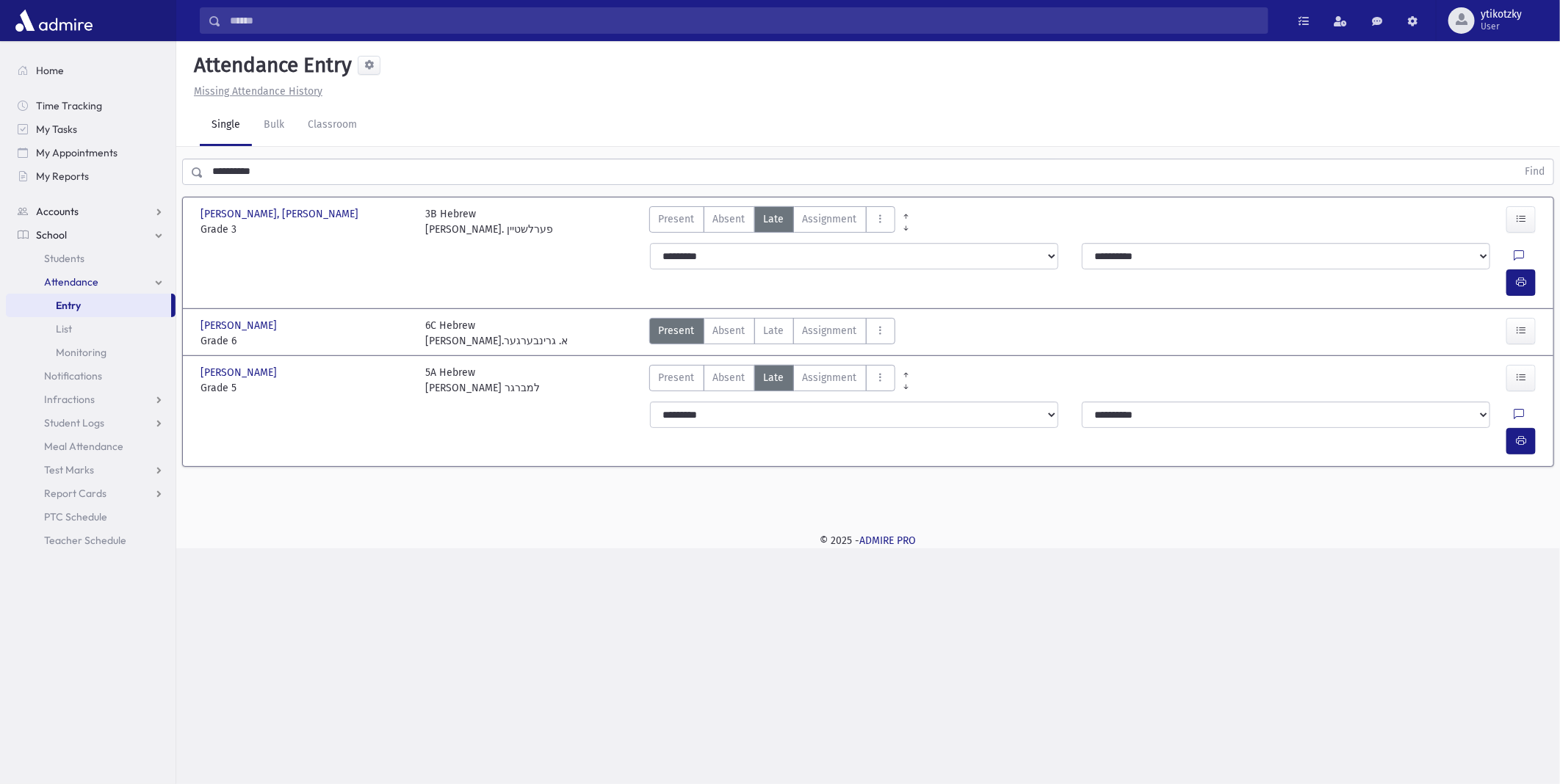
click at [12, 215] on div "Search Results All Accounts" at bounding box center [780, 392] width 1560 height 784
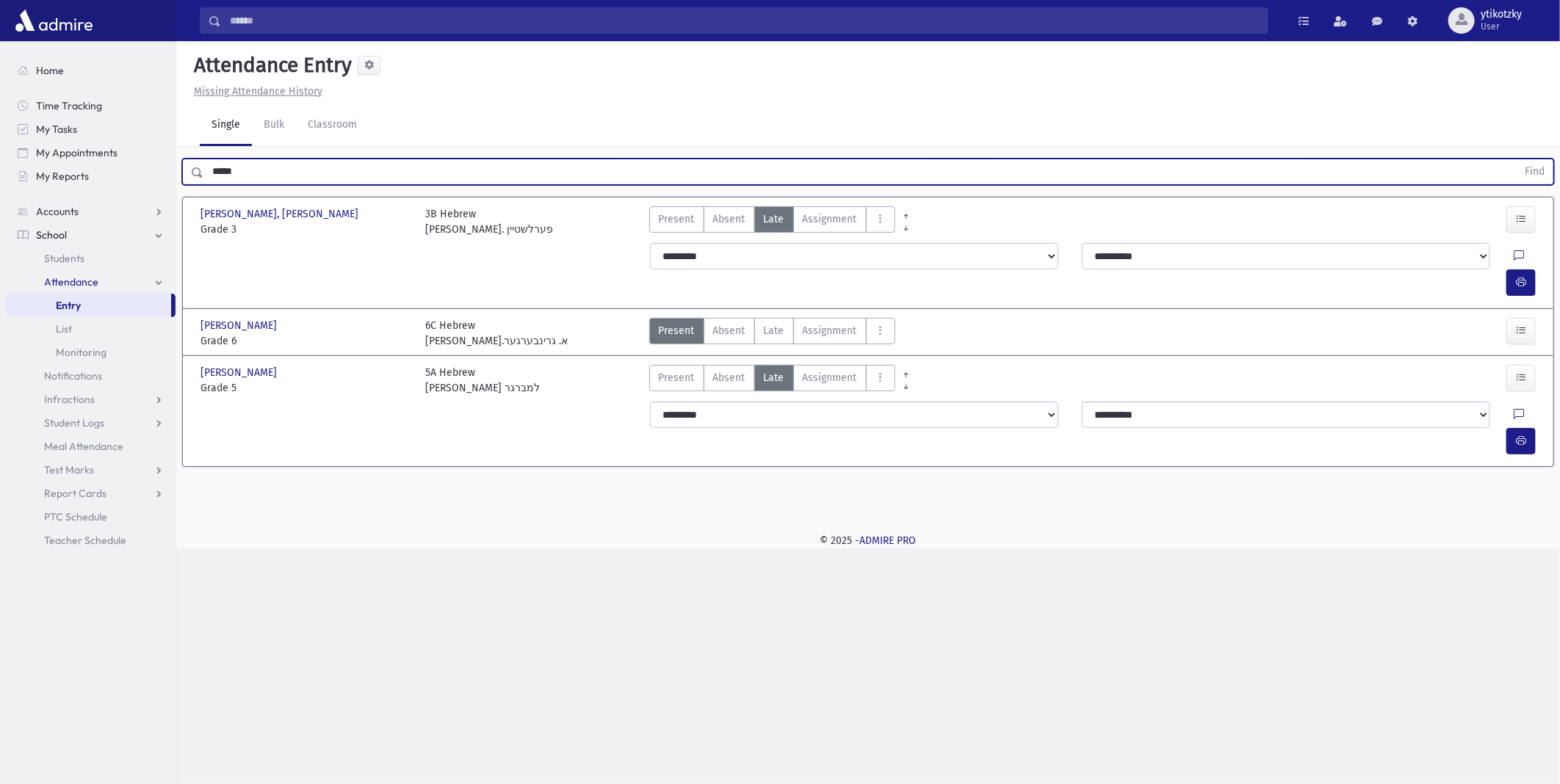
click at [1516, 159] on button "Find" at bounding box center [1535, 172] width 38 height 25
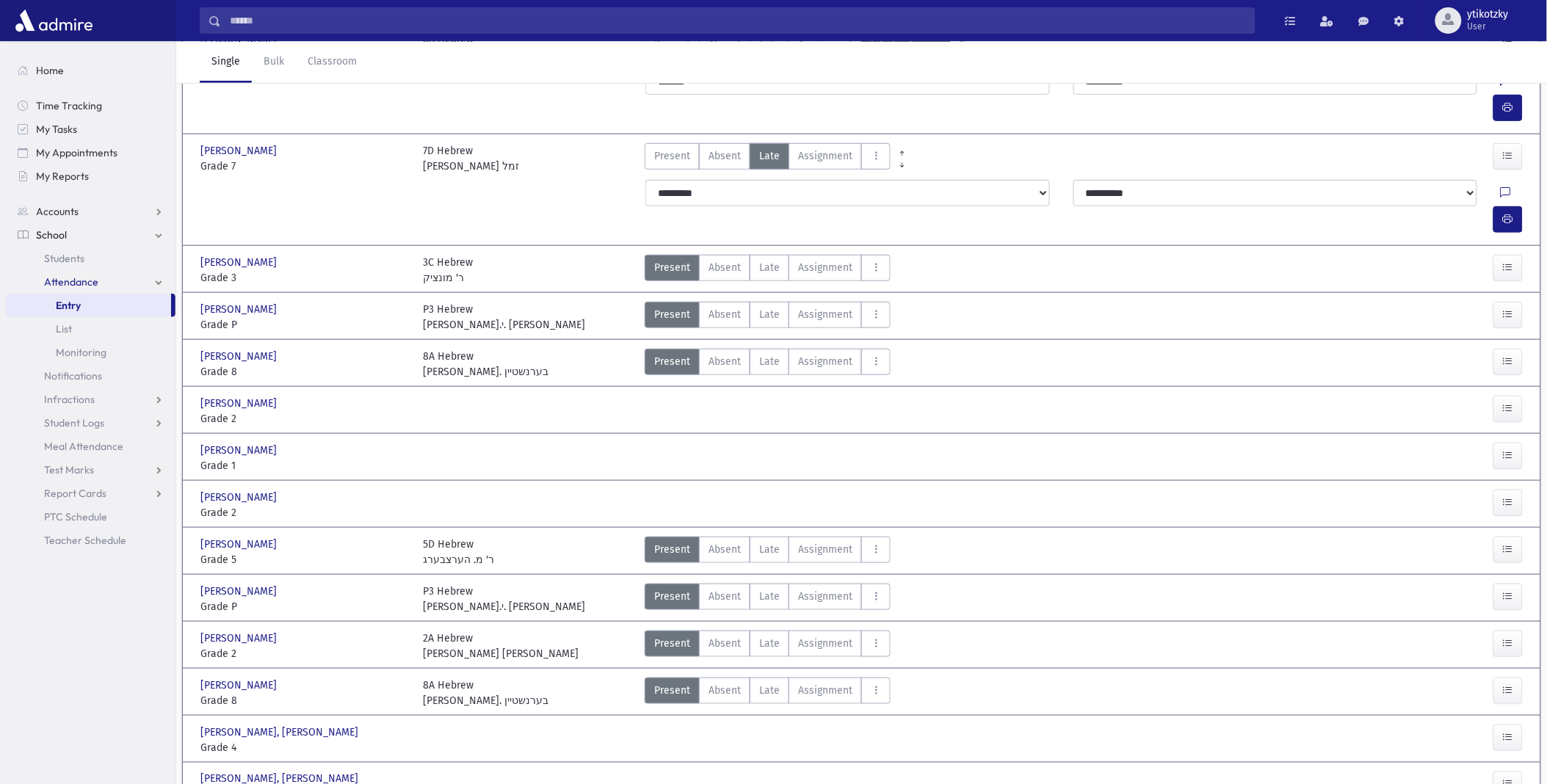
scroll to position [244, 0]
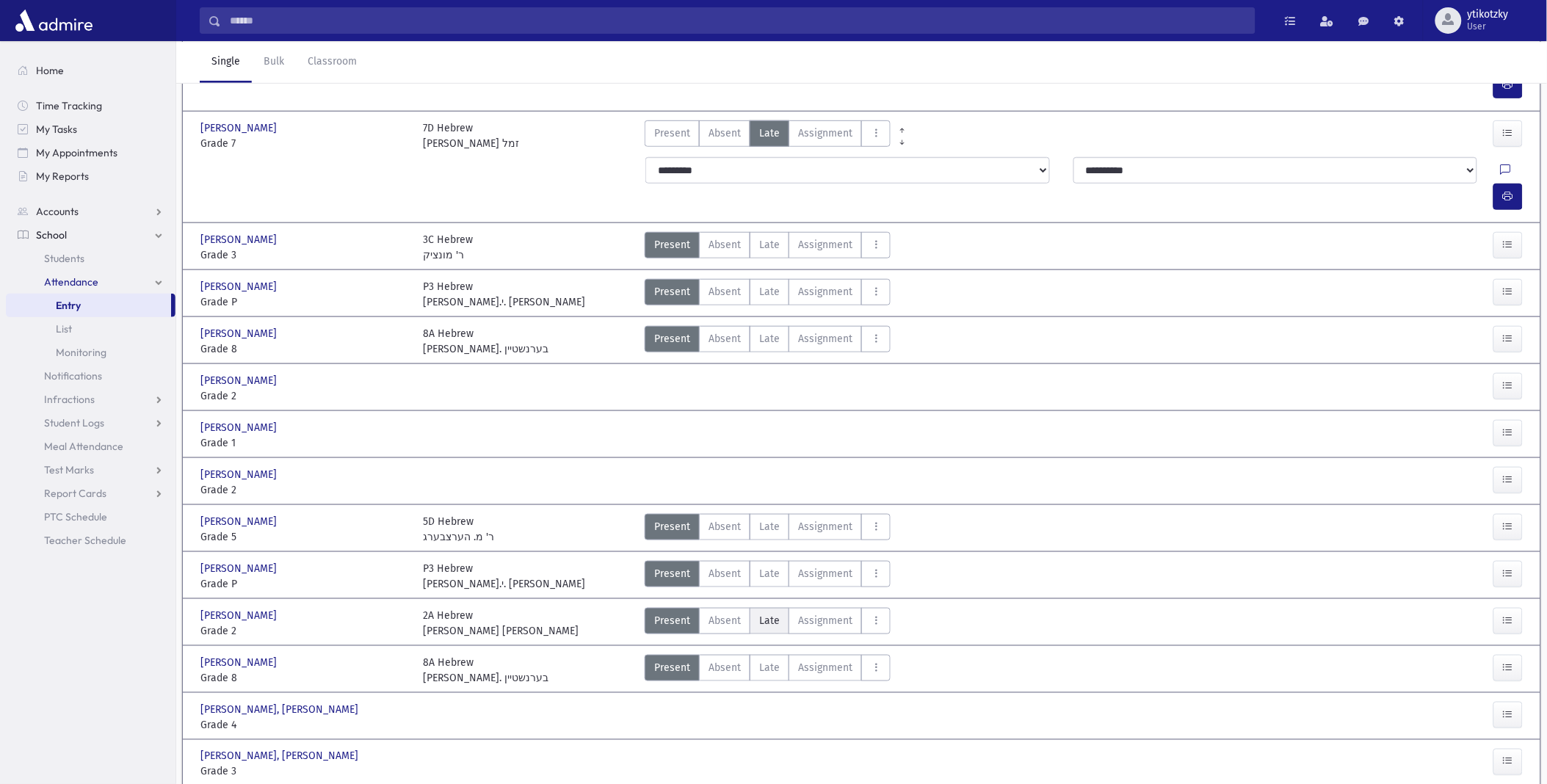
click at [761, 613] on span "Late" at bounding box center [769, 620] width 21 height 16
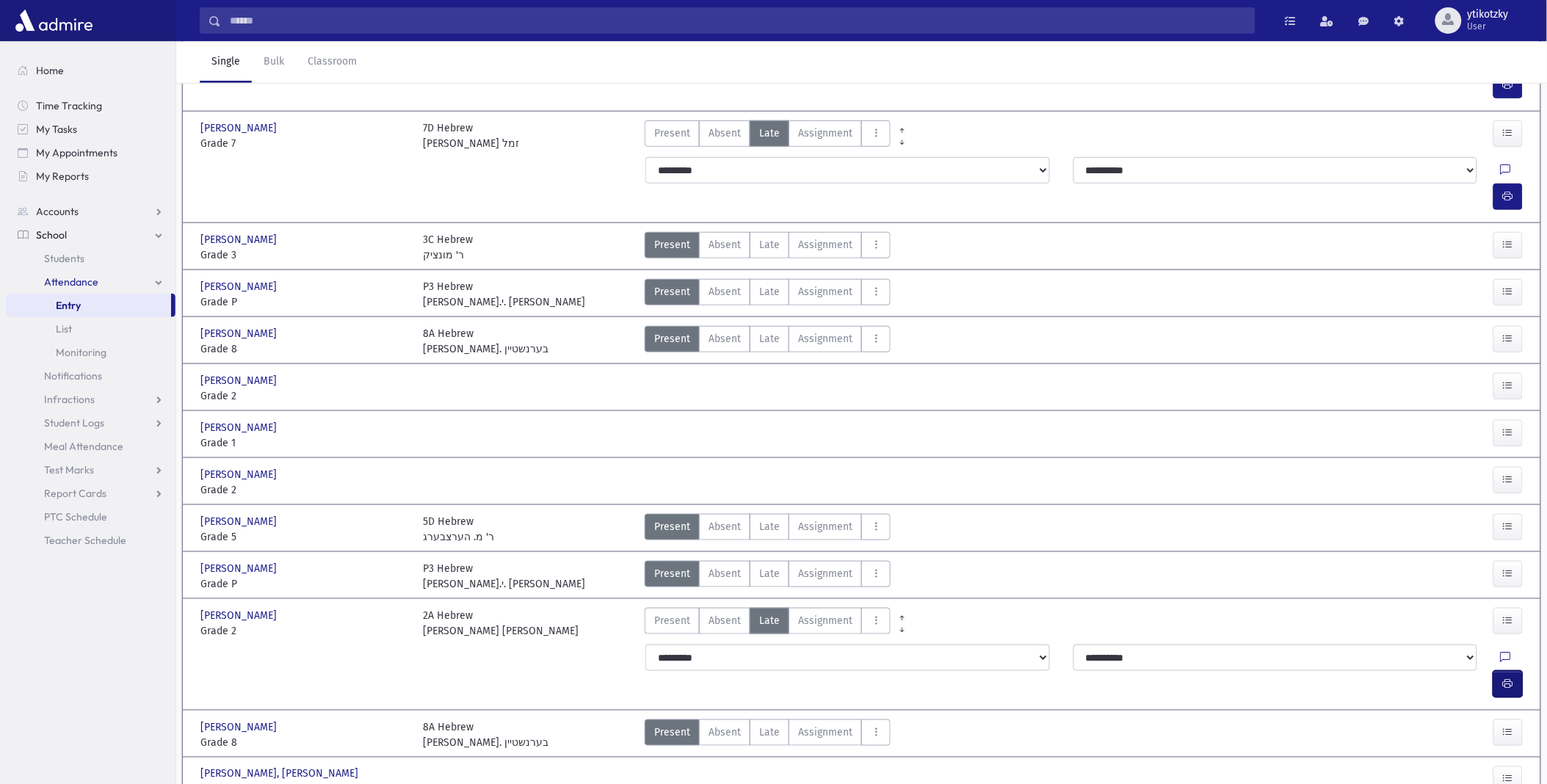
click at [1495, 671] on button "button" at bounding box center [1508, 685] width 30 height 26
drag, startPoint x: 782, startPoint y: 525, endPoint x: 796, endPoint y: 524, distance: 14.0
click at [783, 561] on label "Late Late" at bounding box center [769, 574] width 39 height 26
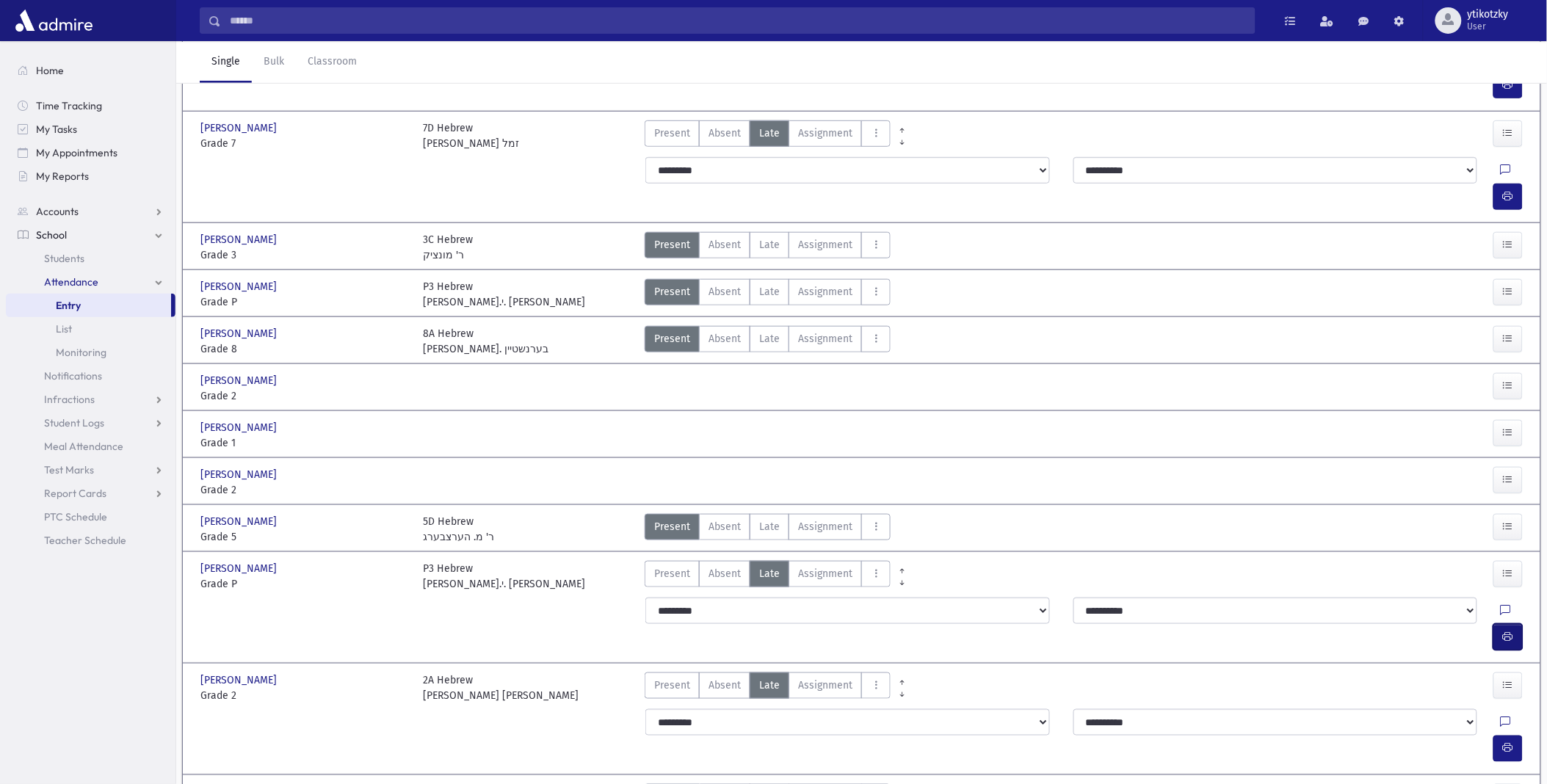
click at [1508, 624] on button "button" at bounding box center [1508, 637] width 30 height 26
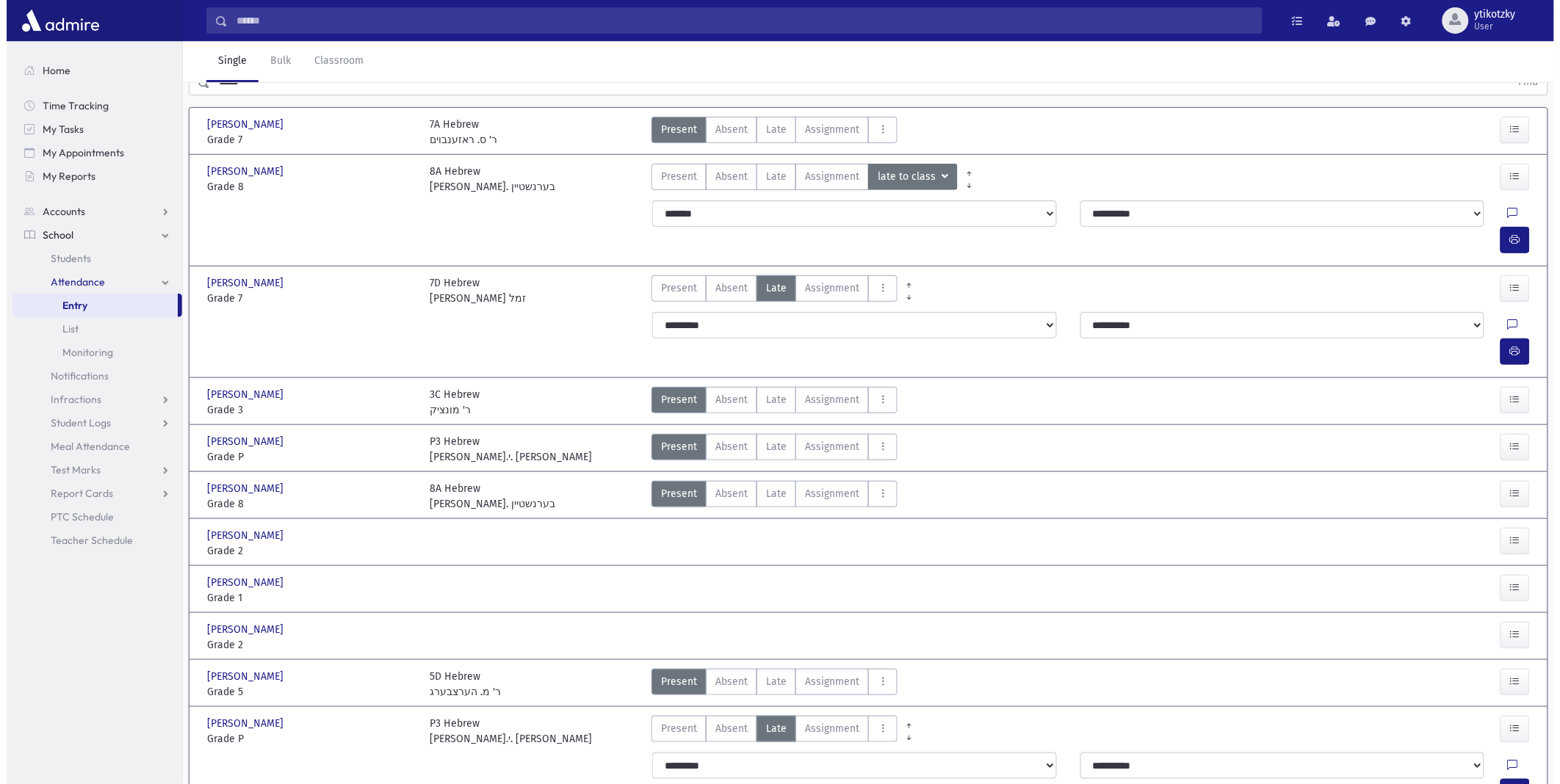
scroll to position [0, 0]
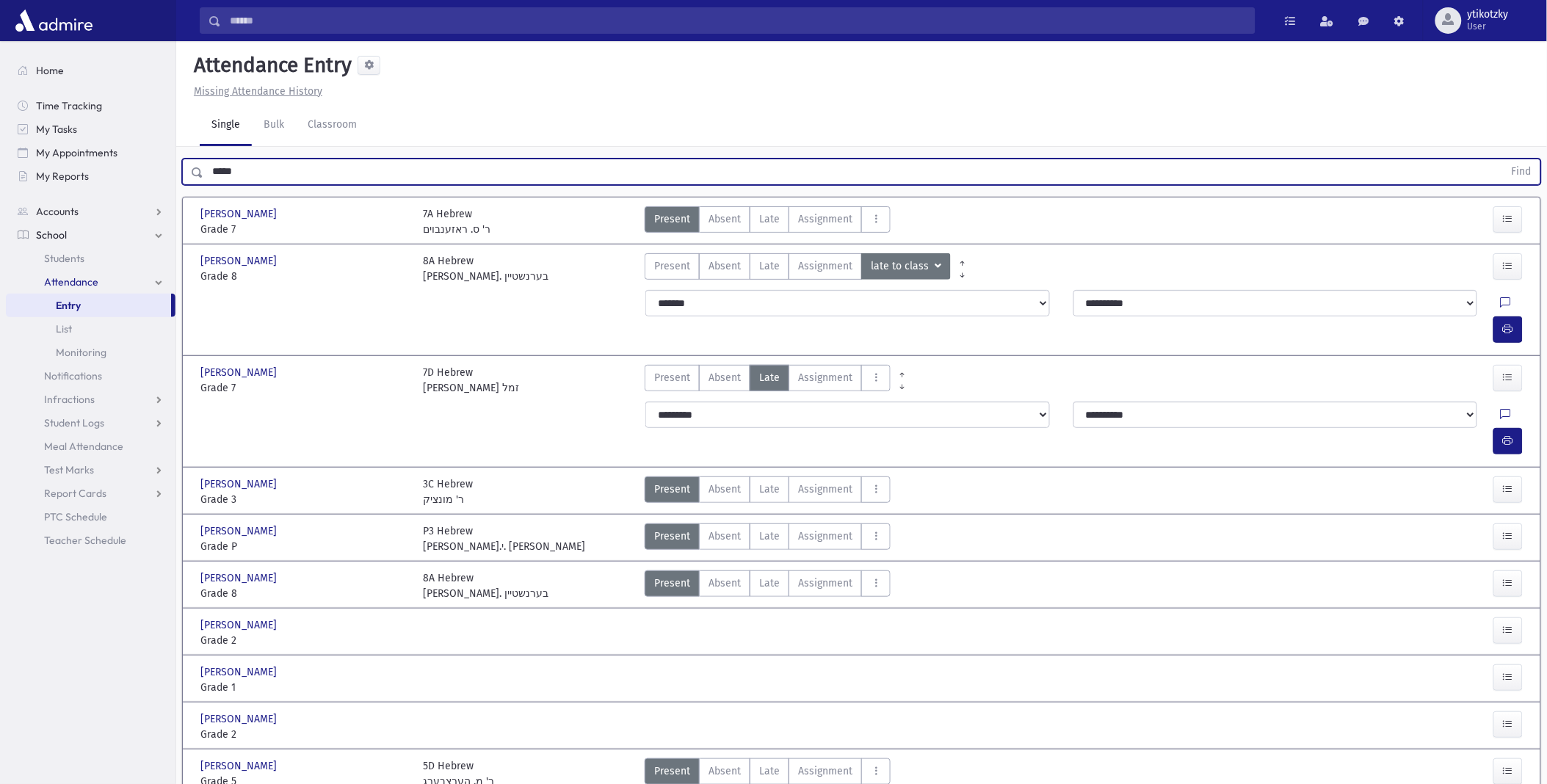
drag, startPoint x: 253, startPoint y: 173, endPoint x: -3, endPoint y: 153, distance: 256.8
click at [0, 153] on html "Search Results All Accounts Students" at bounding box center [774, 392] width 1547 height 784
click at [1503, 159] on button "Find" at bounding box center [1522, 172] width 38 height 25
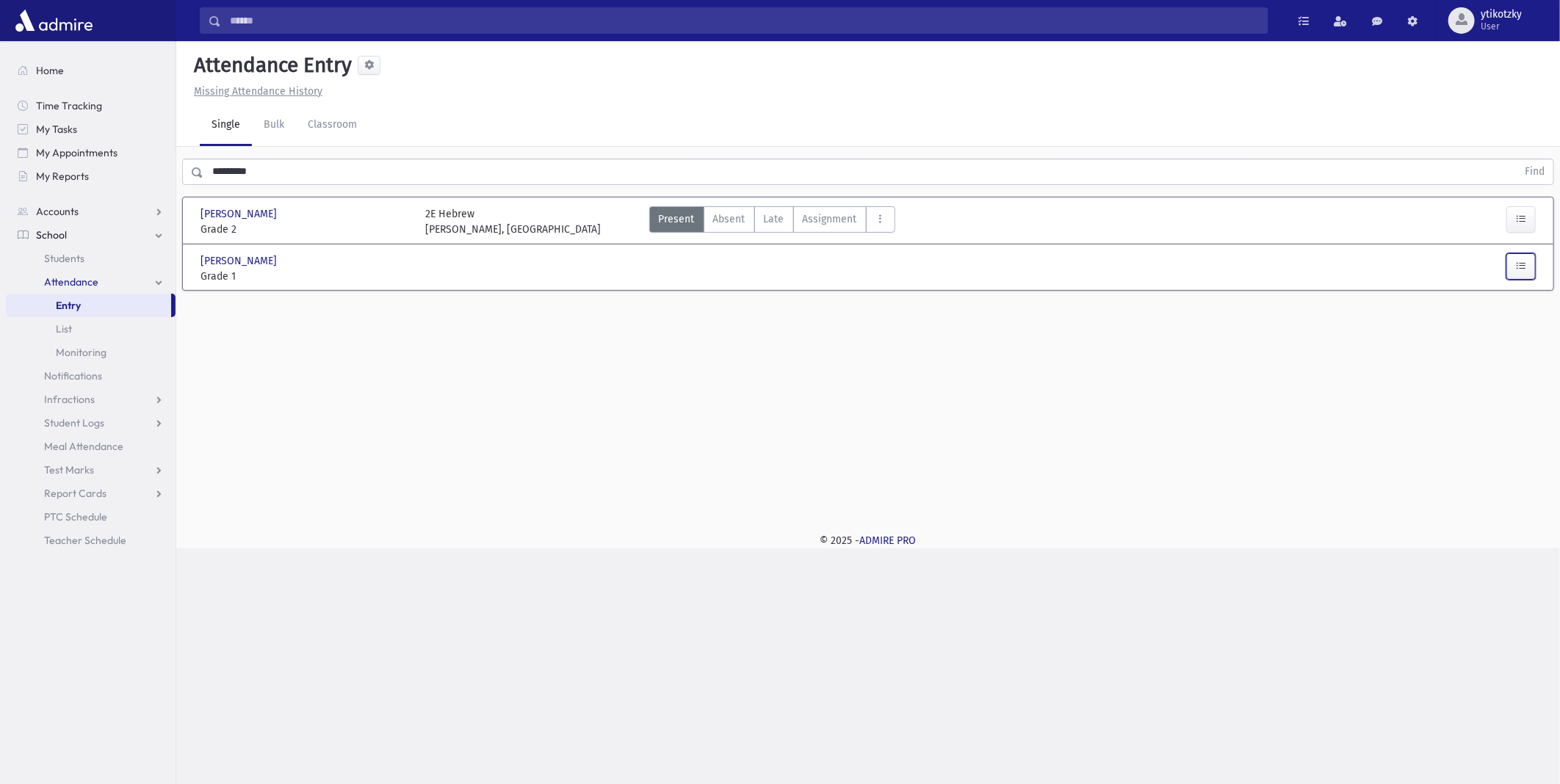
click at [1521, 260] on icon "button" at bounding box center [1521, 265] width 11 height 12
click at [764, 327] on span "Late" at bounding box center [771, 330] width 21 height 16
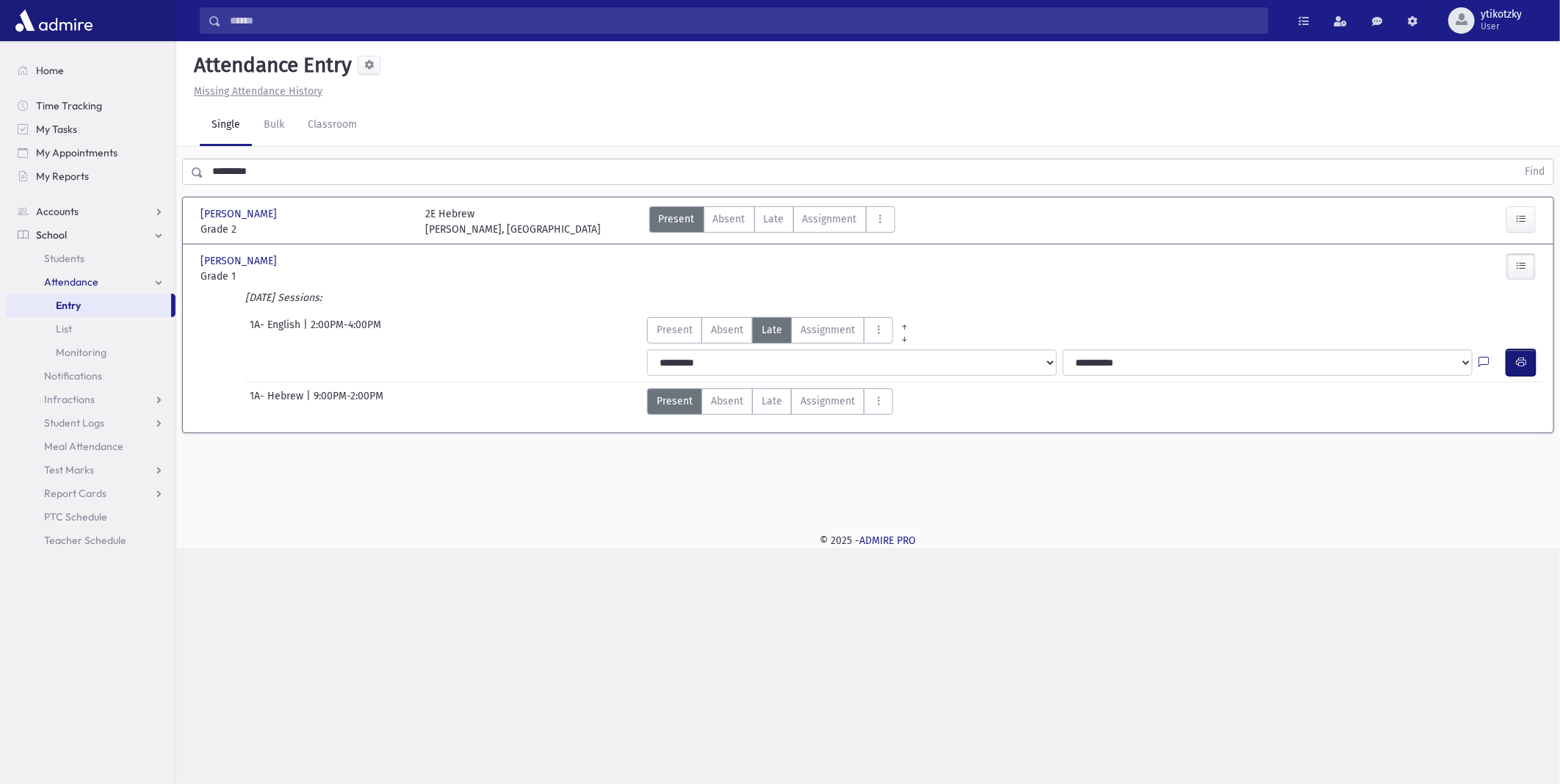
click at [1528, 368] on button "button" at bounding box center [1521, 362] width 30 height 26
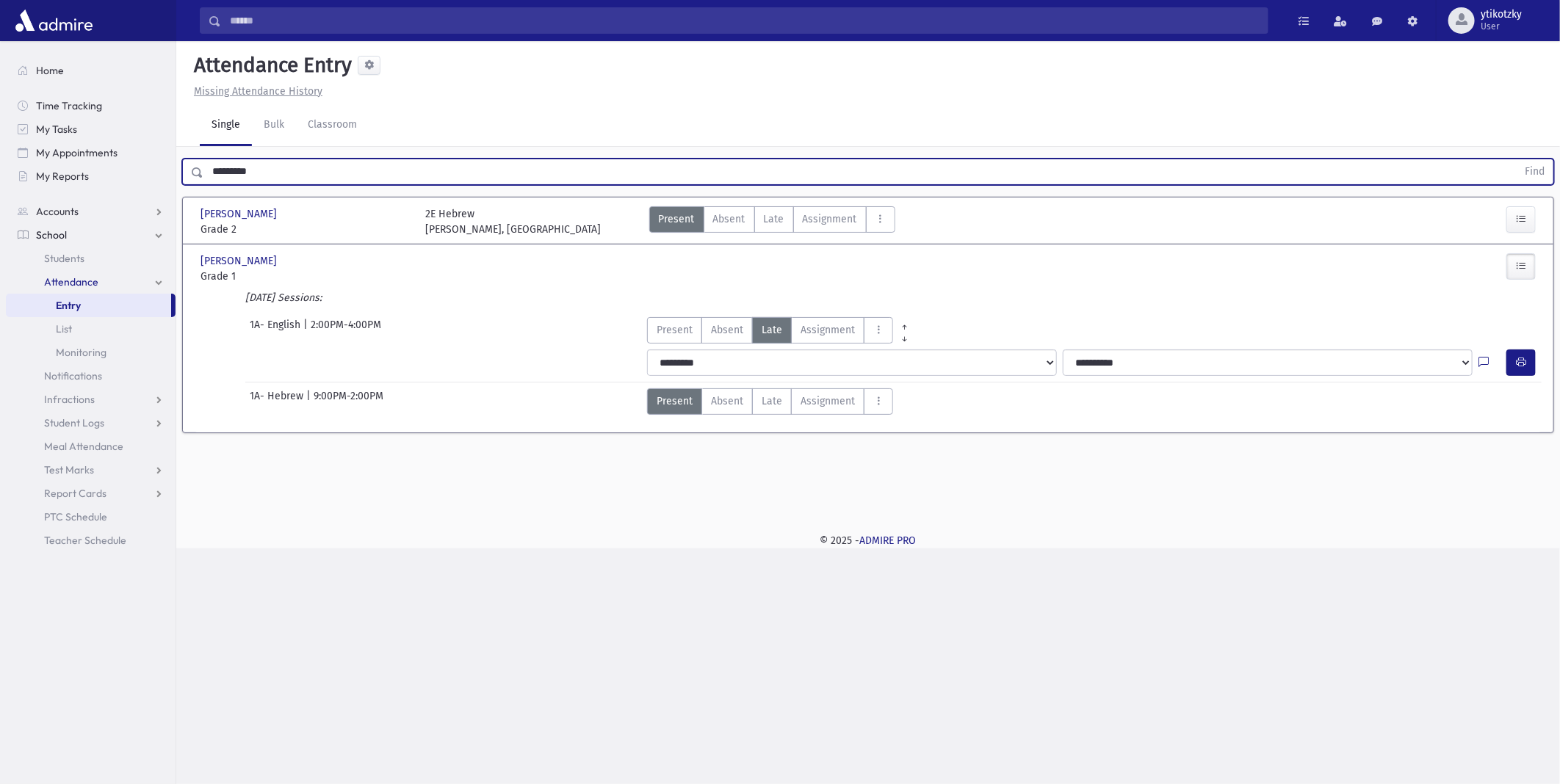
drag, startPoint x: 210, startPoint y: 171, endPoint x: 0, endPoint y: 186, distance: 210.5
click at [0, 186] on html "Search Results All Accounts Students" at bounding box center [780, 392] width 1560 height 784
click at [1516, 159] on button "Find" at bounding box center [1535, 172] width 38 height 25
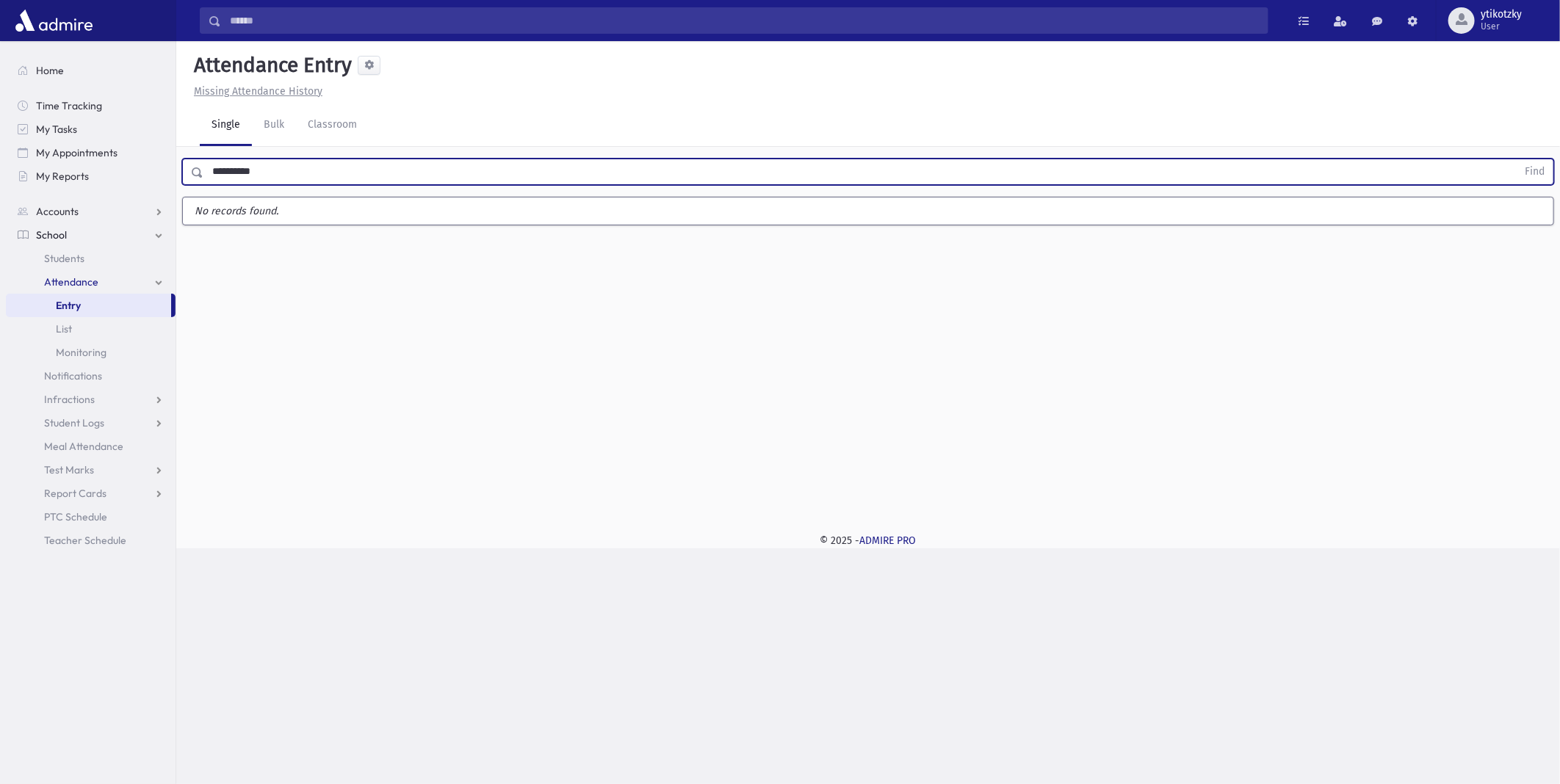
click at [1516, 159] on button "Find" at bounding box center [1535, 172] width 38 height 25
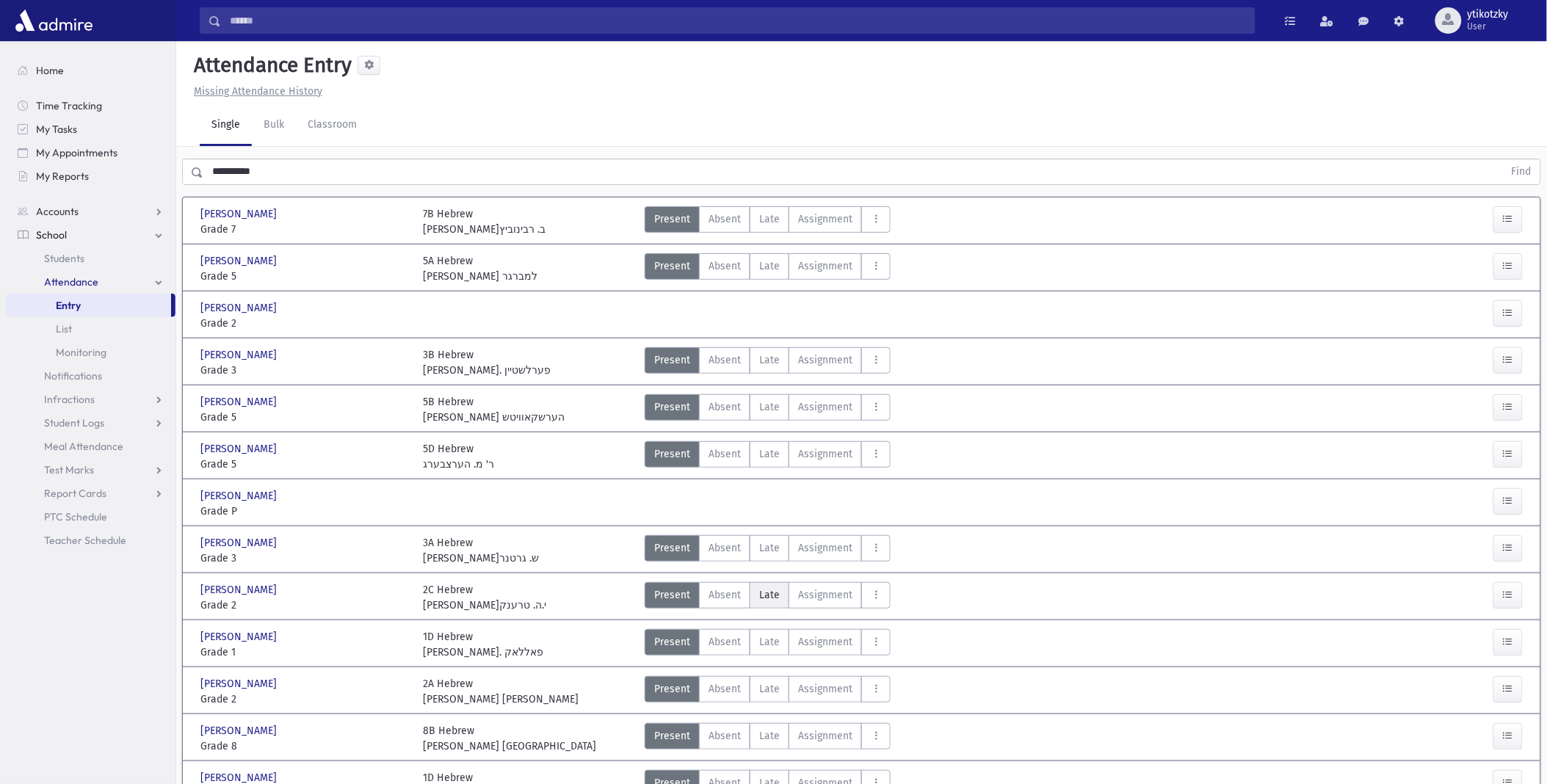
click at [779, 588] on label "Late Late" at bounding box center [769, 595] width 39 height 26
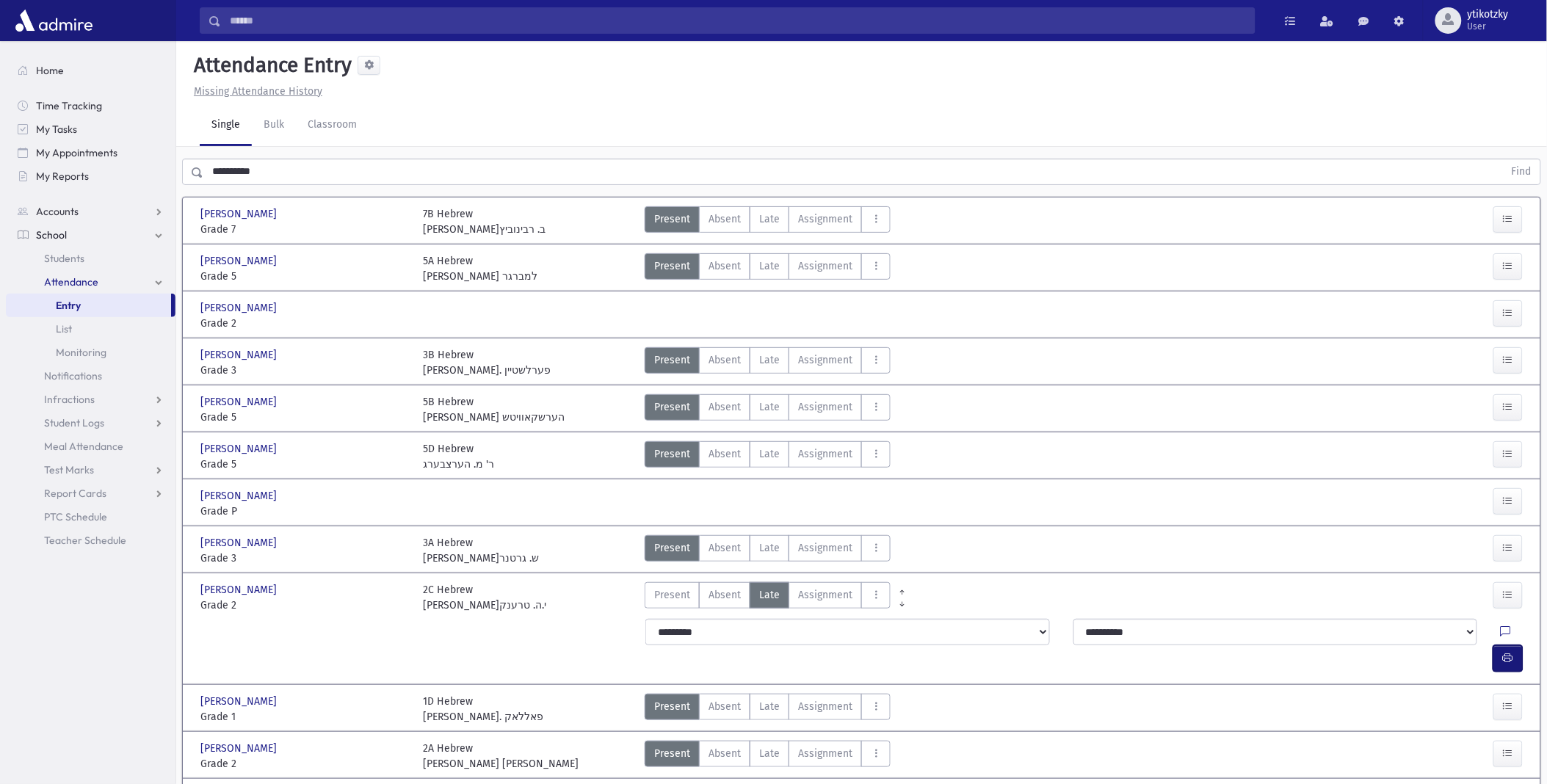
click at [1511, 652] on icon "button" at bounding box center [1508, 657] width 11 height 12
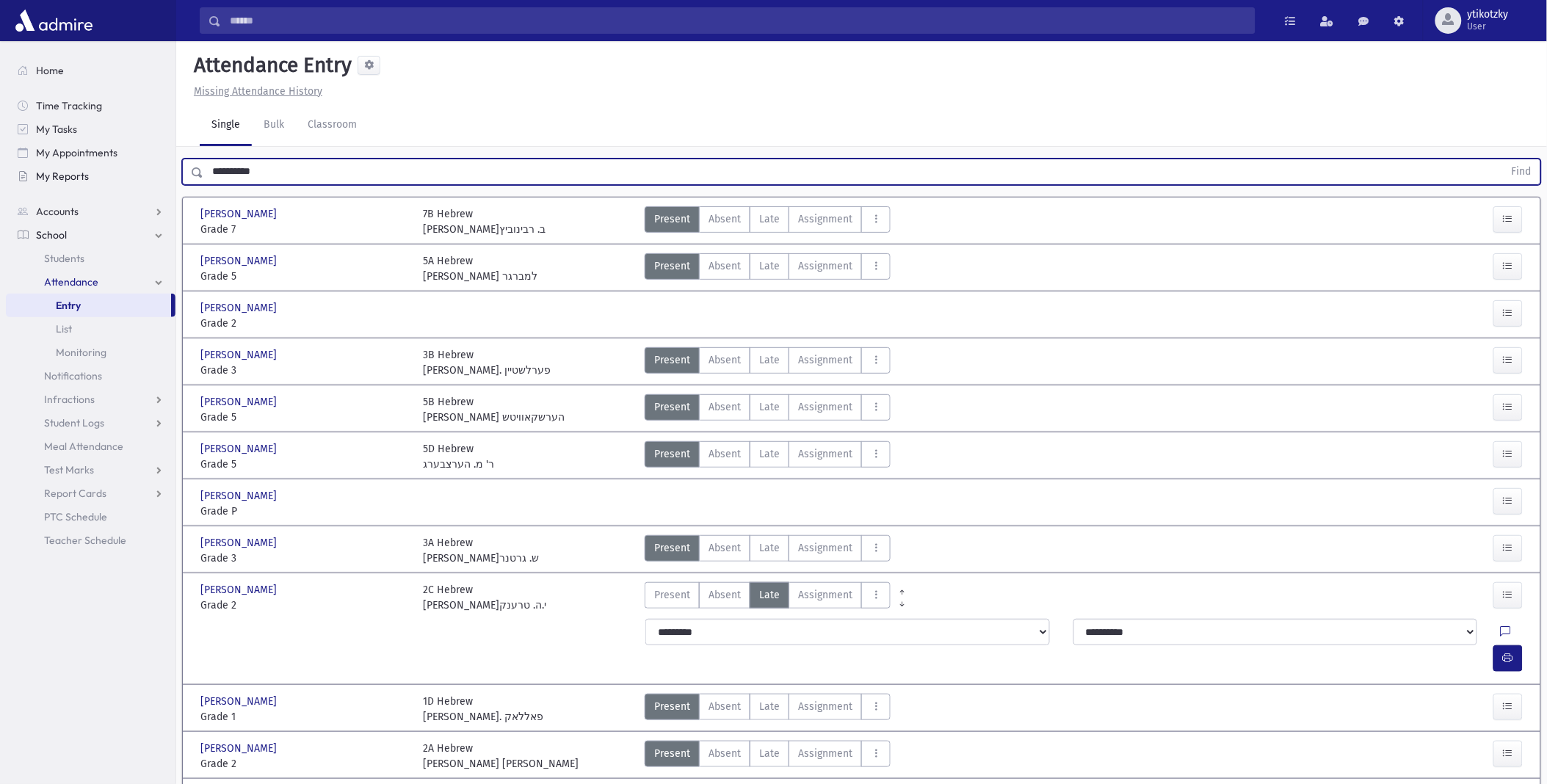
drag, startPoint x: 289, startPoint y: 166, endPoint x: 25, endPoint y: 182, distance: 264.5
click at [25, 182] on div "Search Results All Accounts" at bounding box center [774, 487] width 1547 height 973
click at [1503, 159] on button "Find" at bounding box center [1522, 172] width 38 height 25
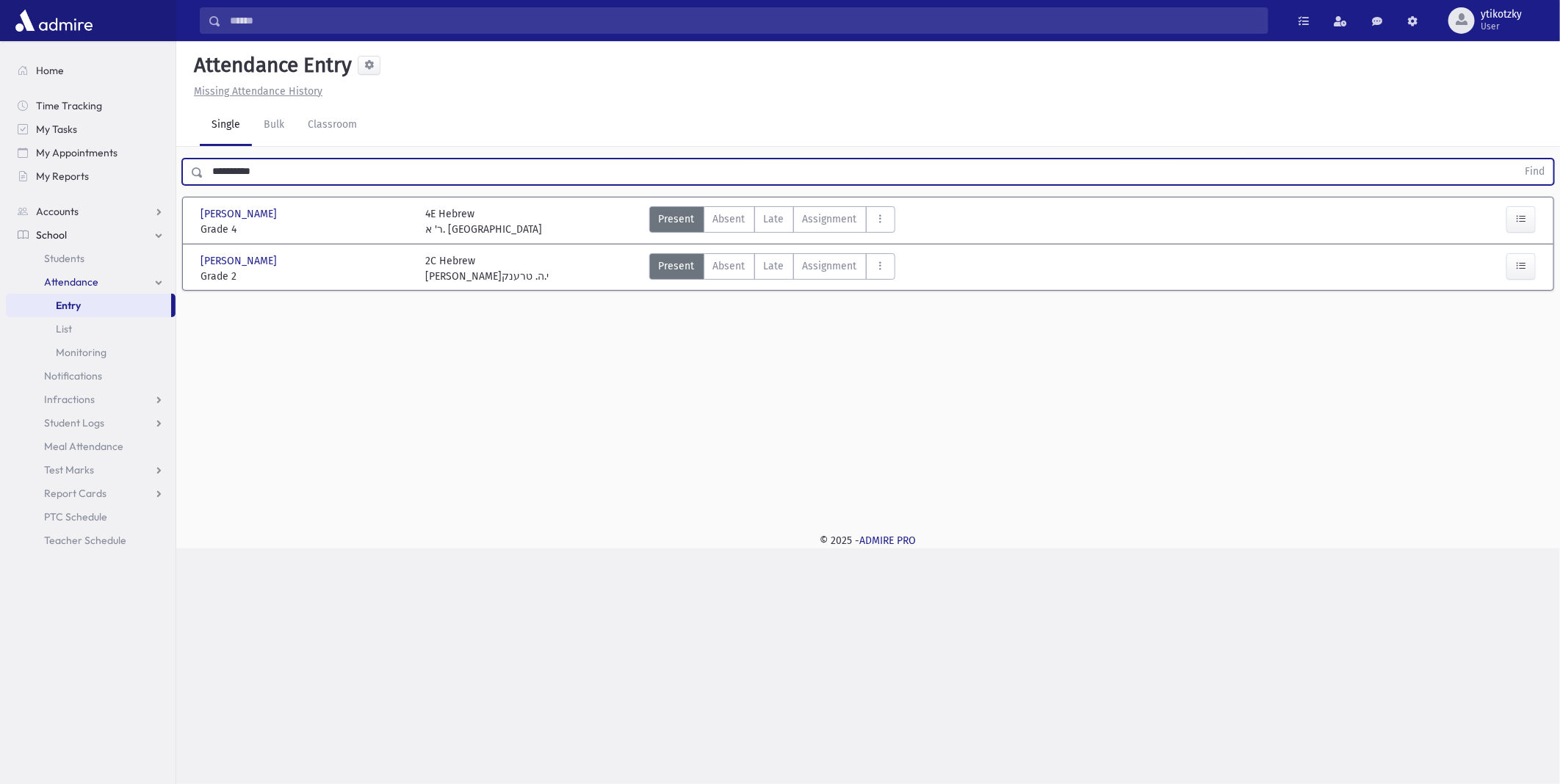
drag, startPoint x: 292, startPoint y: 169, endPoint x: 178, endPoint y: 166, distance: 114.0
click at [178, 166] on div "**********" at bounding box center [867, 169] width 1383 height 44
drag, startPoint x: 288, startPoint y: 180, endPoint x: 67, endPoint y: 157, distance: 222.2
click at [67, 157] on div "Search Results All Accounts" at bounding box center [780, 392] width 1560 height 784
drag, startPoint x: 273, startPoint y: 175, endPoint x: 110, endPoint y: 159, distance: 163.8
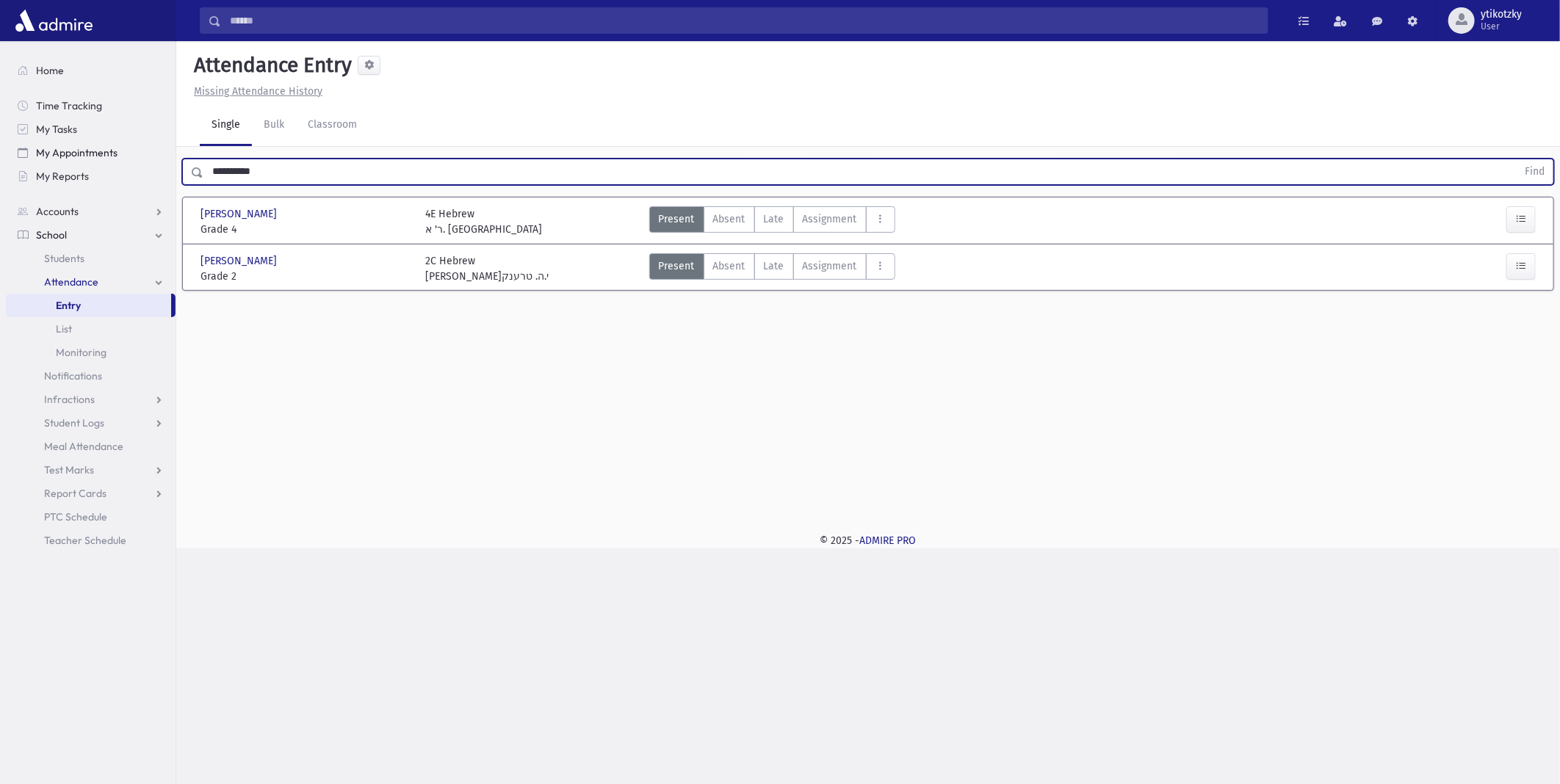
click at [110, 159] on div "Search Results All Accounts" at bounding box center [780, 392] width 1560 height 784
type input "*"
type input "*******"
click at [1516, 159] on button "Find" at bounding box center [1535, 172] width 38 height 25
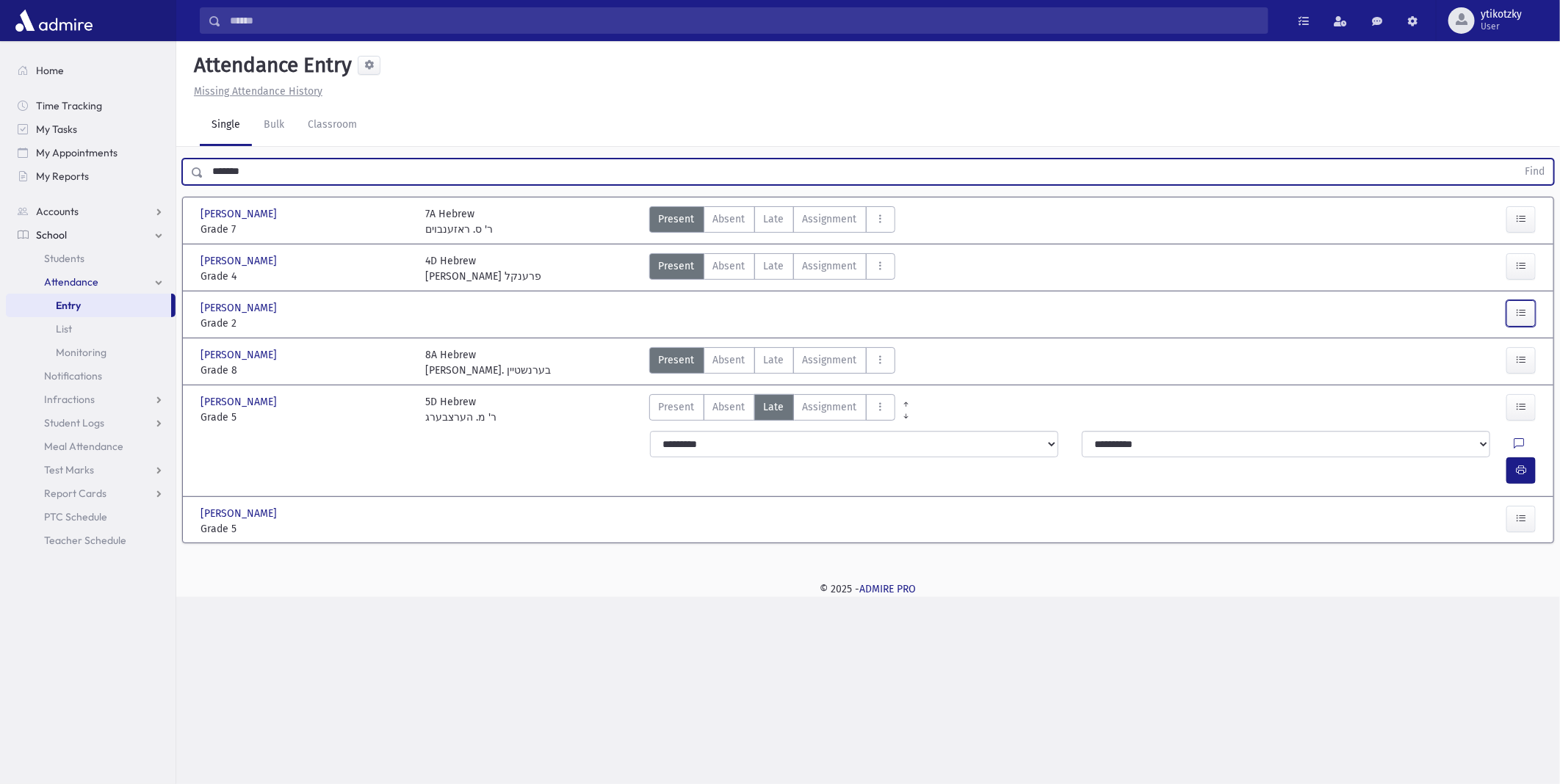
click at [1524, 310] on icon "button" at bounding box center [1521, 312] width 11 height 12
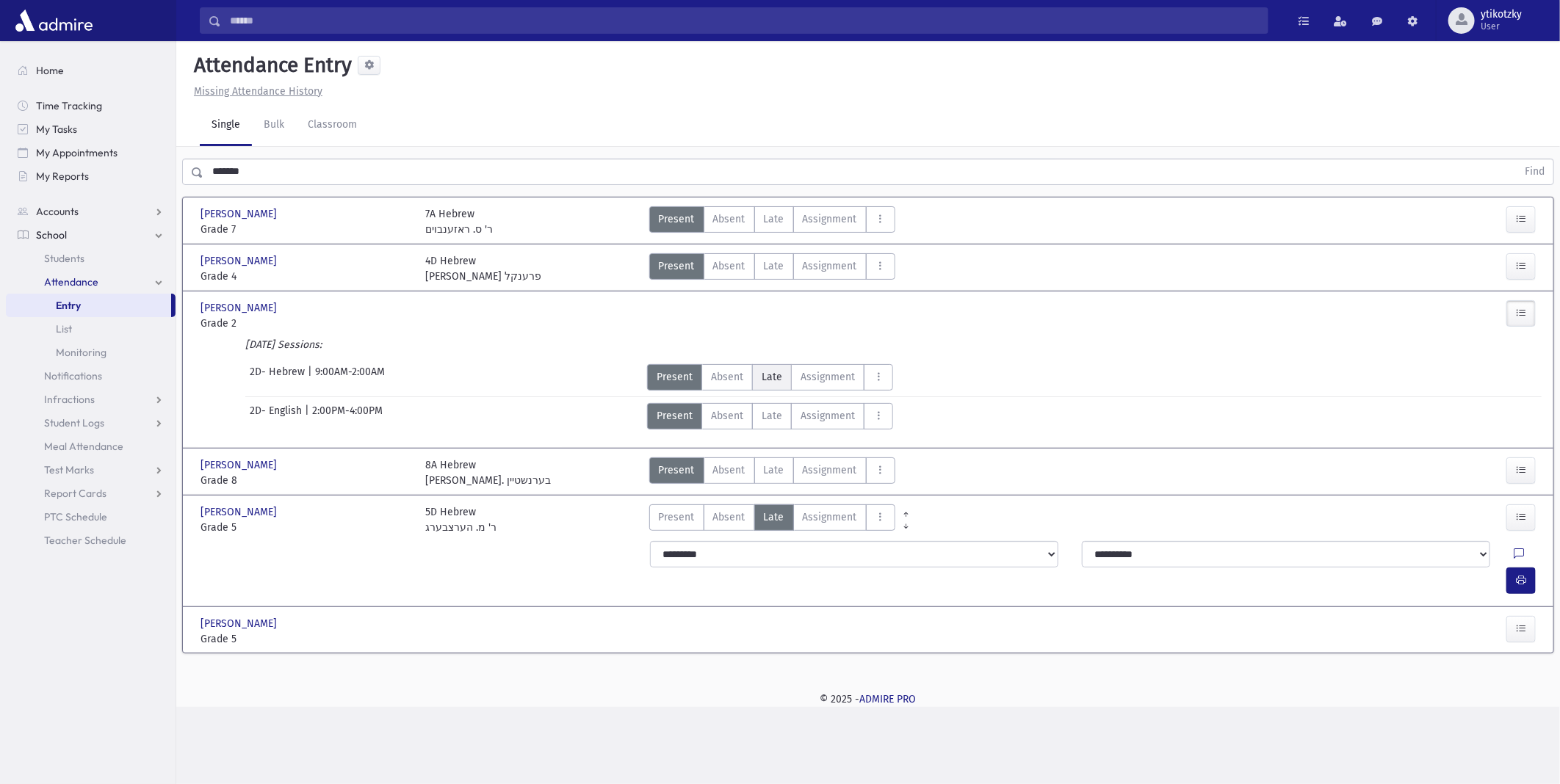
drag, startPoint x: 761, startPoint y: 376, endPoint x: 803, endPoint y: 375, distance: 42.0
click at [761, 376] on span "Late" at bounding box center [771, 376] width 21 height 16
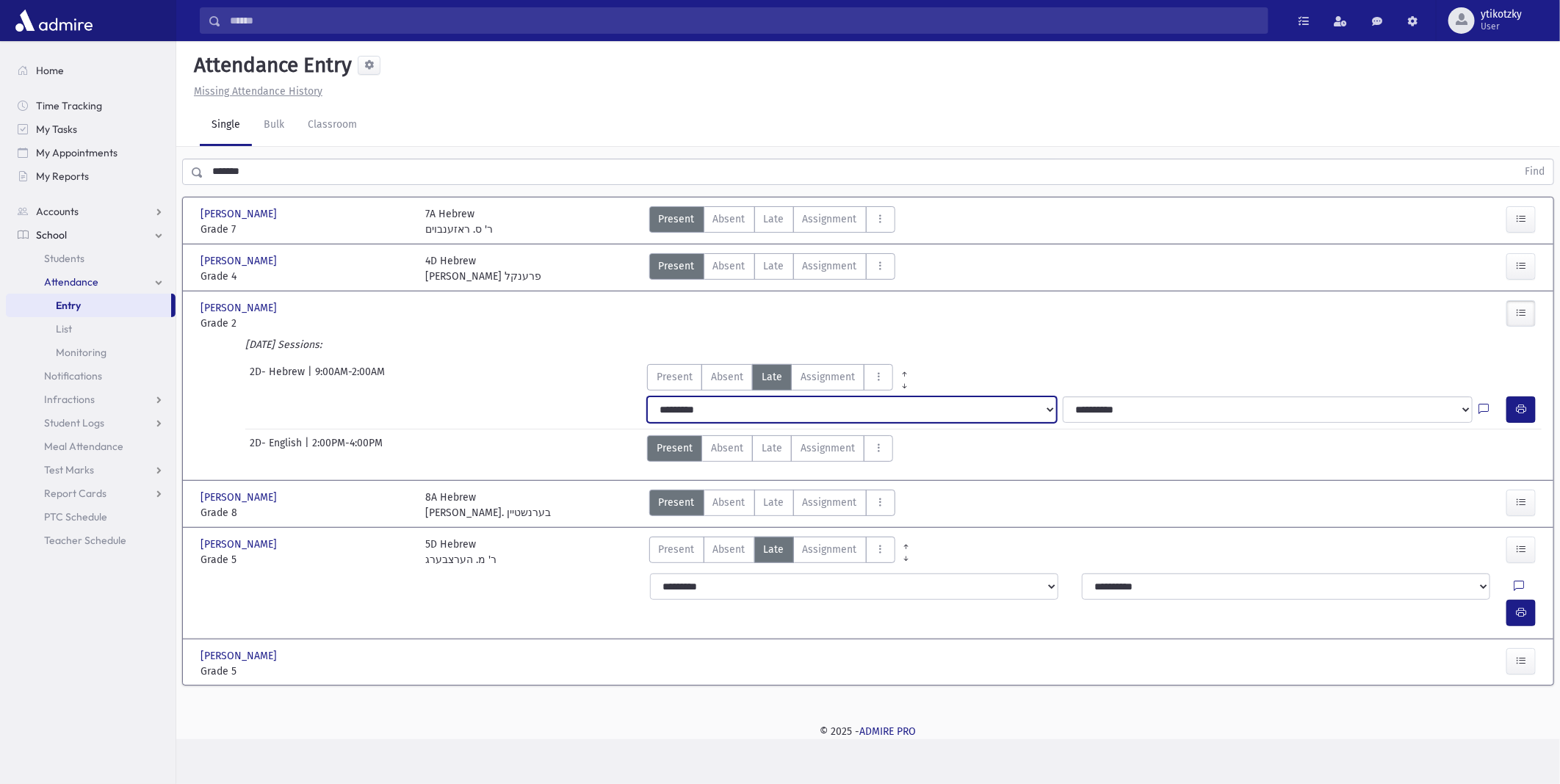
click at [993, 417] on select "**********" at bounding box center [852, 409] width 410 height 26
select select "*******"
click at [647, 396] on select "**********" at bounding box center [852, 409] width 410 height 26
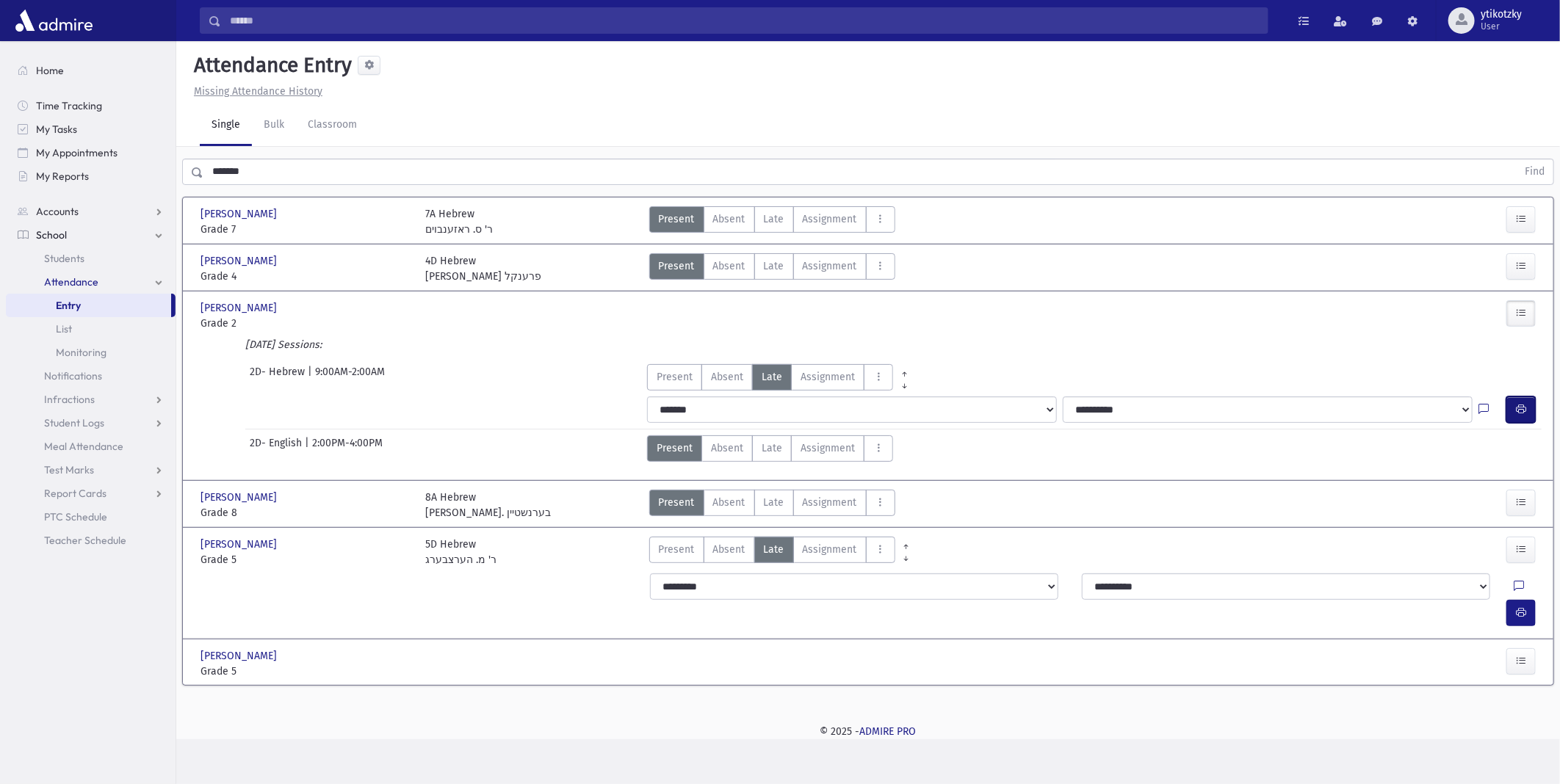
click at [1509, 411] on button "button" at bounding box center [1521, 409] width 30 height 26
